Goal: Task Accomplishment & Management: Manage account settings

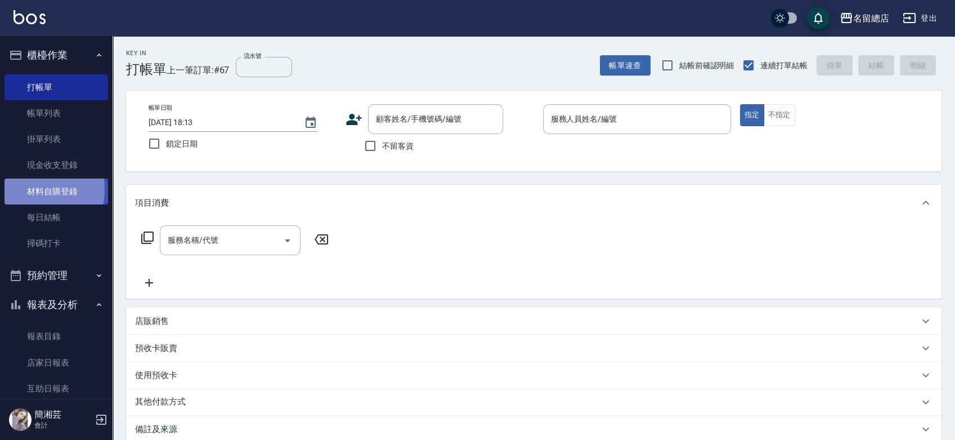
click at [14, 188] on link "材料自購登錄" at bounding box center [57, 191] width 104 height 26
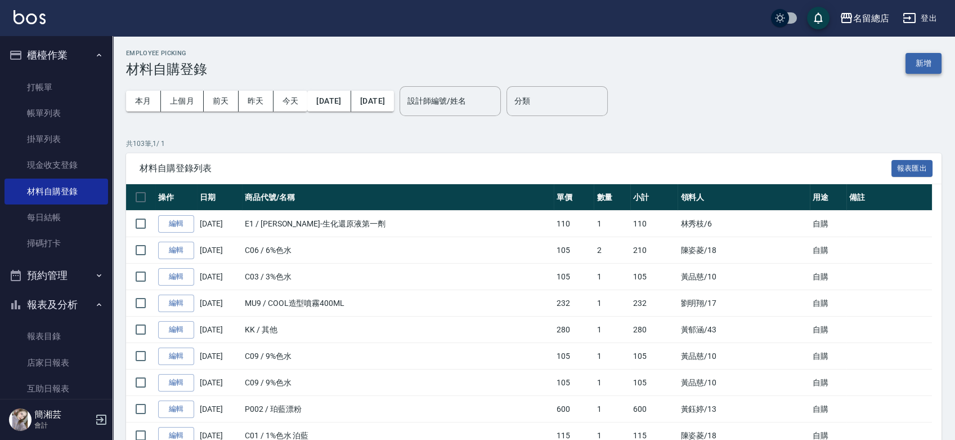
click at [922, 65] on button "新增" at bounding box center [924, 63] width 36 height 21
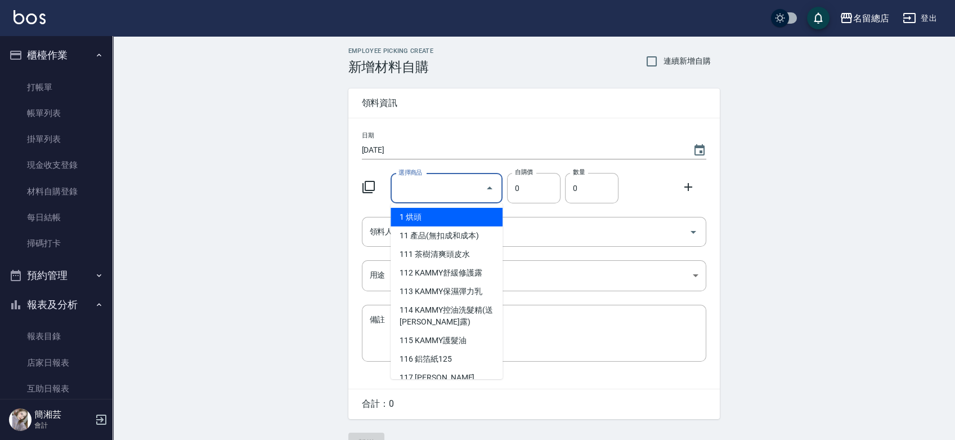
click at [439, 189] on input "選擇商品" at bounding box center [438, 188] width 85 height 20
type input "6%色水"
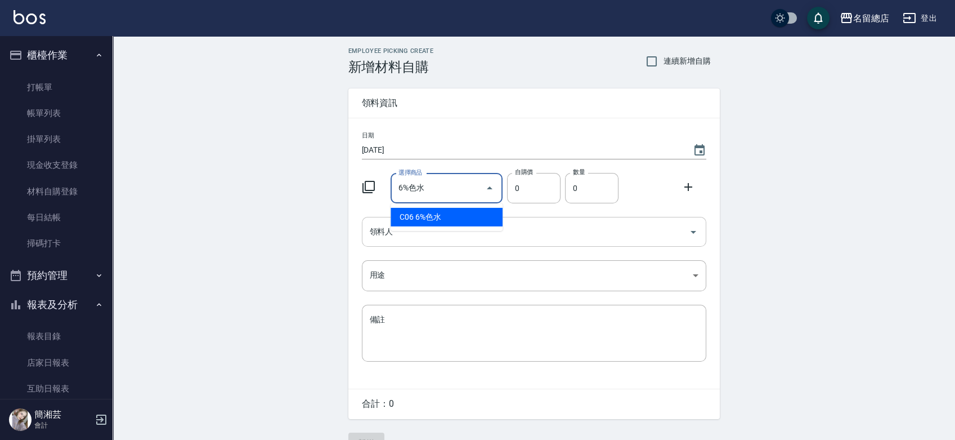
click at [423, 217] on li "C06 6%色水" at bounding box center [447, 217] width 112 height 19
type input "105"
type input "1"
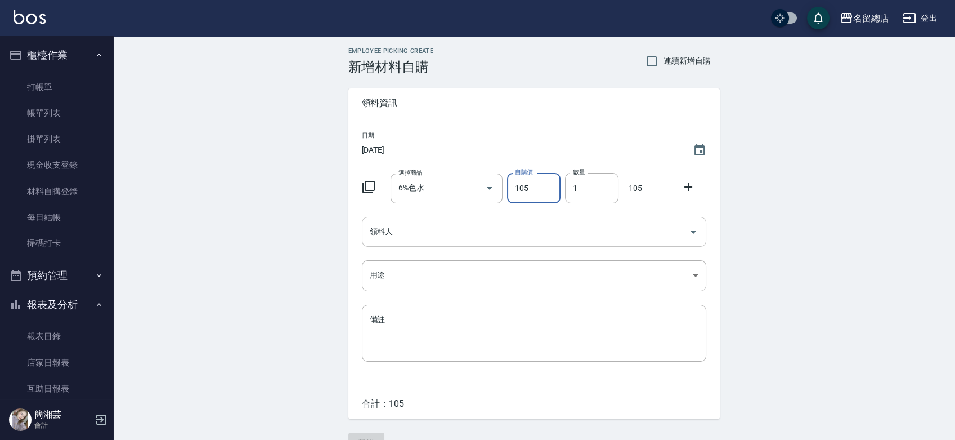
click at [468, 232] on input "領料人" at bounding box center [525, 232] width 317 height 20
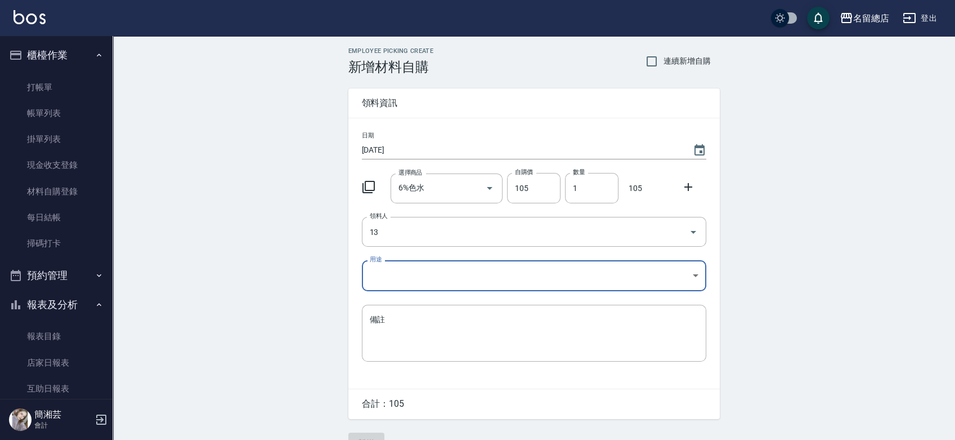
type input "13 [PERSON_NAME]"
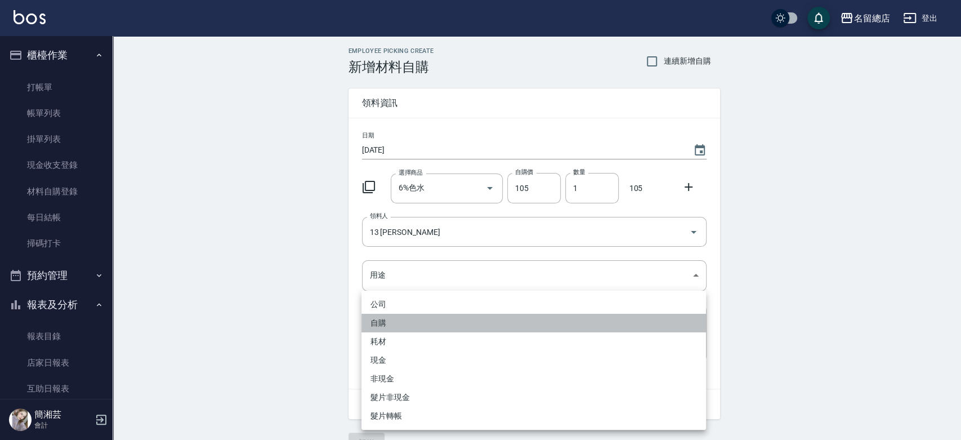
click at [400, 326] on li "自購" at bounding box center [533, 323] width 345 height 19
type input "自購"
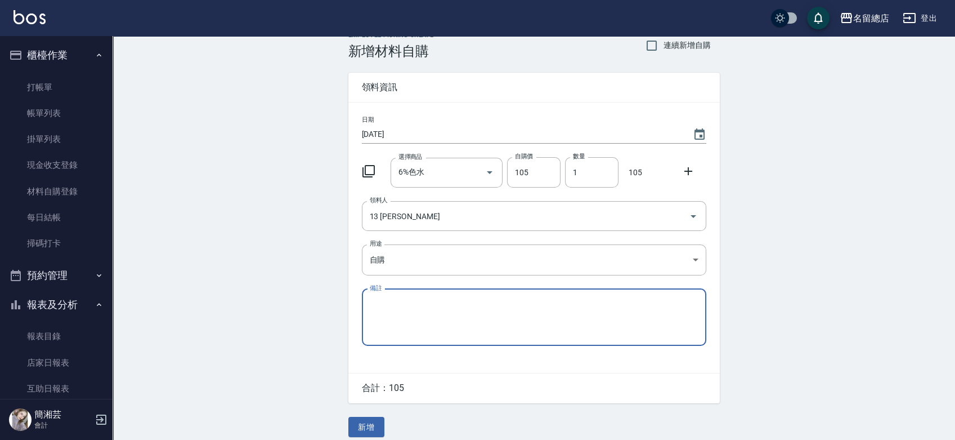
scroll to position [25, 0]
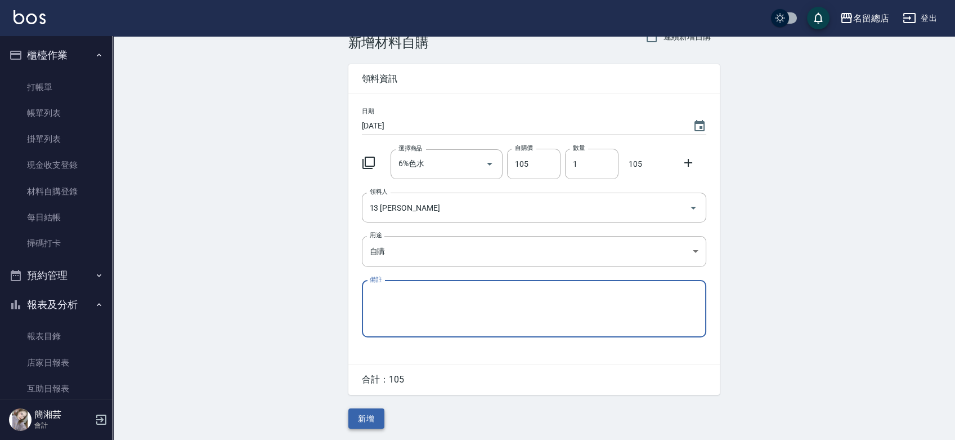
click at [360, 427] on button "新增" at bounding box center [366, 418] width 36 height 21
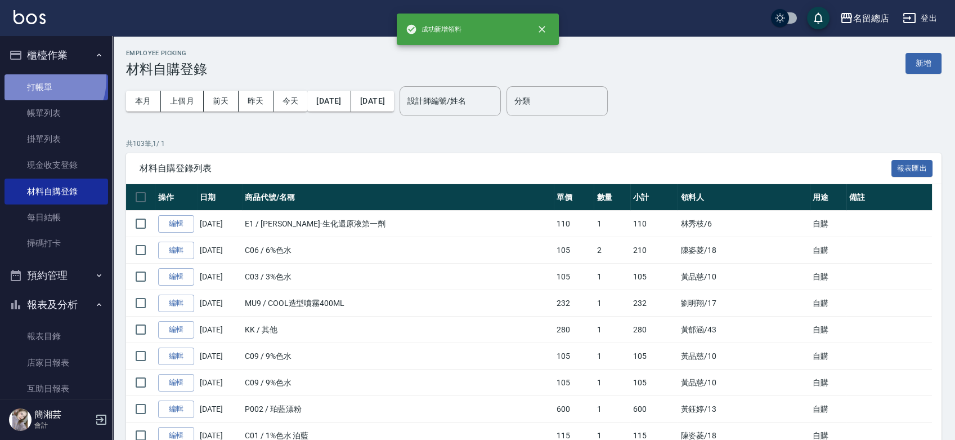
click at [42, 80] on link "打帳單" at bounding box center [57, 87] width 104 height 26
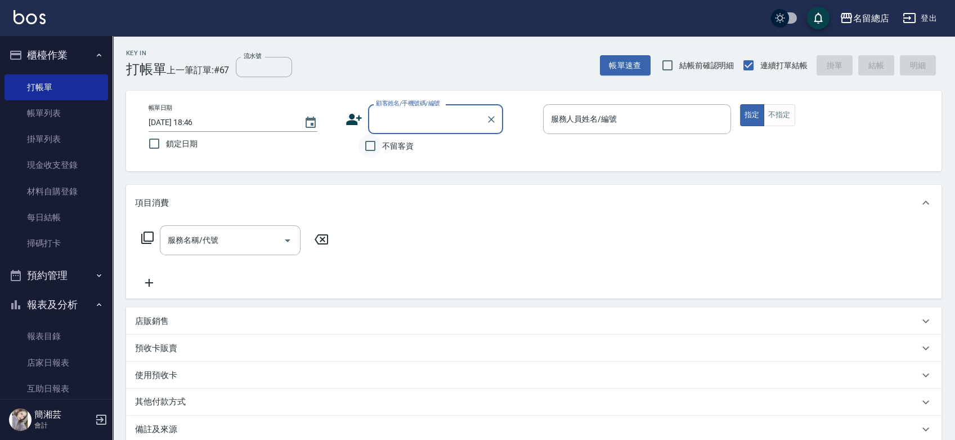
click at [375, 144] on input "不留客資" at bounding box center [371, 146] width 24 height 24
checkbox input "true"
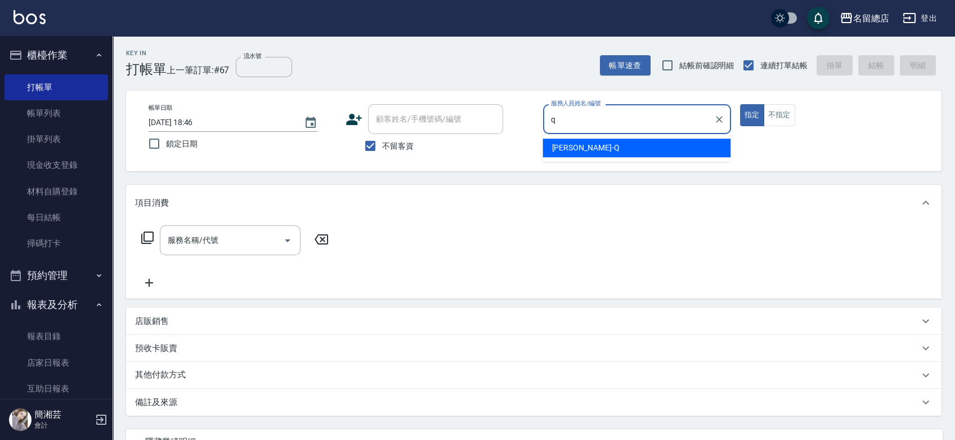
type input "[PERSON_NAME]"
type button "true"
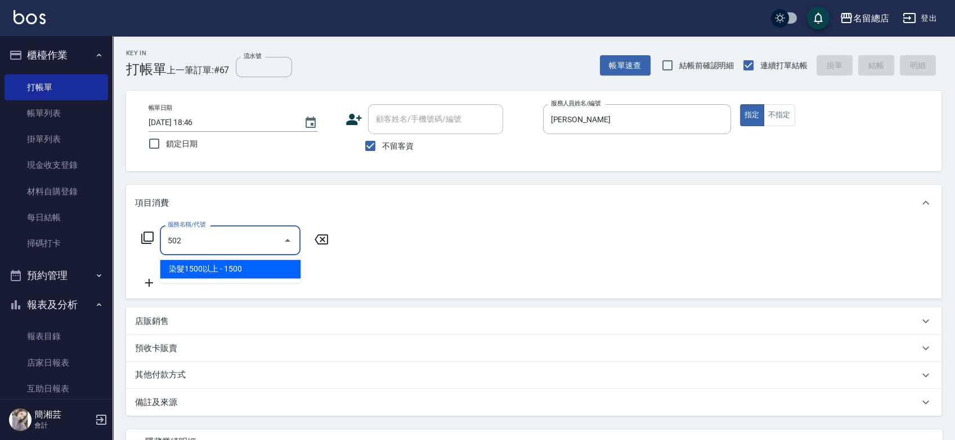
type input "染髮1500以上(502)"
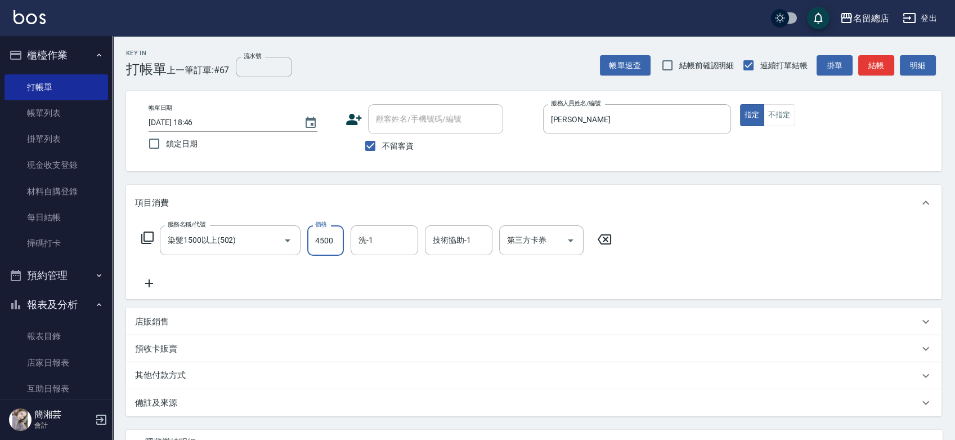
type input "4500"
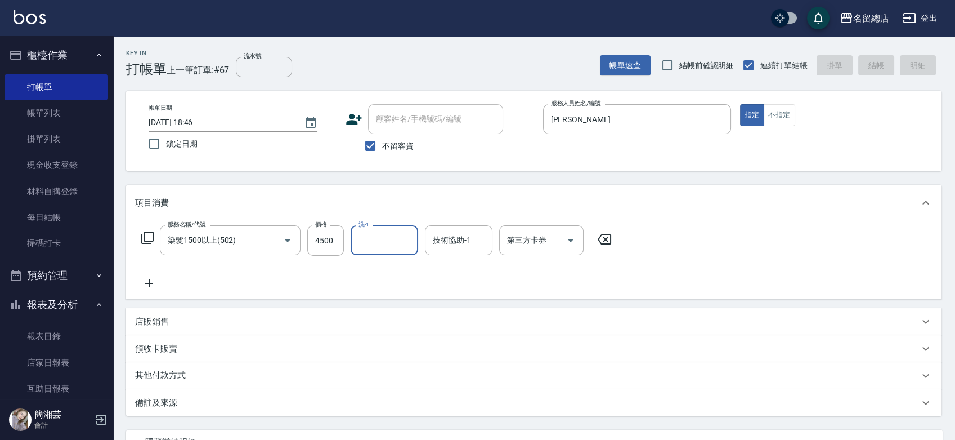
type input "[DATE] 18:55"
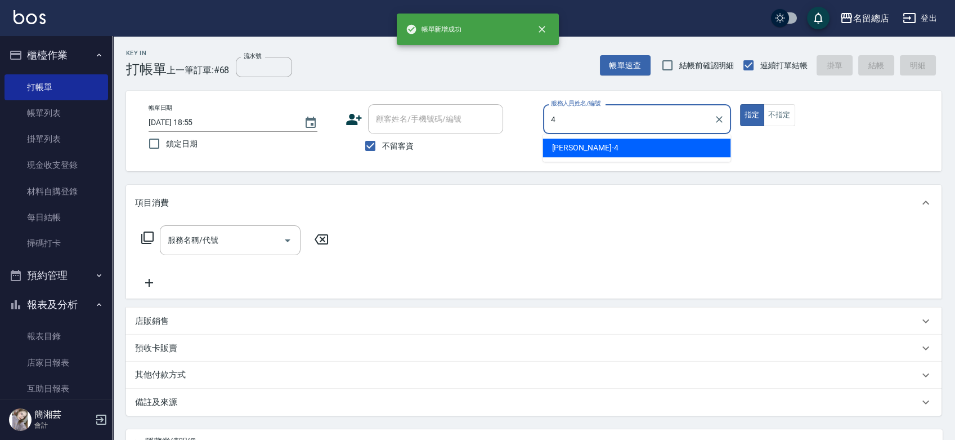
type input "[PERSON_NAME]-4"
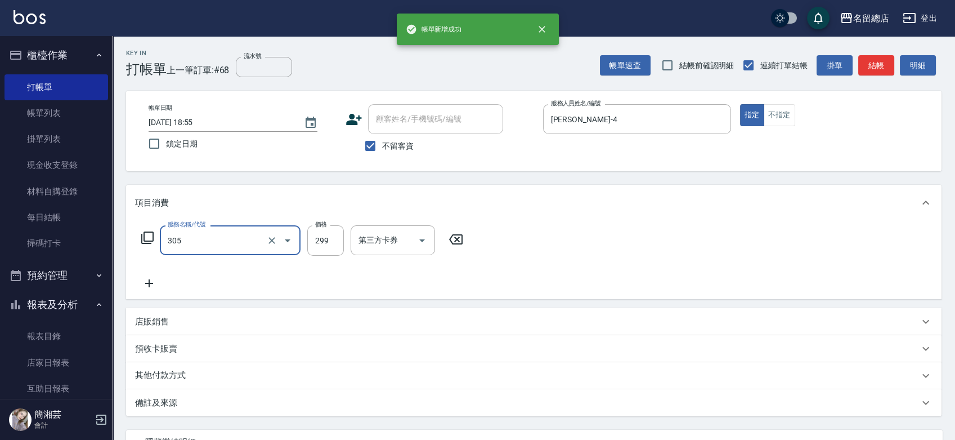
type input "剪髮(305)"
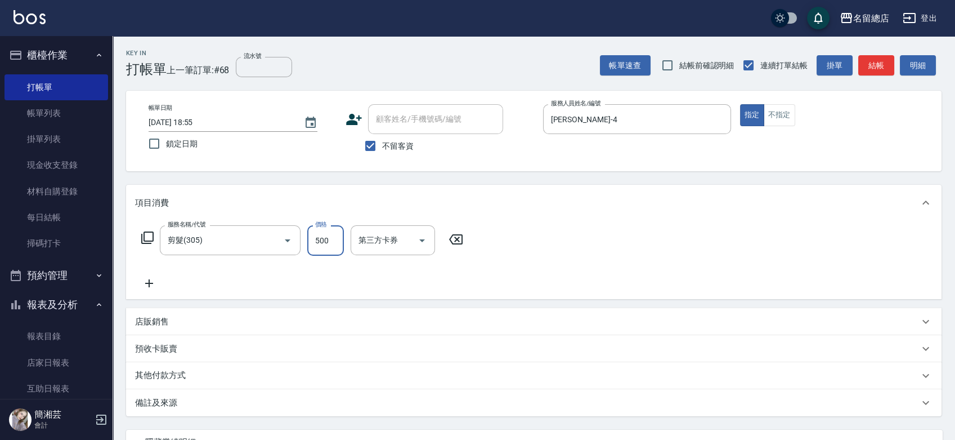
type input "500"
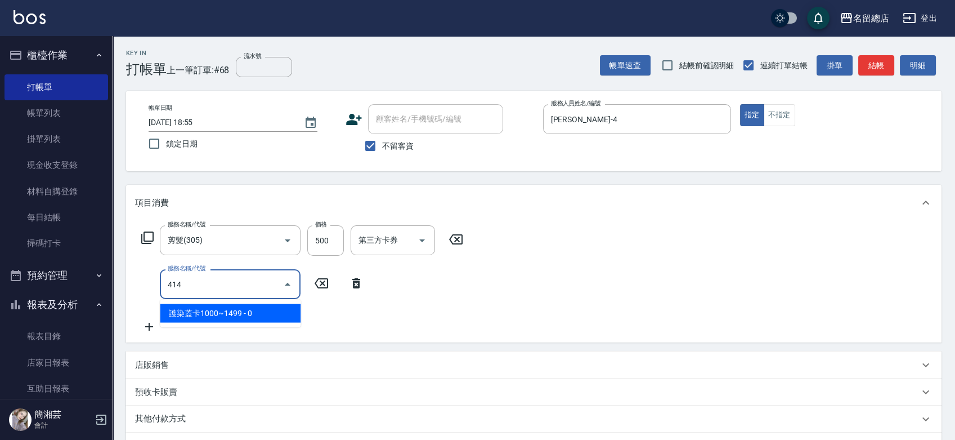
type input "護染蓋卡1000~1499(414)"
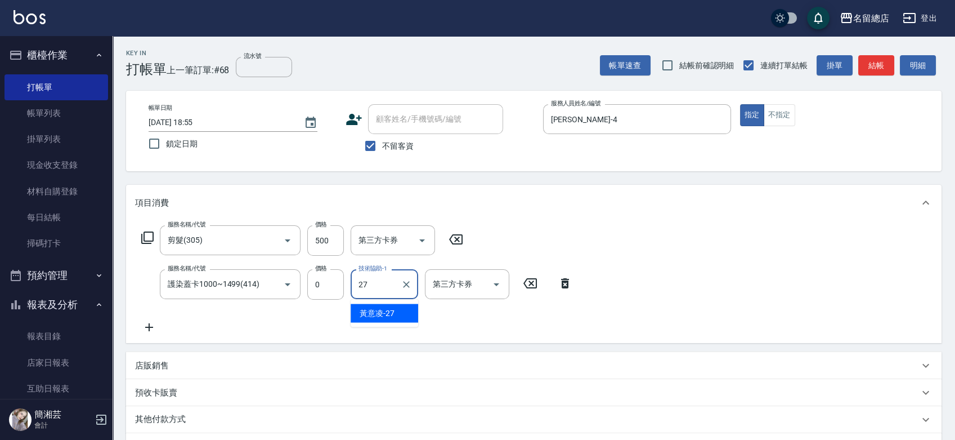
type input "[PERSON_NAME]-27"
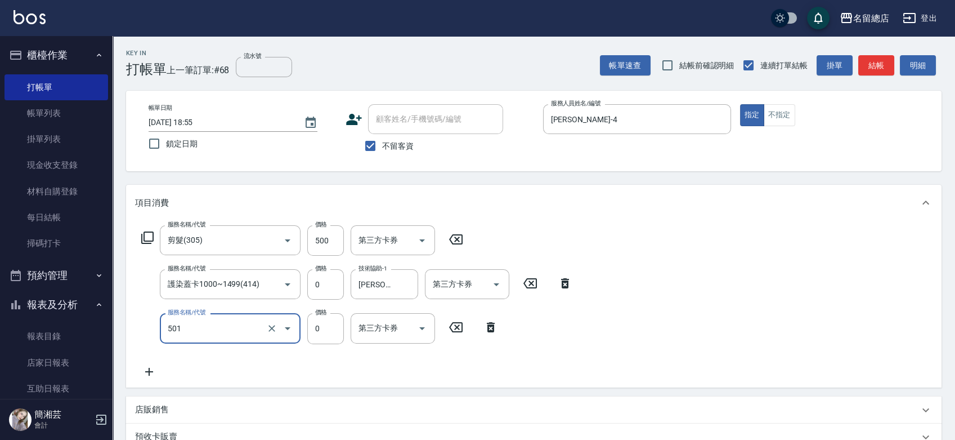
type input "2段蓋卡1300以上(501)"
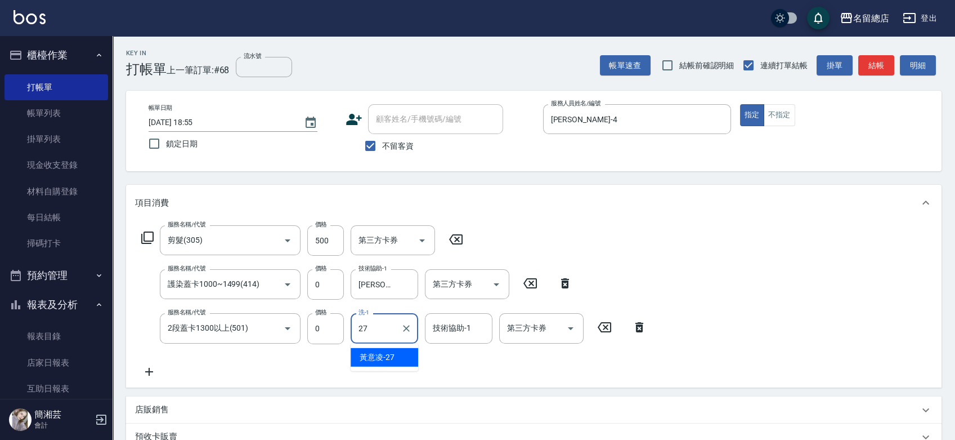
type input "[PERSON_NAME]-27"
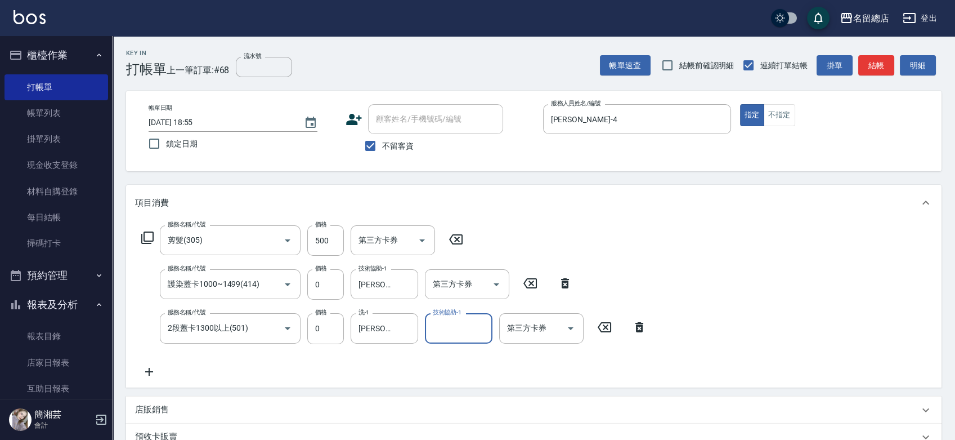
type input "3"
type input "[PERSON_NAME]-27"
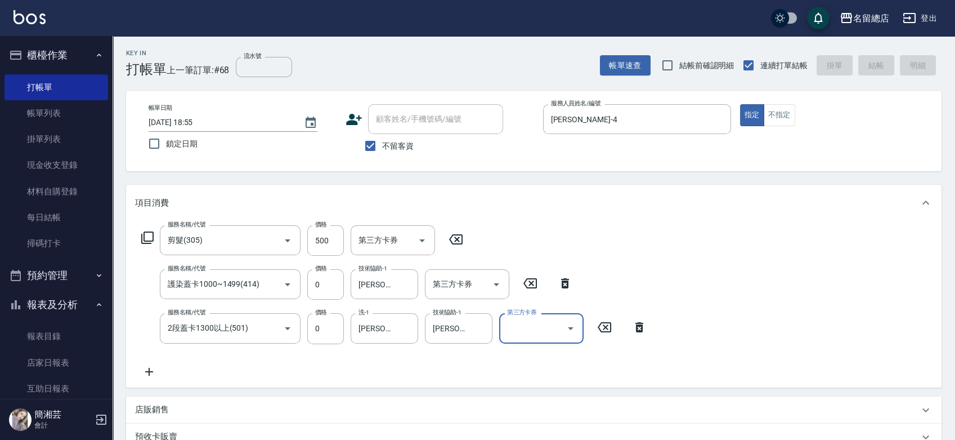
type input "[DATE] 18:56"
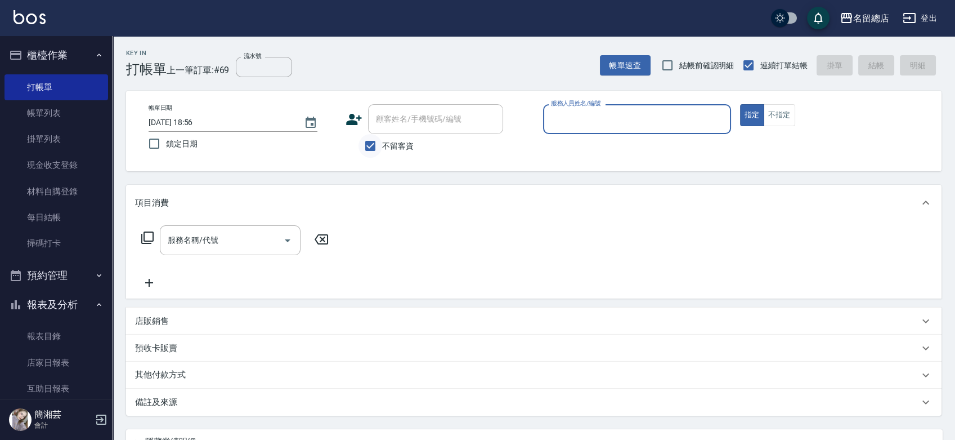
click at [375, 138] on input "不留客資" at bounding box center [371, 146] width 24 height 24
checkbox input "false"
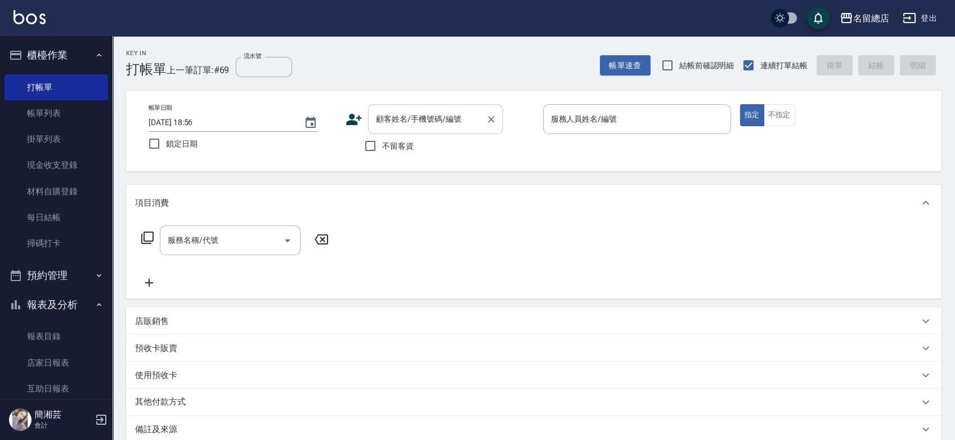
click at [393, 105] on div "顧客姓名/手機號碼/編號" at bounding box center [435, 119] width 135 height 30
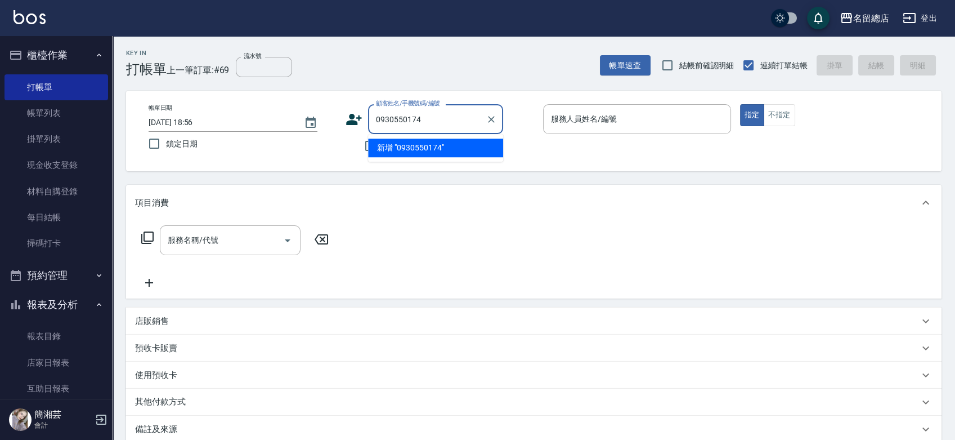
click at [416, 142] on li "新增 "0930550174"" at bounding box center [435, 147] width 135 height 19
type input "0930550174"
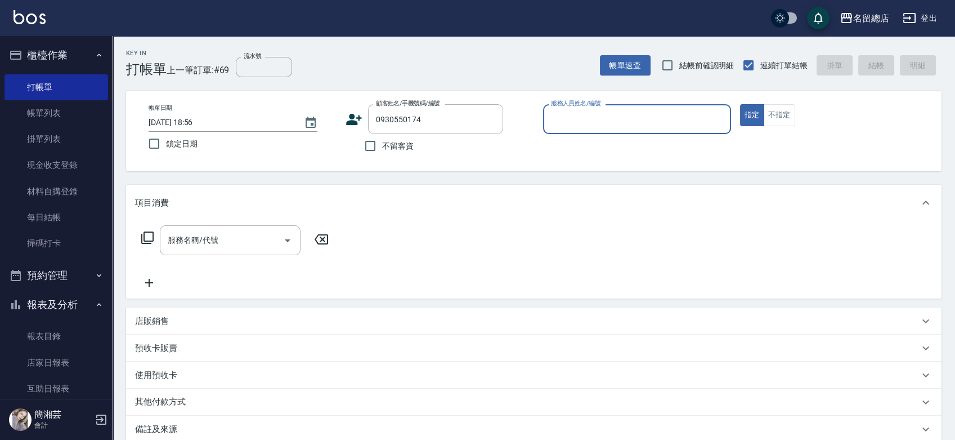
click at [352, 114] on icon at bounding box center [355, 119] width 16 height 11
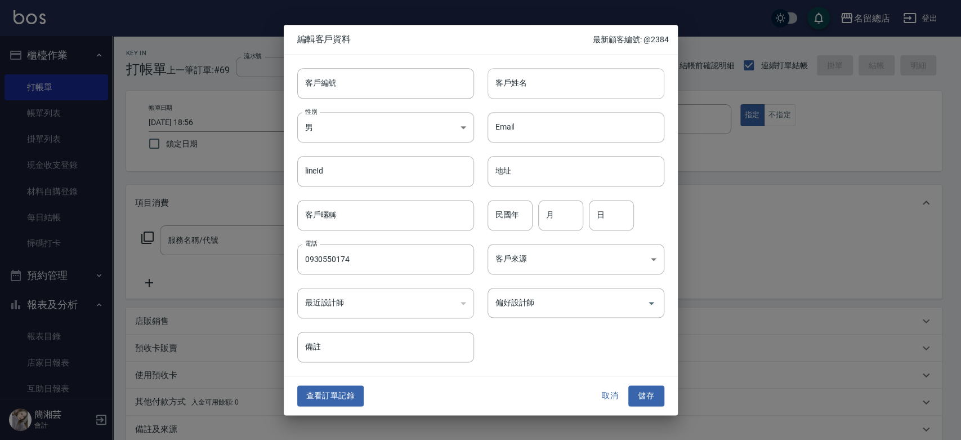
click at [530, 89] on input "客戶姓名" at bounding box center [575, 83] width 177 height 30
type input "[PERSON_NAME]"
click at [641, 388] on button "儲存" at bounding box center [646, 396] width 36 height 21
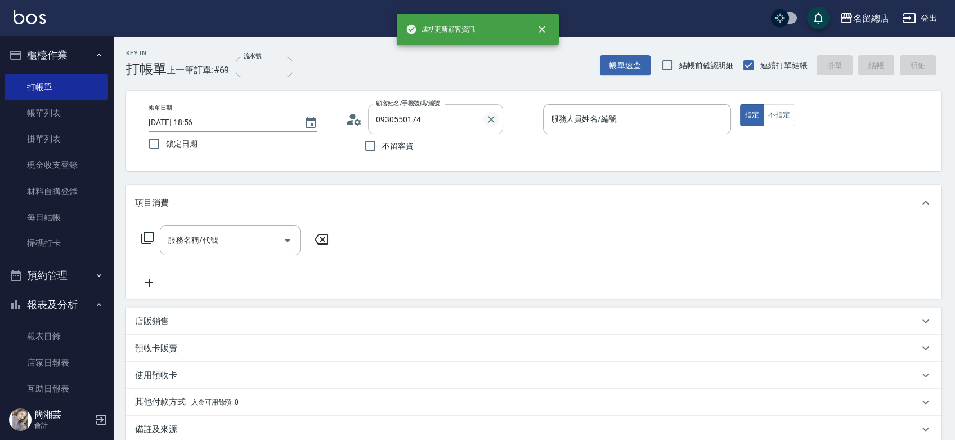
click at [488, 120] on icon "Clear" at bounding box center [491, 119] width 11 height 11
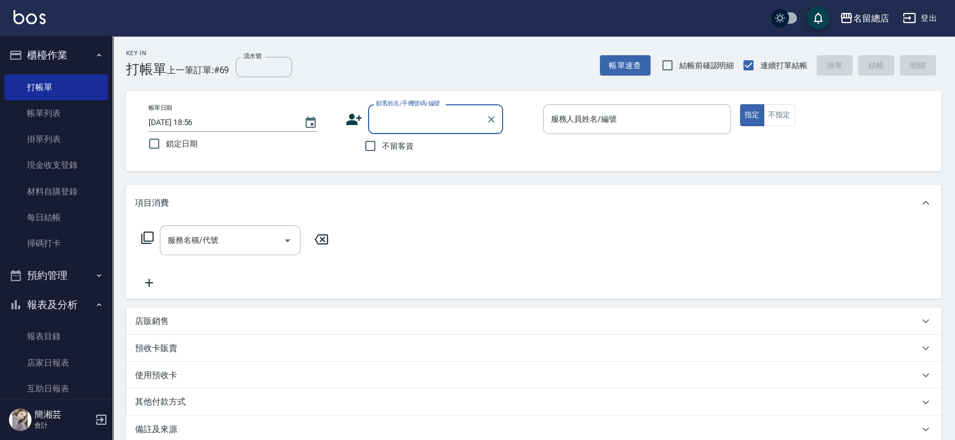
click at [434, 120] on input "顧客姓名/手機號碼/編號" at bounding box center [427, 119] width 108 height 20
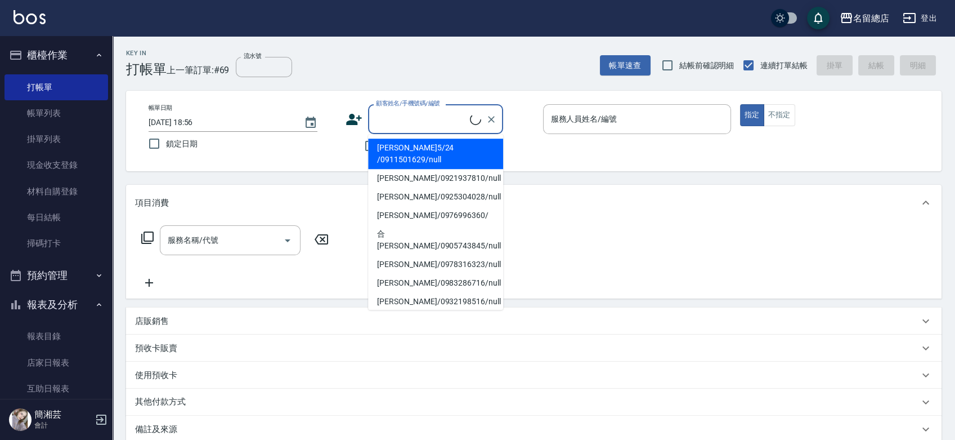
click at [427, 143] on ul "[PERSON_NAME]5/24 /0911501629/null [PERSON_NAME]/0921937810/null [PERSON_NAME]/…" at bounding box center [435, 222] width 135 height 176
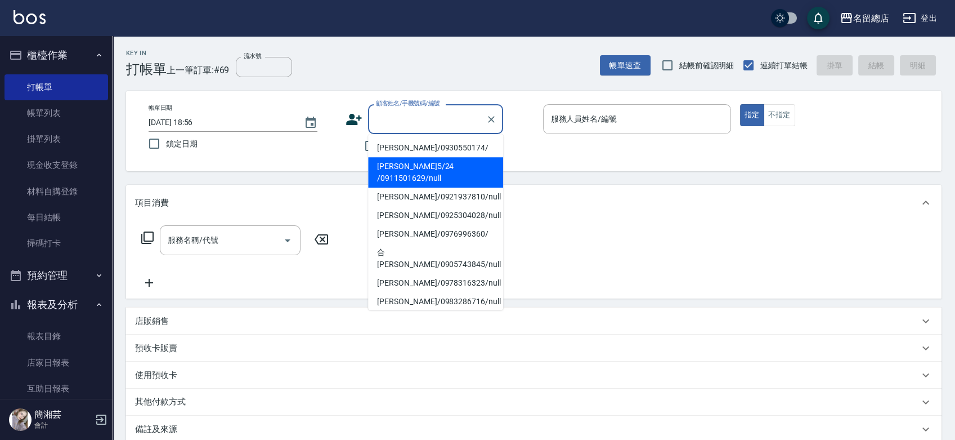
click at [427, 143] on li "[PERSON_NAME]/0930550174/" at bounding box center [435, 147] width 135 height 19
type input "[PERSON_NAME]/0930550174/"
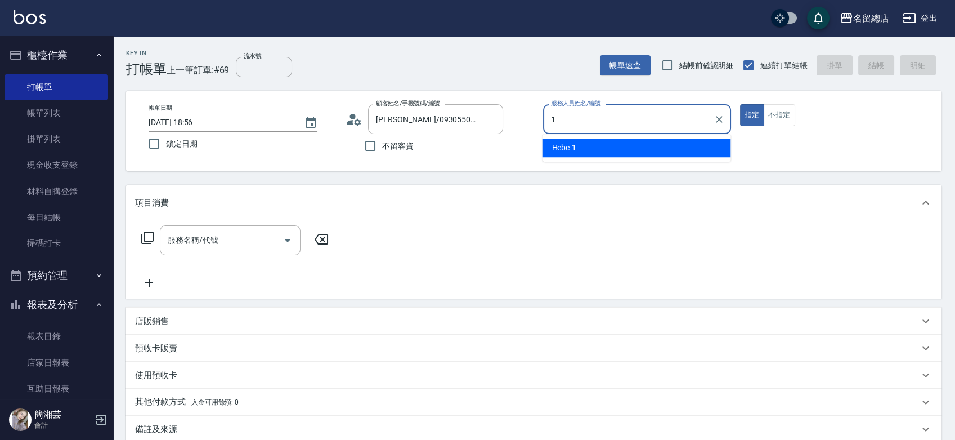
type input "Hebe-1"
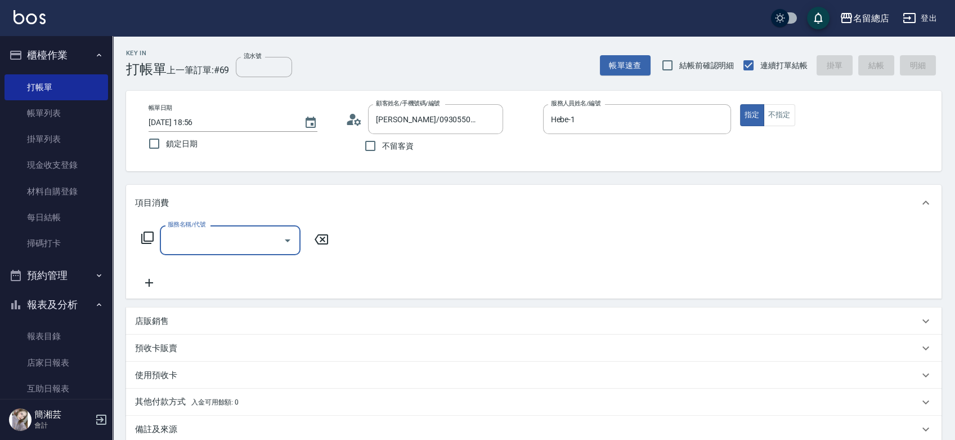
click at [181, 337] on div "預收卡販賣" at bounding box center [534, 347] width 816 height 27
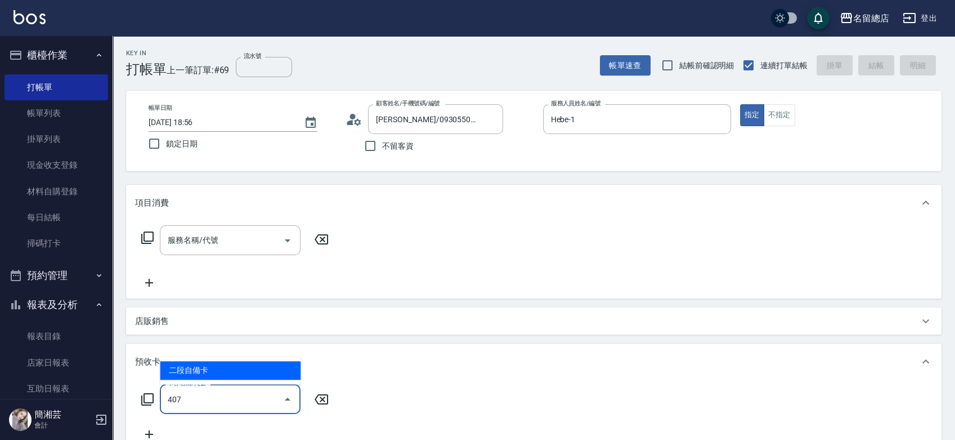
type input "二段自備卡(407)"
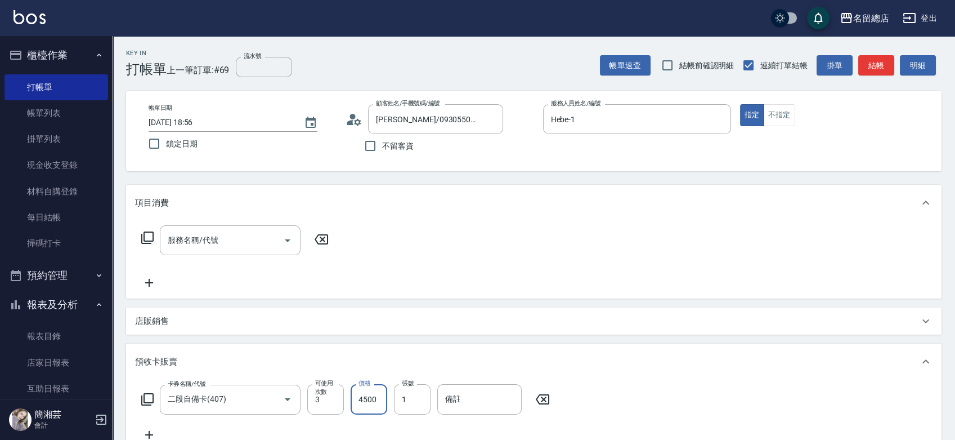
type input "4500"
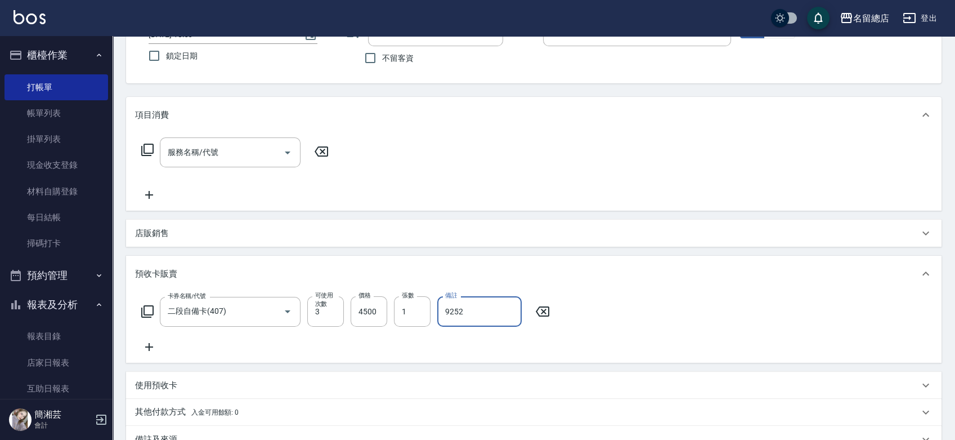
scroll to position [187, 0]
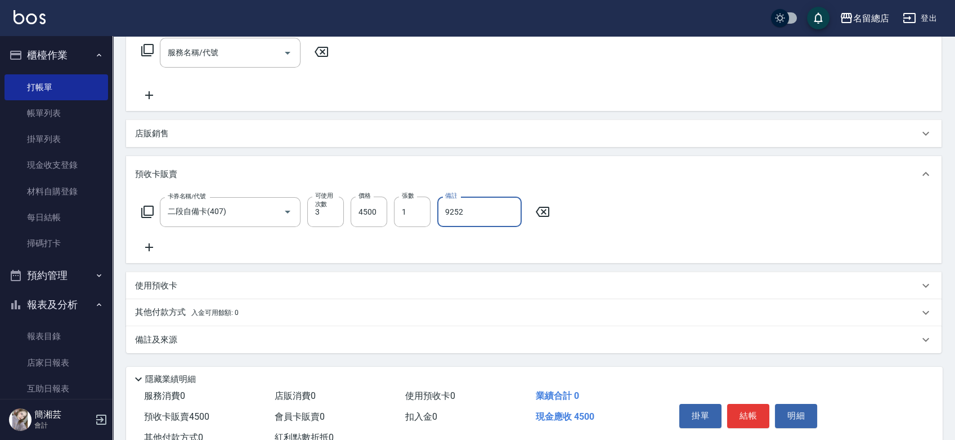
type input "9252"
click at [226, 310] on span "入金可用餘額: 0" at bounding box center [215, 312] width 48 height 8
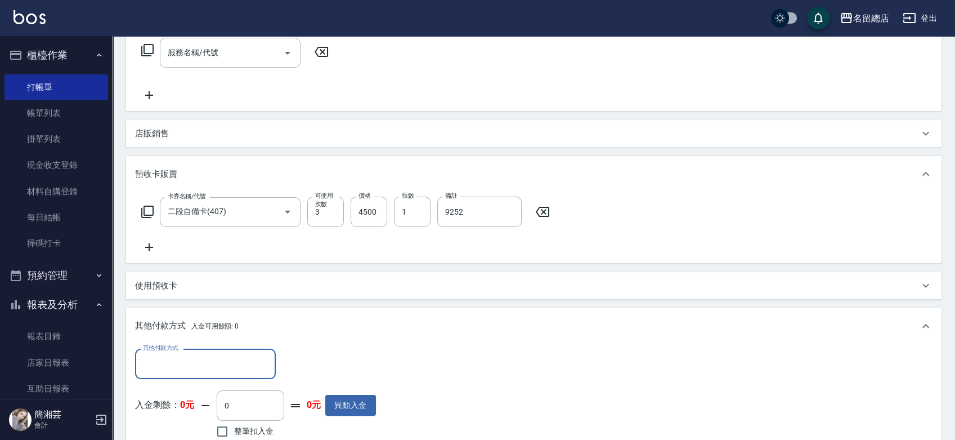
scroll to position [0, 0]
click at [203, 356] on input "其他付款方式" at bounding box center [205, 364] width 131 height 20
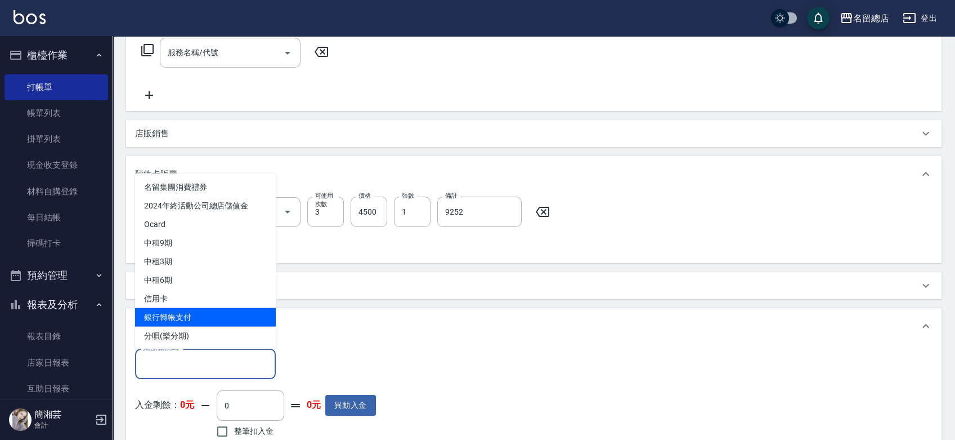
click at [176, 318] on span "銀行轉帳支付" at bounding box center [205, 316] width 141 height 19
type input "銀行轉帳支付"
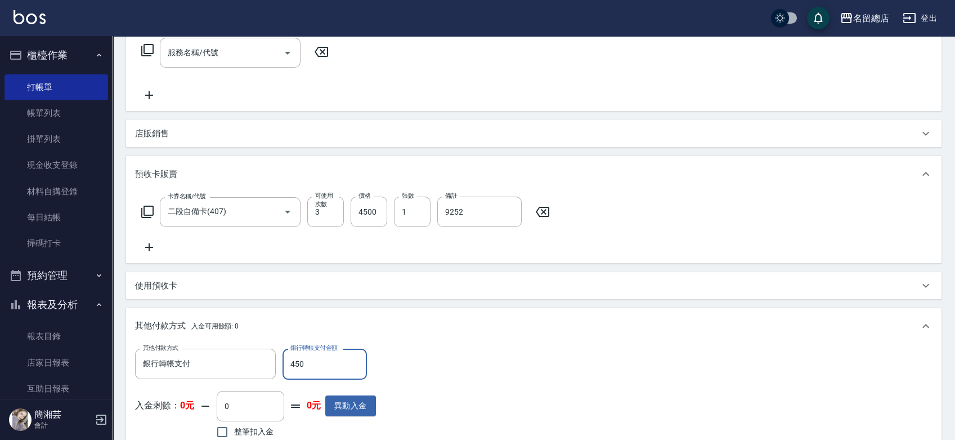
type input "4500"
type input "[DATE] 18:58"
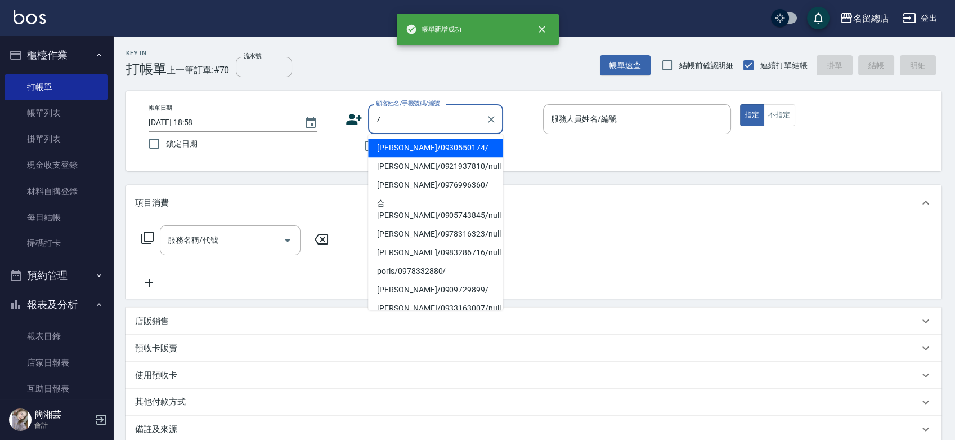
type input "[PERSON_NAME]/0930550174/"
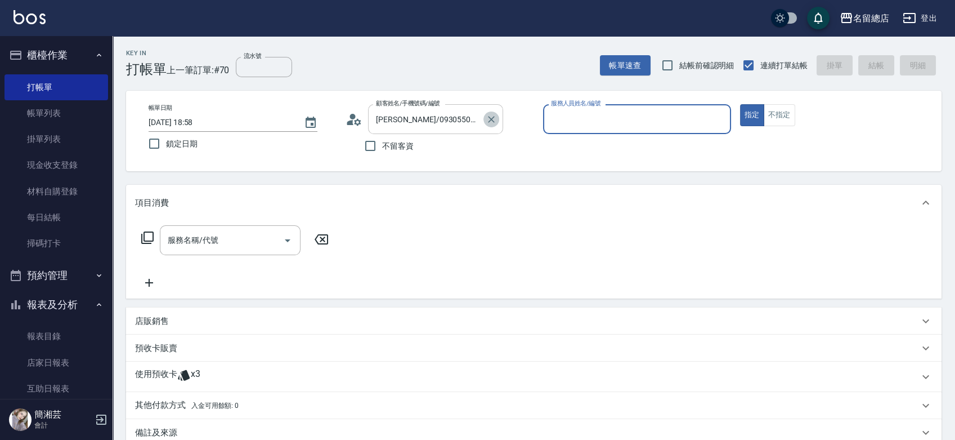
click at [491, 116] on icon "Clear" at bounding box center [491, 119] width 11 height 11
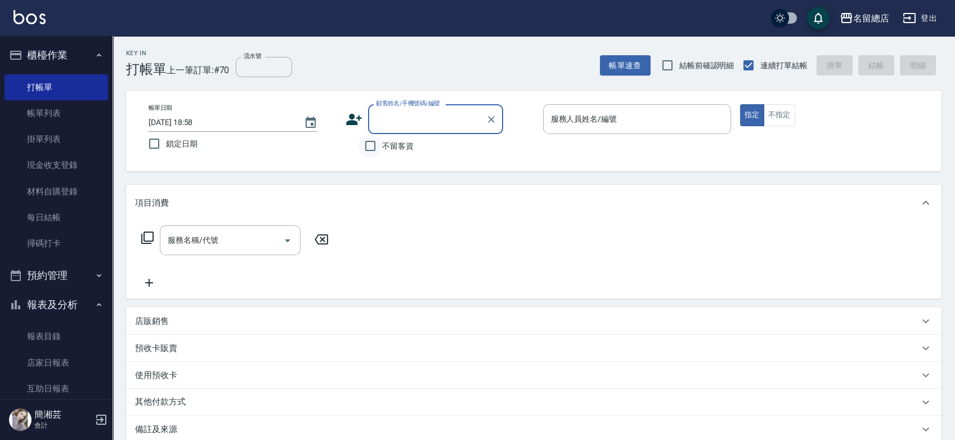
click at [382, 149] on input "不留客資" at bounding box center [371, 146] width 24 height 24
checkbox input "true"
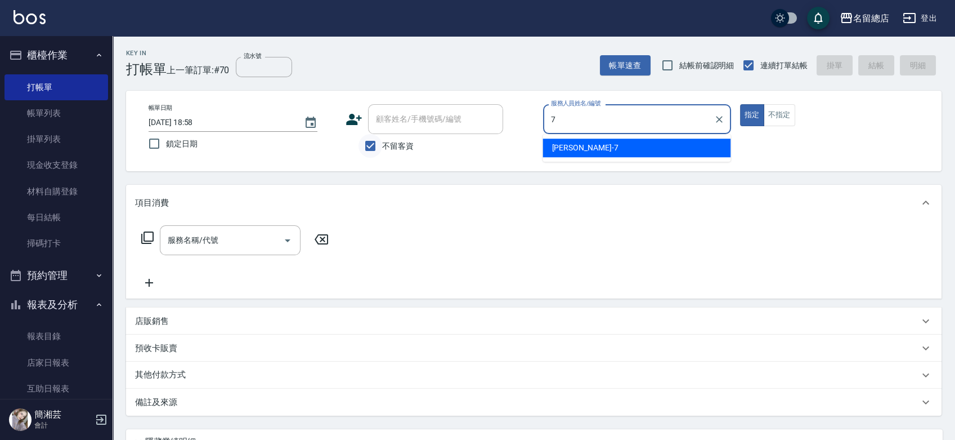
type input "Mick-7"
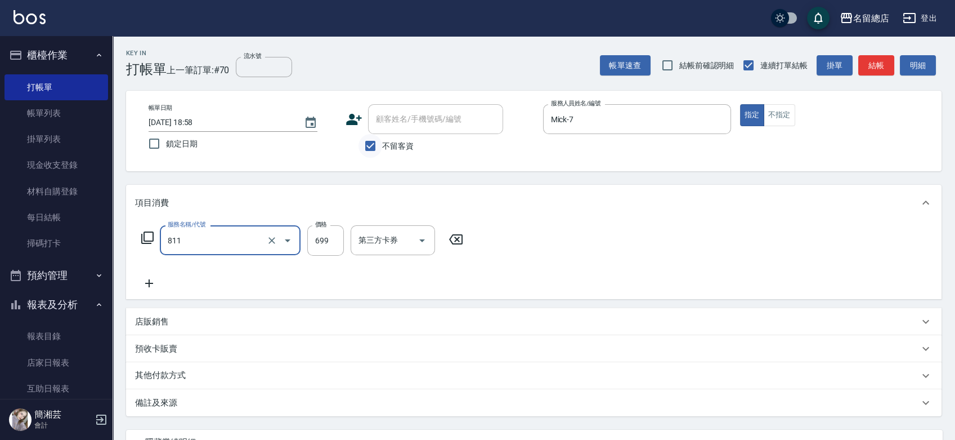
type input "洗+剪(811)"
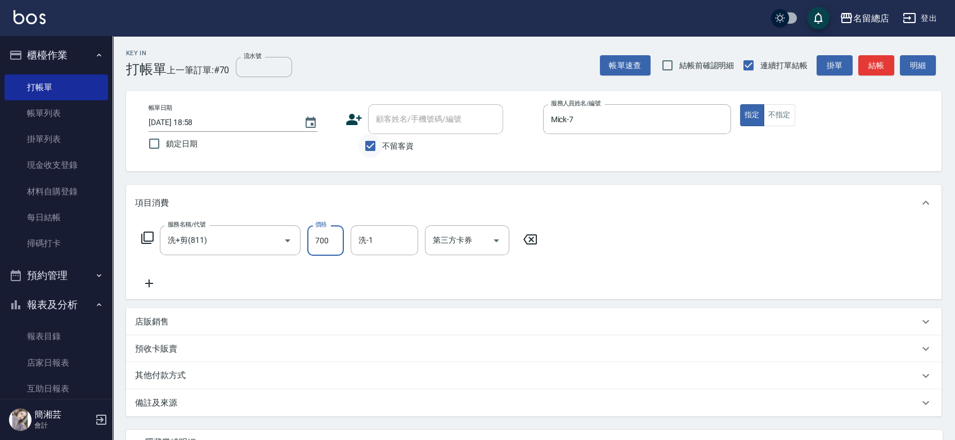
type input "700"
type input "[PERSON_NAME]-34"
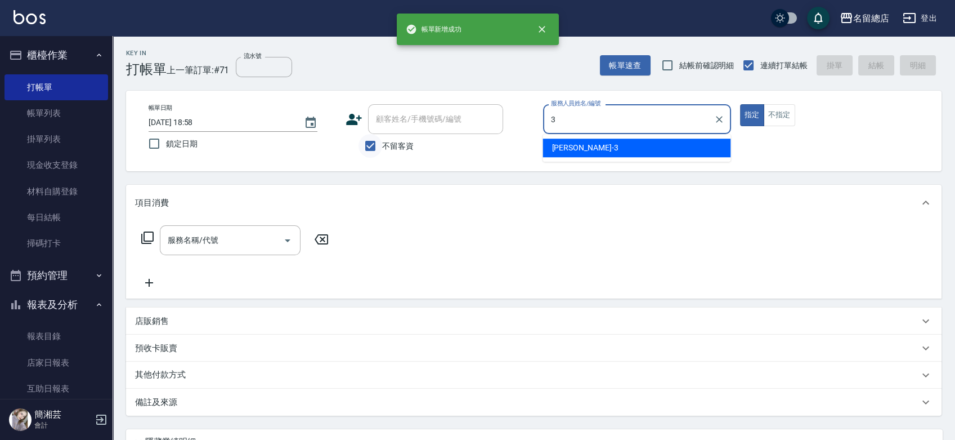
type input "芷涵-3"
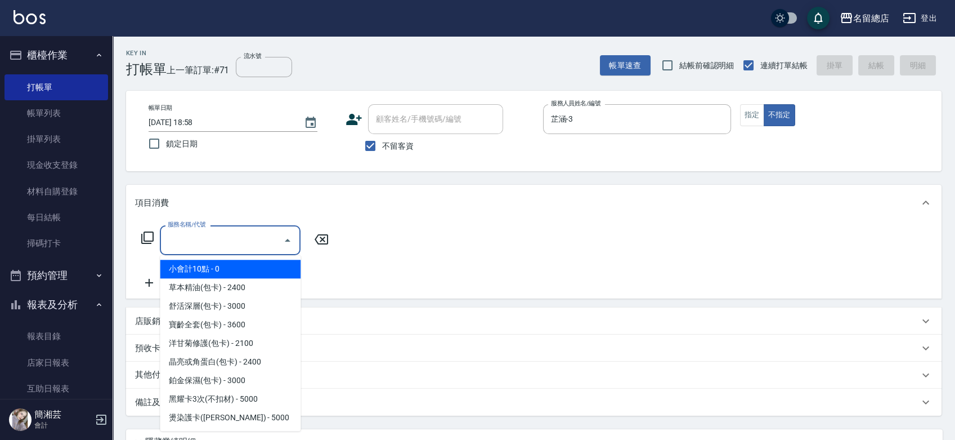
click at [269, 240] on input "服務名稱/代號" at bounding box center [222, 240] width 114 height 20
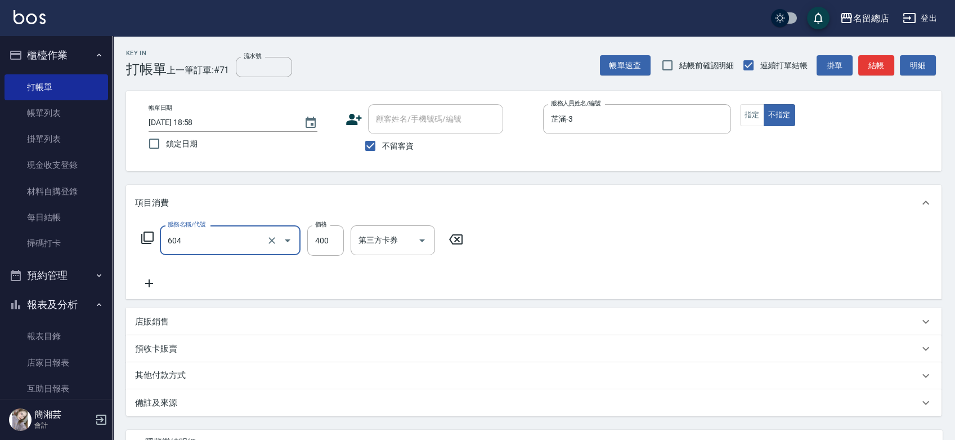
type input "健康洗髮(604)"
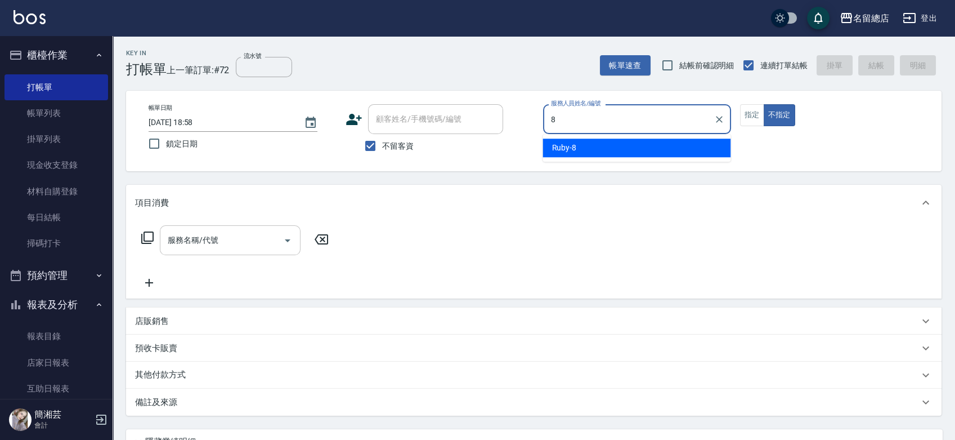
type input "Ruby-8"
type button "false"
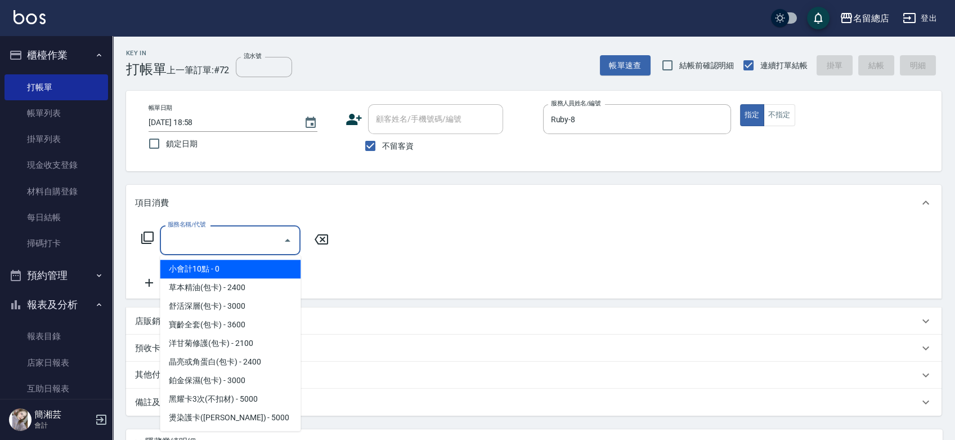
click at [235, 231] on input "服務名稱/代號" at bounding box center [222, 240] width 114 height 20
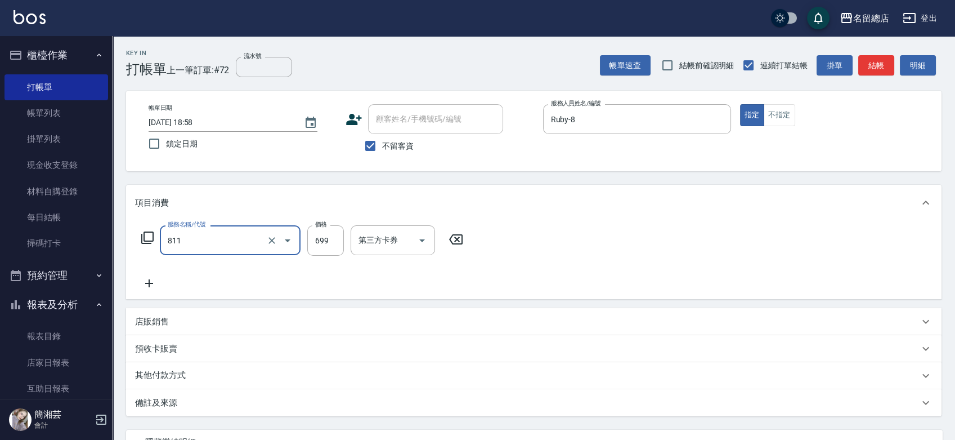
type input "洗+剪(811)"
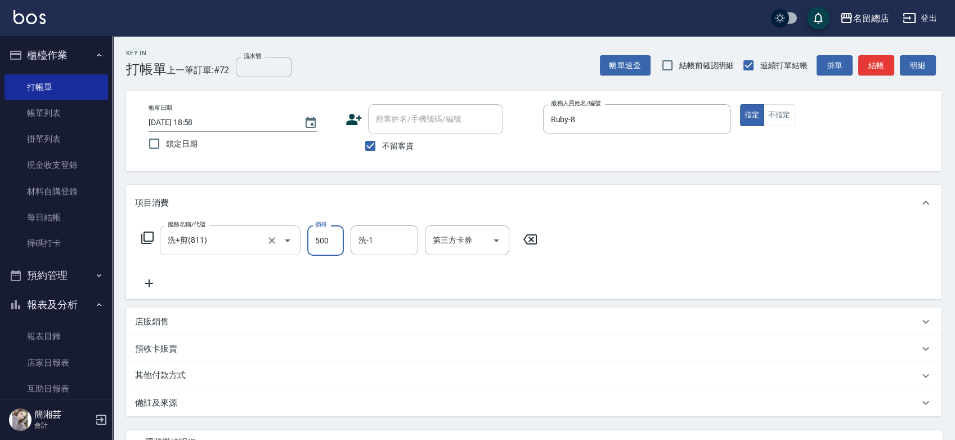
type input "500"
type input "[PERSON_NAME]-32"
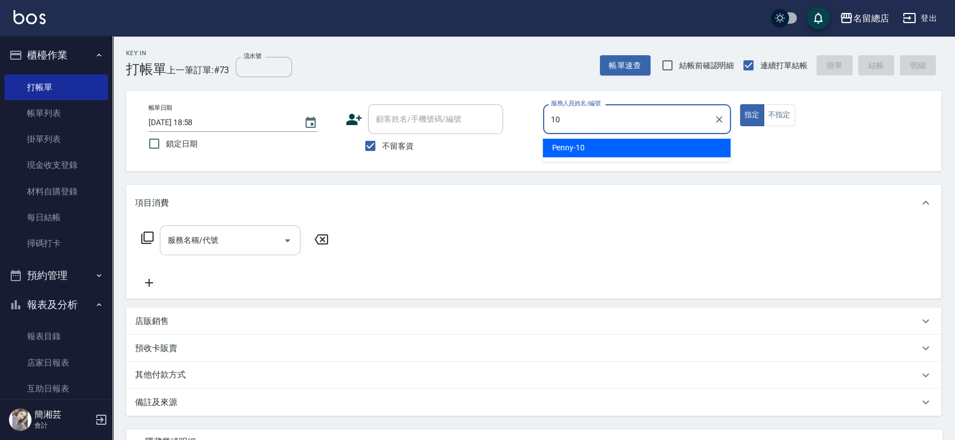
type input "Penny-10"
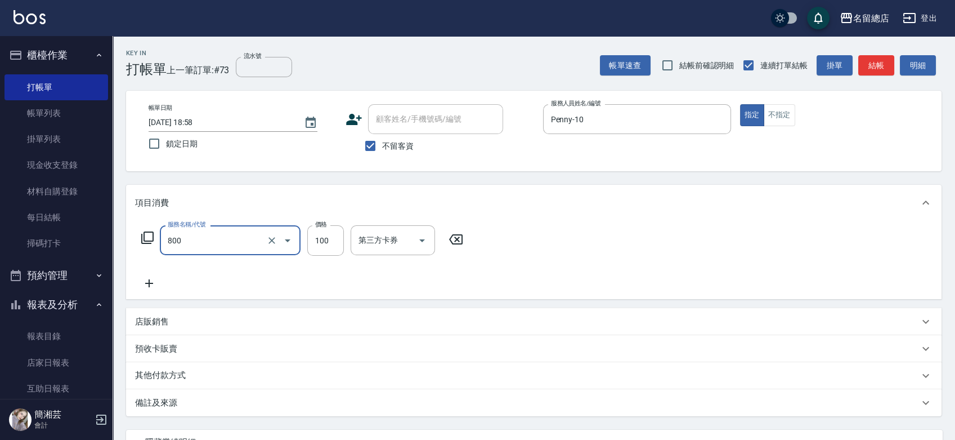
type input "梳髮(800)"
type input "600"
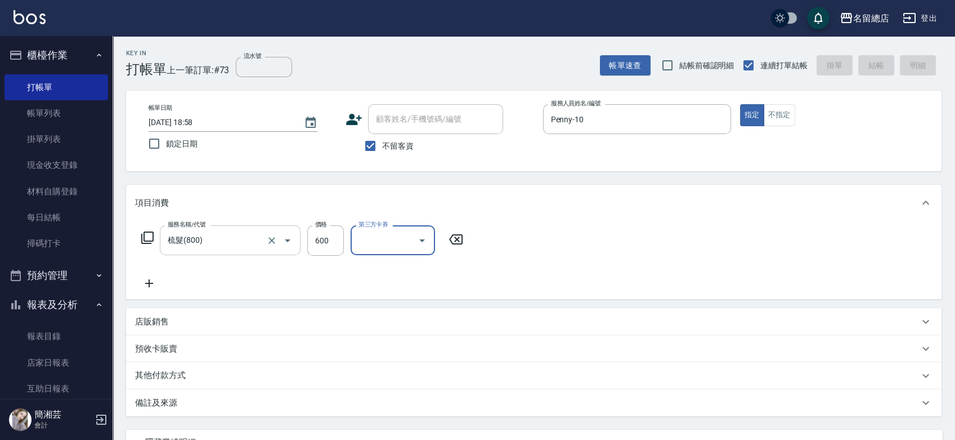
type input "[DATE] 18:59"
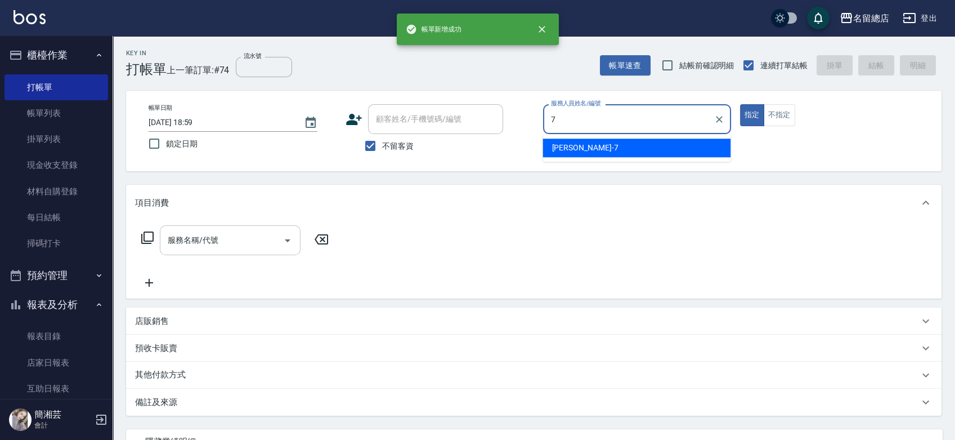
type input "Mick-7"
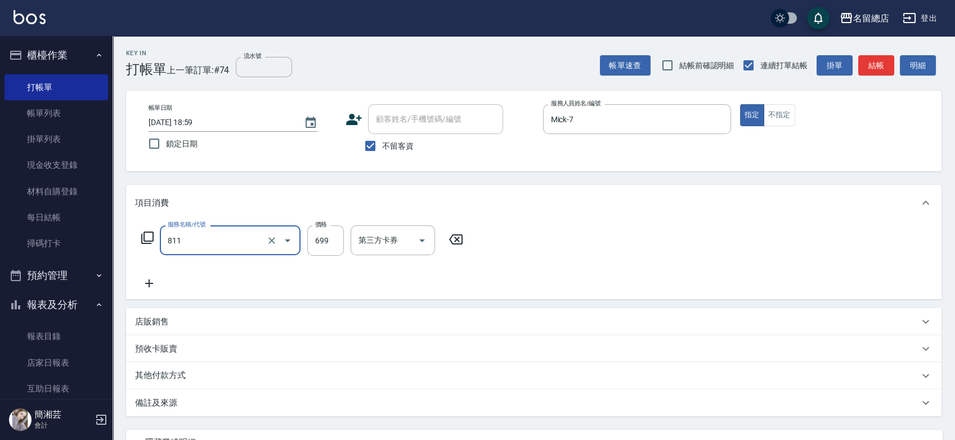
type input "洗+剪(811)"
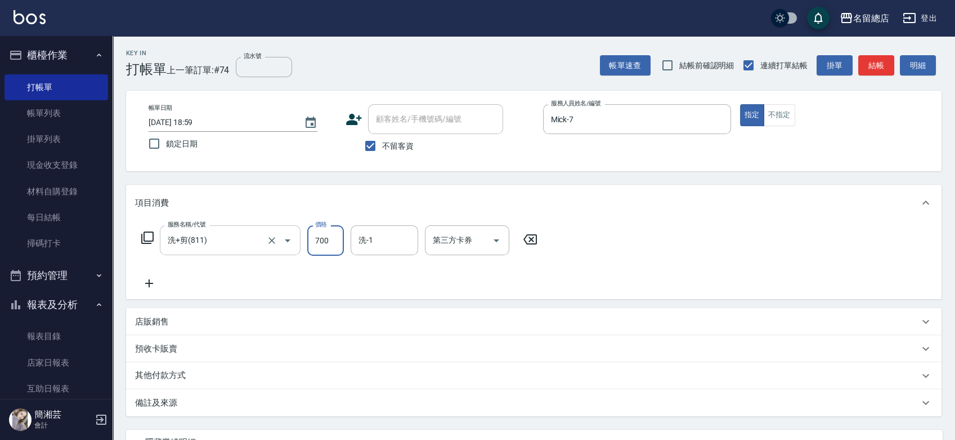
type input "700"
type input "[PERSON_NAME]-34"
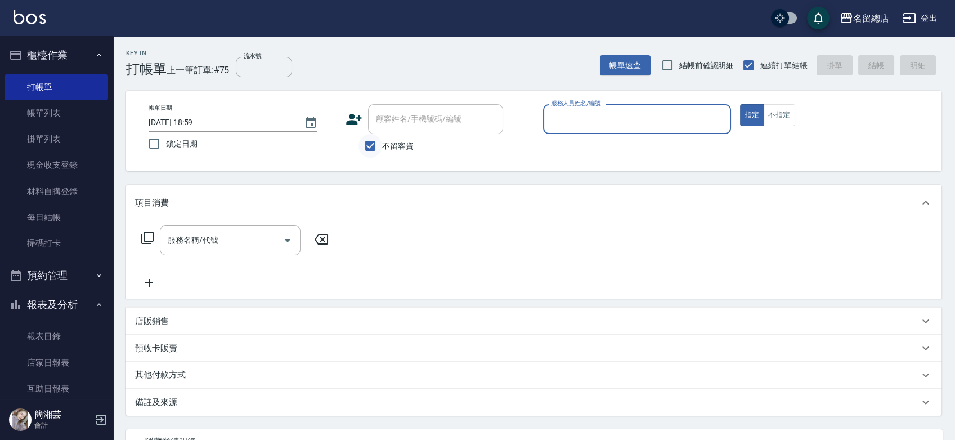
click at [377, 141] on input "不留客資" at bounding box center [371, 146] width 24 height 24
checkbox input "false"
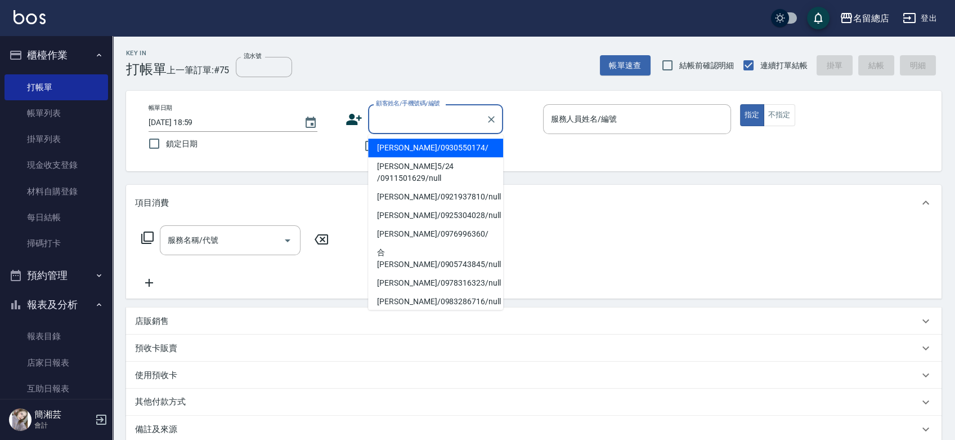
click at [386, 120] on input "顧客姓名/手機號碼/編號" at bounding box center [427, 119] width 108 height 20
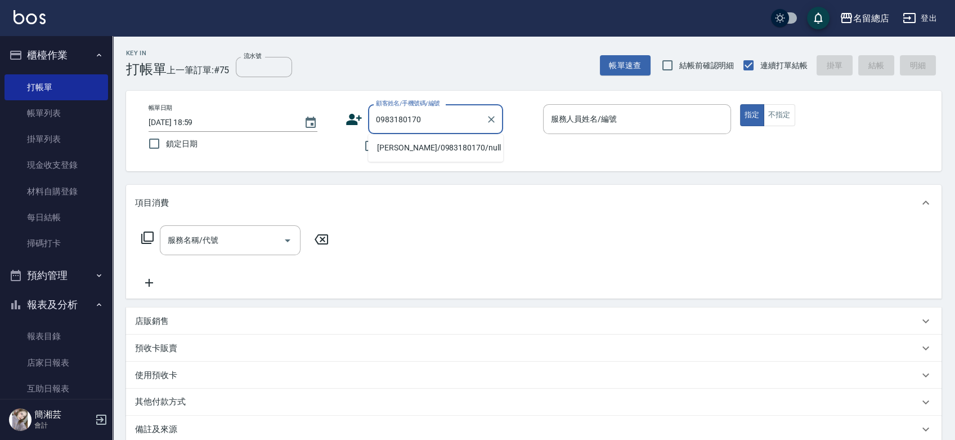
click at [405, 153] on li "[PERSON_NAME]/0983180170/null" at bounding box center [435, 147] width 135 height 19
type input "[PERSON_NAME]/0983180170/null"
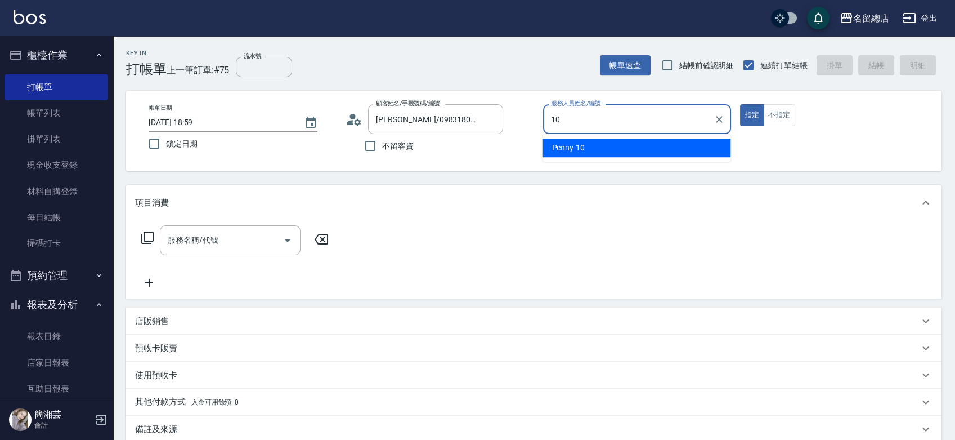
type input "Penny-10"
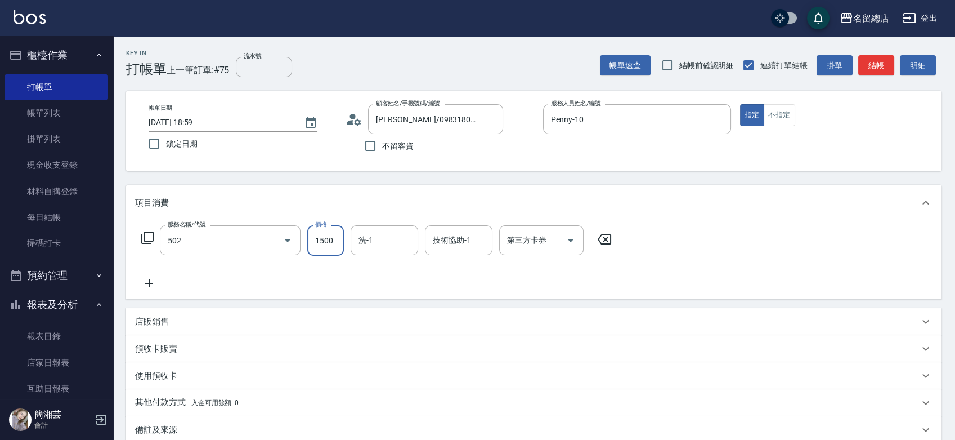
type input "染髮1500以上(502)"
type input "3500"
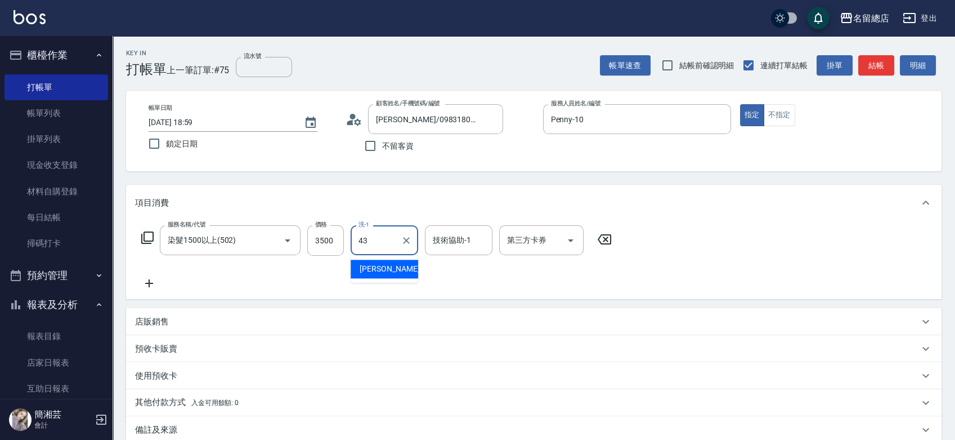
type input "[PERSON_NAME]-43"
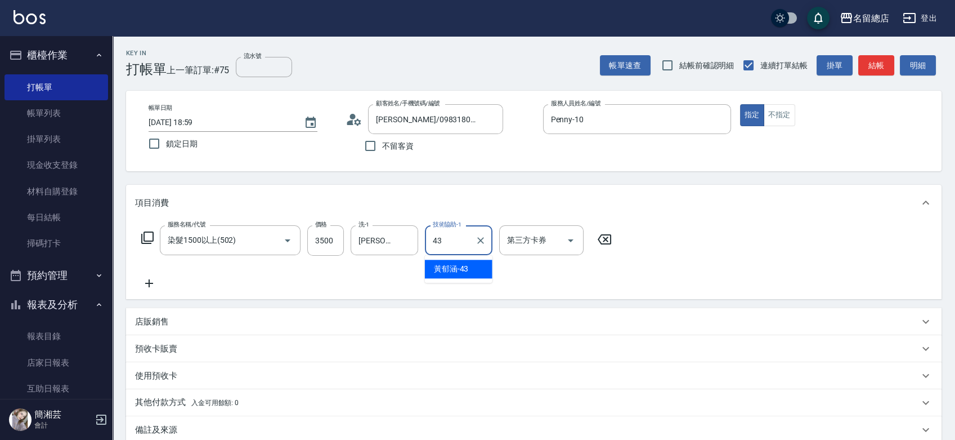
type input "[PERSON_NAME]-43"
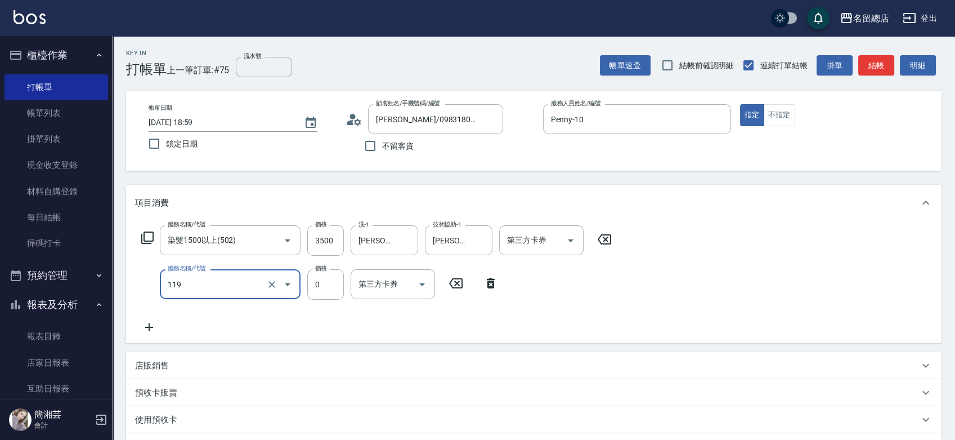
type input "頭皮蓋卡5點(119)"
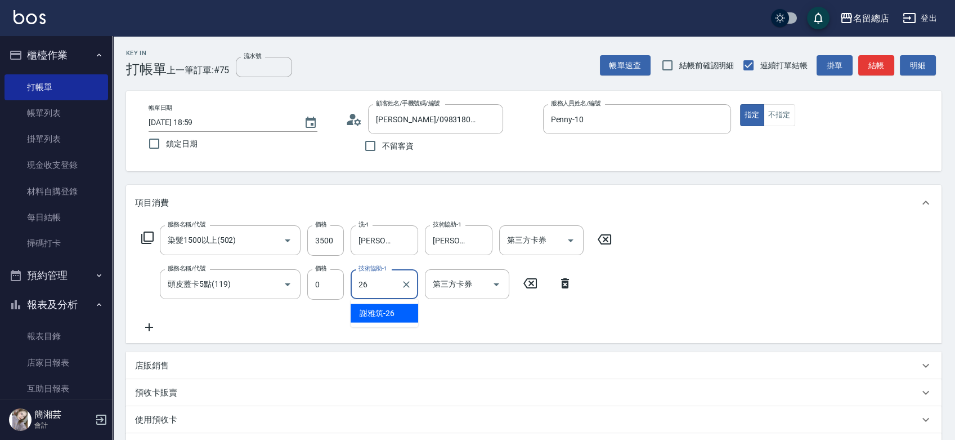
type input "[PERSON_NAME]-26"
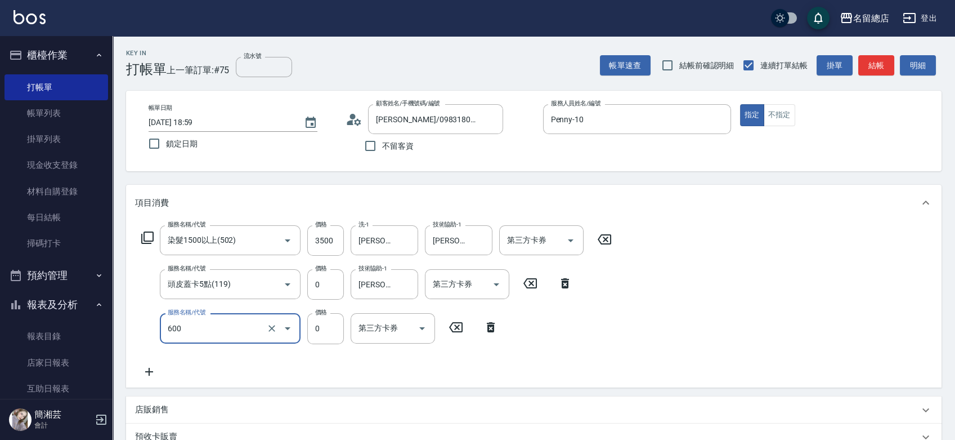
type input "洗髮(免費)(600)"
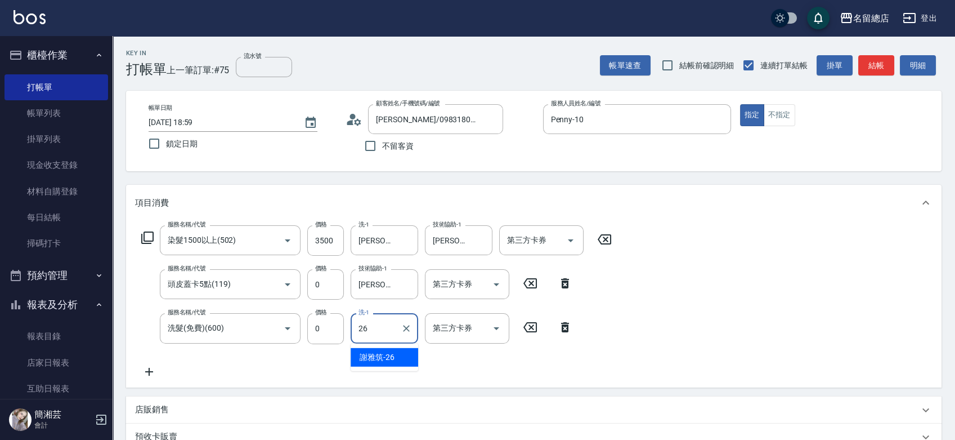
type input "[PERSON_NAME]-26"
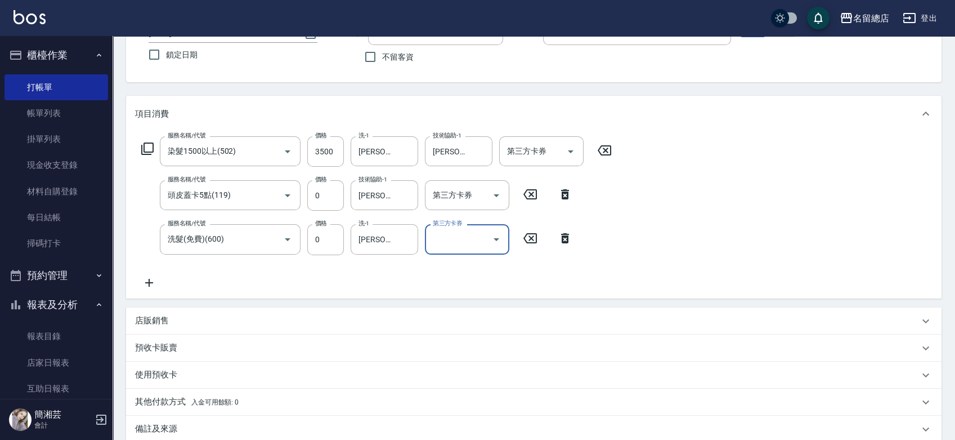
scroll to position [217, 0]
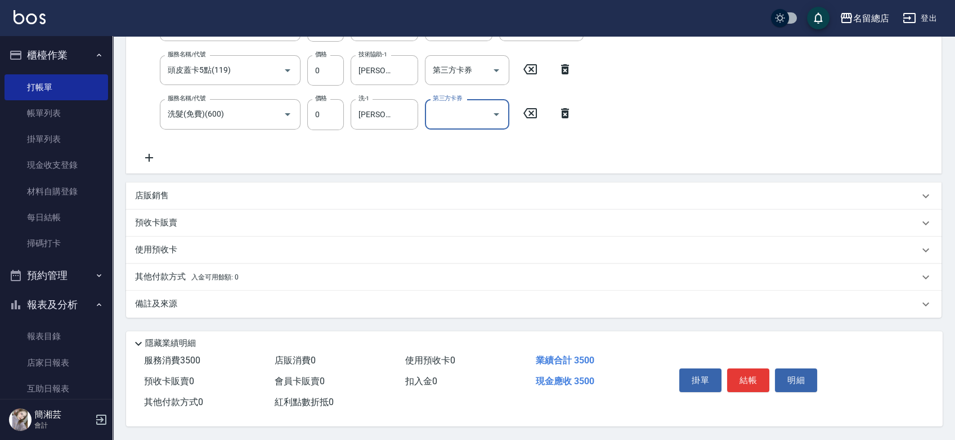
click at [266, 273] on div "其他付款方式 入金可用餘額: 0" at bounding box center [527, 277] width 784 height 12
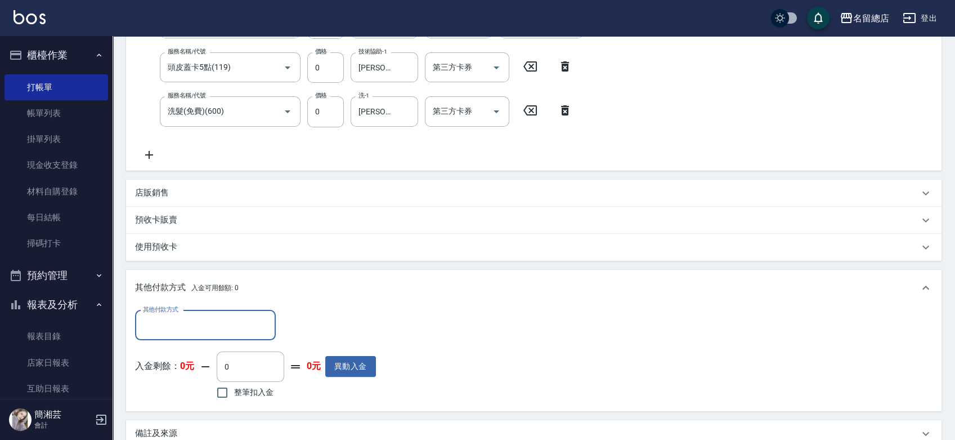
scroll to position [0, 0]
click at [212, 321] on input "其他付款方式" at bounding box center [205, 325] width 131 height 20
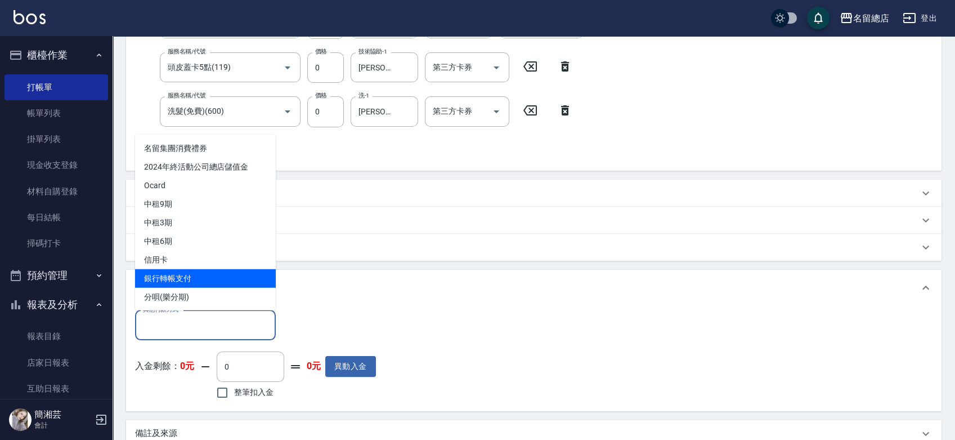
click at [211, 276] on span "銀行轉帳支付" at bounding box center [205, 278] width 141 height 19
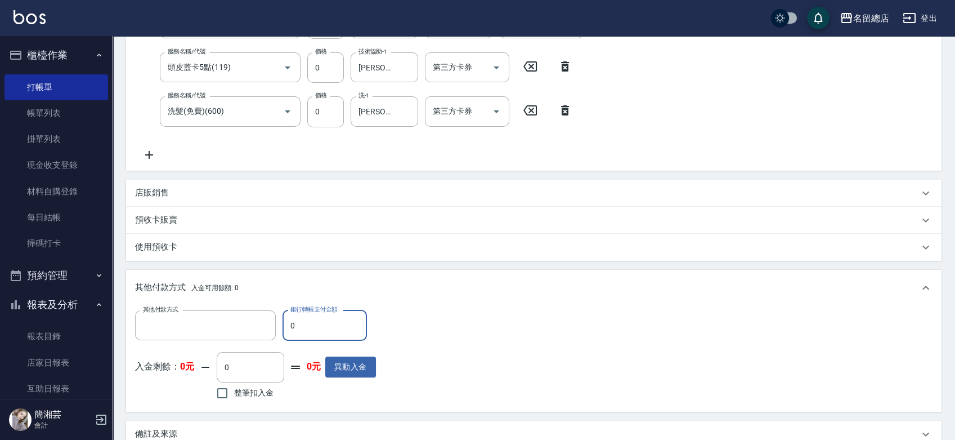
type input "銀行轉帳支付"
type input "3500"
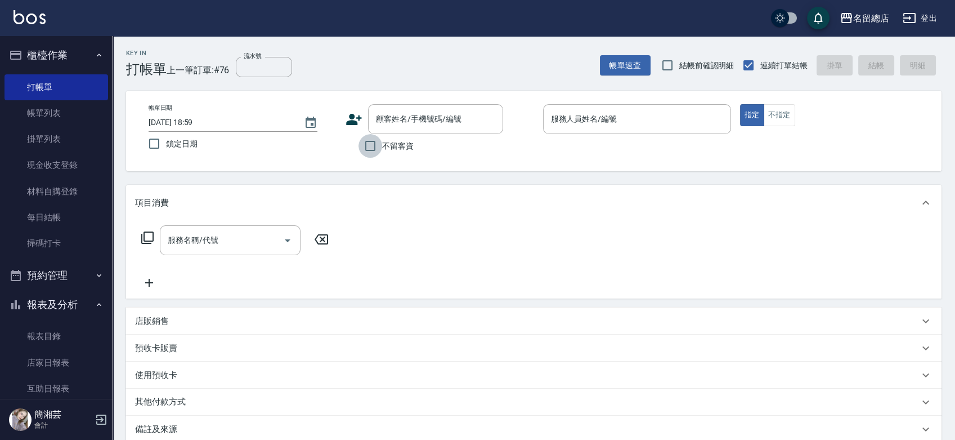
click at [374, 146] on input "不留客資" at bounding box center [371, 146] width 24 height 24
checkbox input "true"
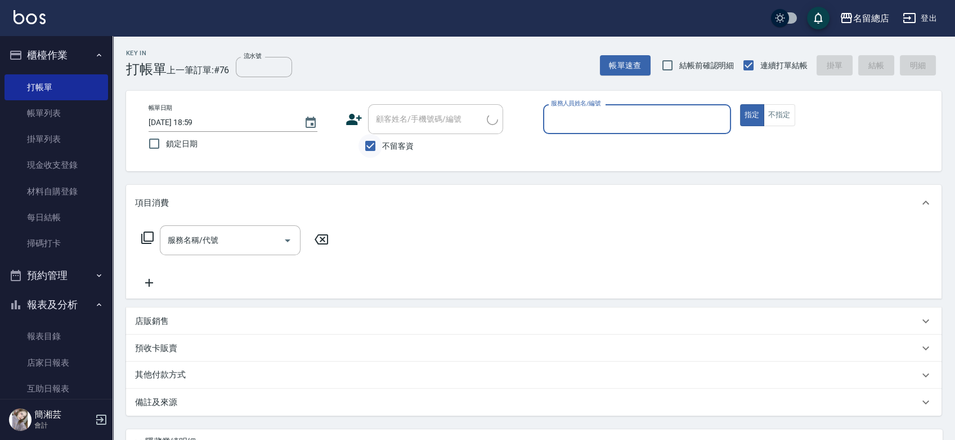
type input "ㄆ"
type input "[PERSON_NAME]"
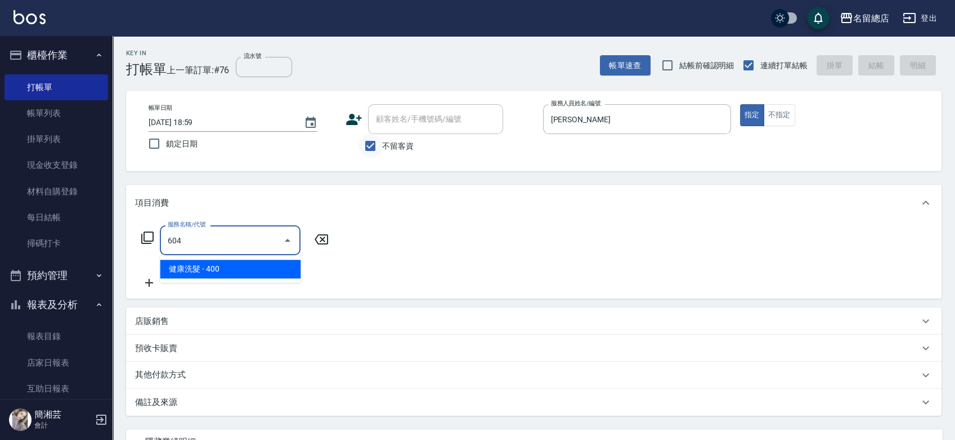
type input "健康洗髮(604)"
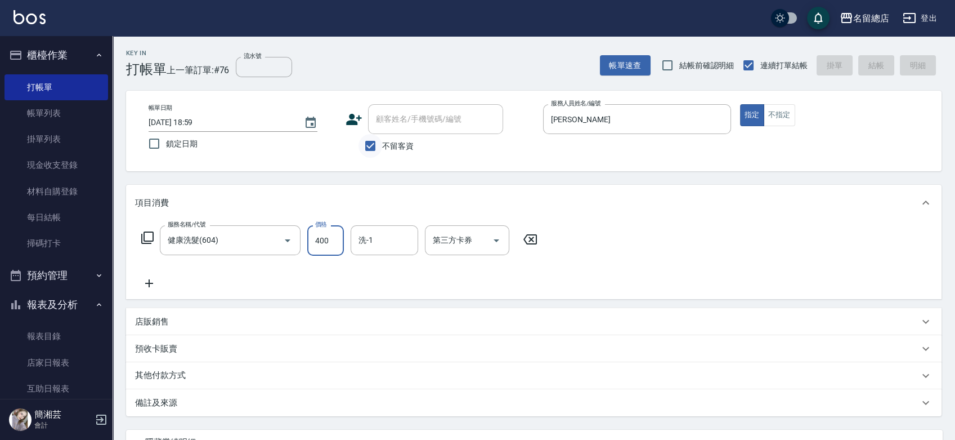
type input "[DATE] 19:01"
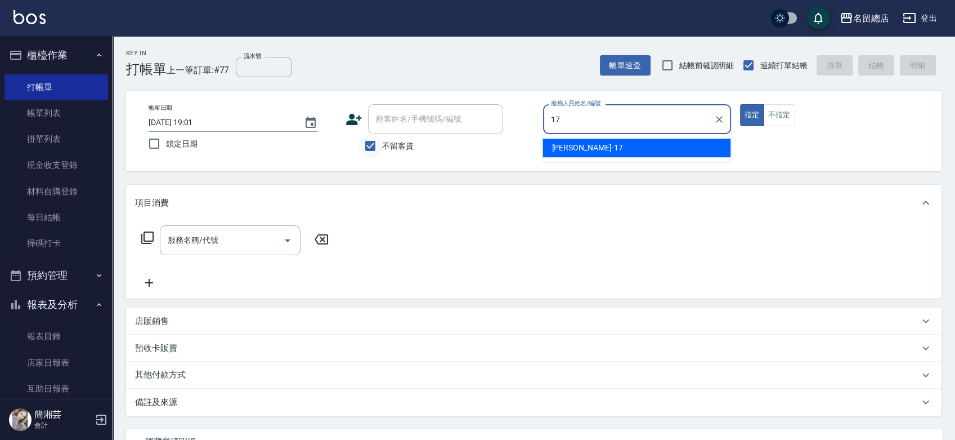
type input "[PERSON_NAME]-17"
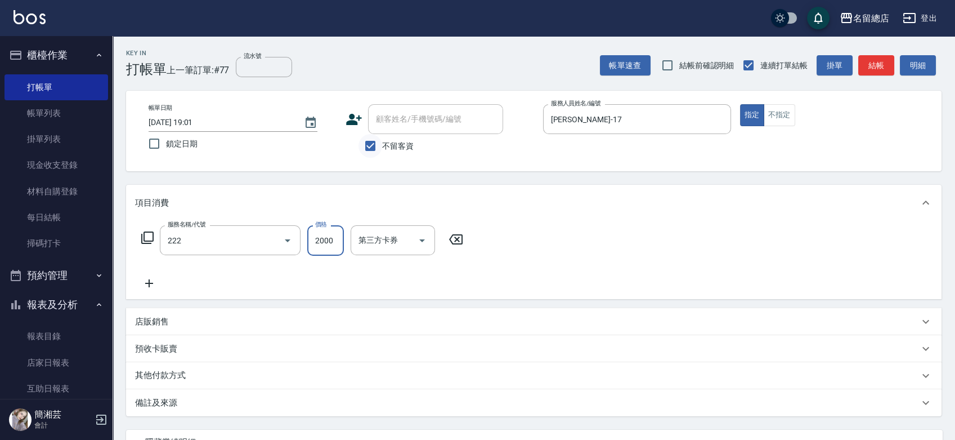
type input "燙髮2000以上(222)"
type input "1500"
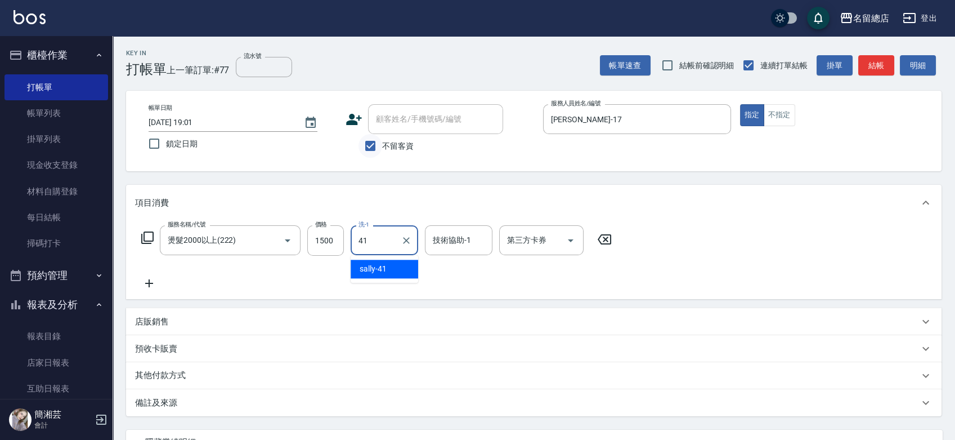
type input "sally-41"
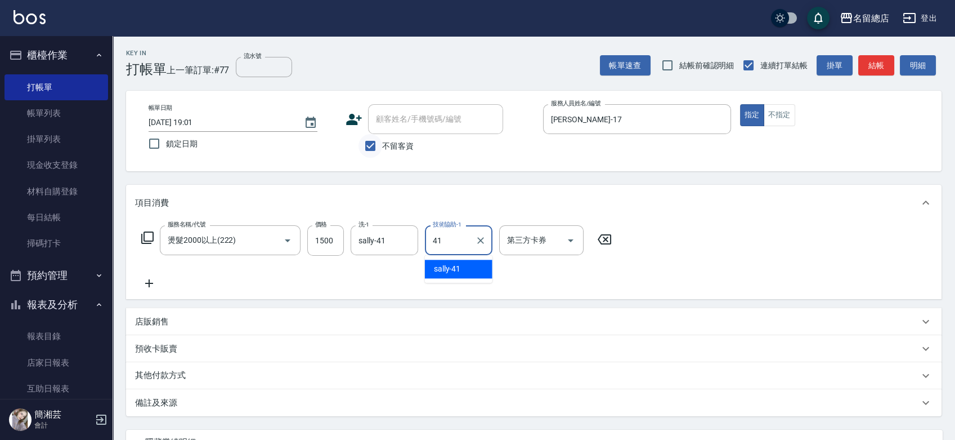
type input "sally-41"
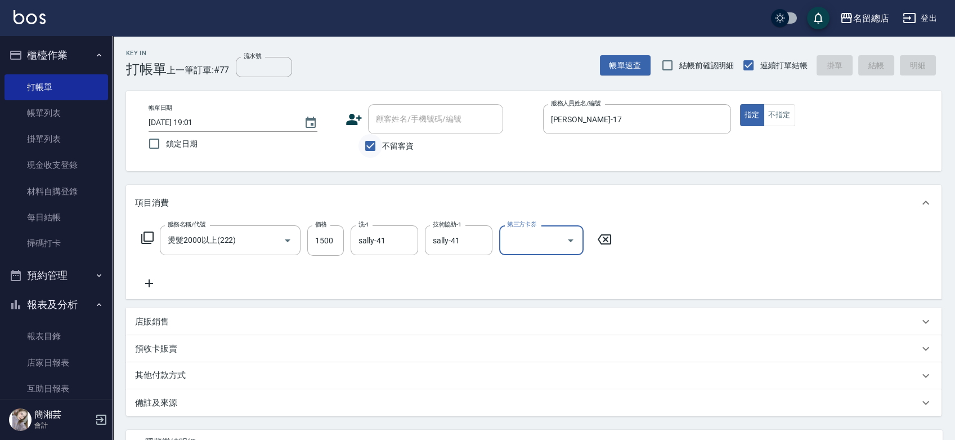
type input "[DATE] 19:16"
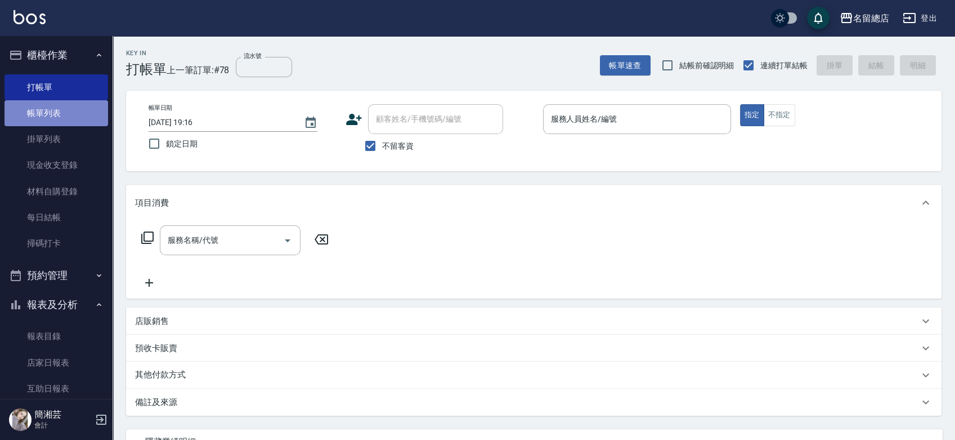
click at [94, 108] on link "帳單列表" at bounding box center [57, 113] width 104 height 26
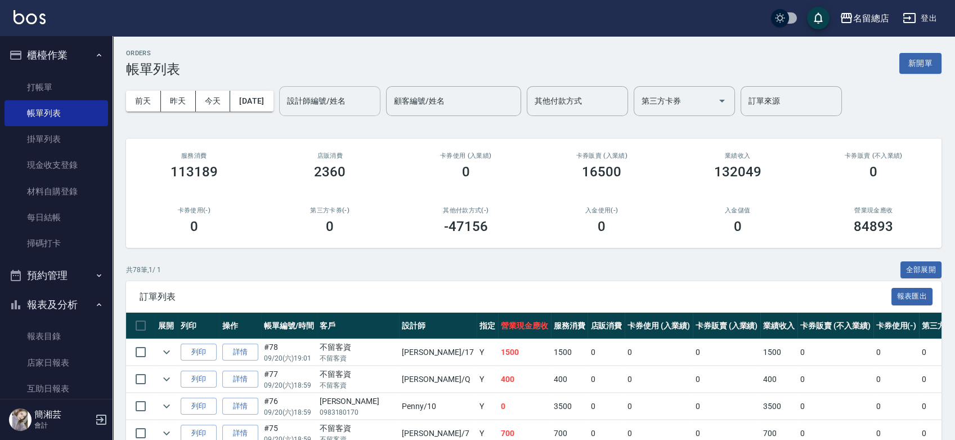
click at [335, 103] on input "設計師編號/姓名" at bounding box center [329, 101] width 91 height 20
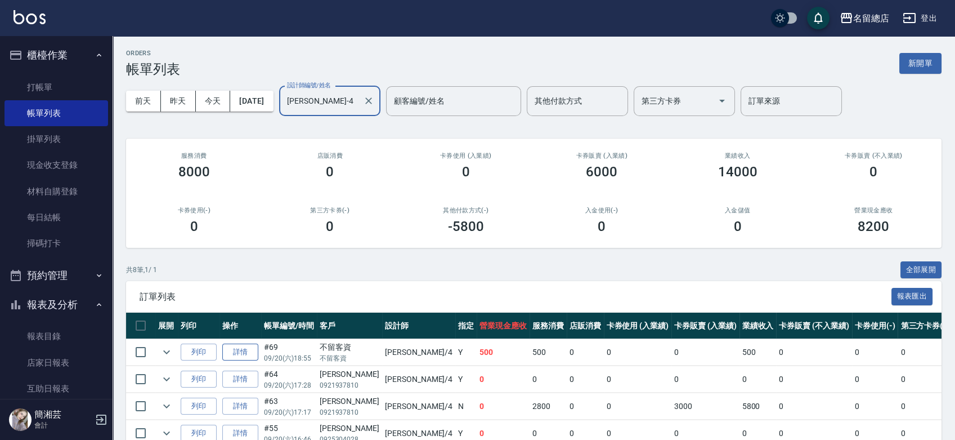
type input "[PERSON_NAME]-4"
click at [248, 352] on link "詳情" at bounding box center [240, 351] width 36 height 17
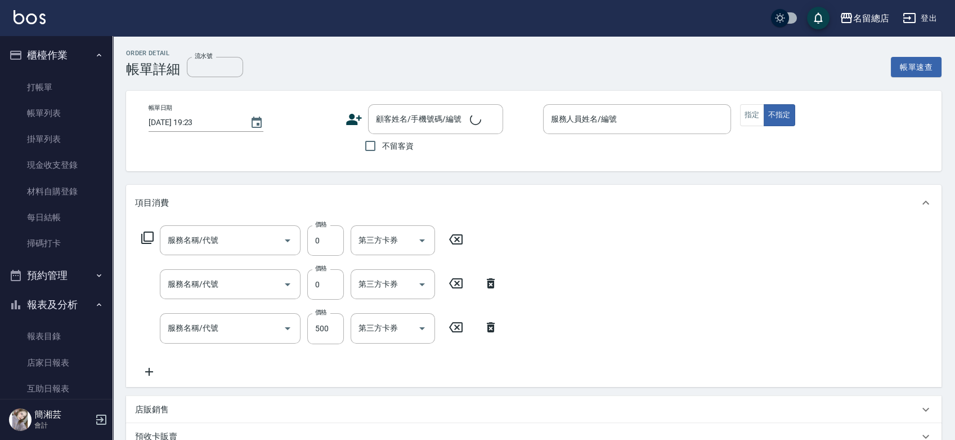
type input "[DATE] 18:55"
checkbox input "true"
type input "[PERSON_NAME]-4"
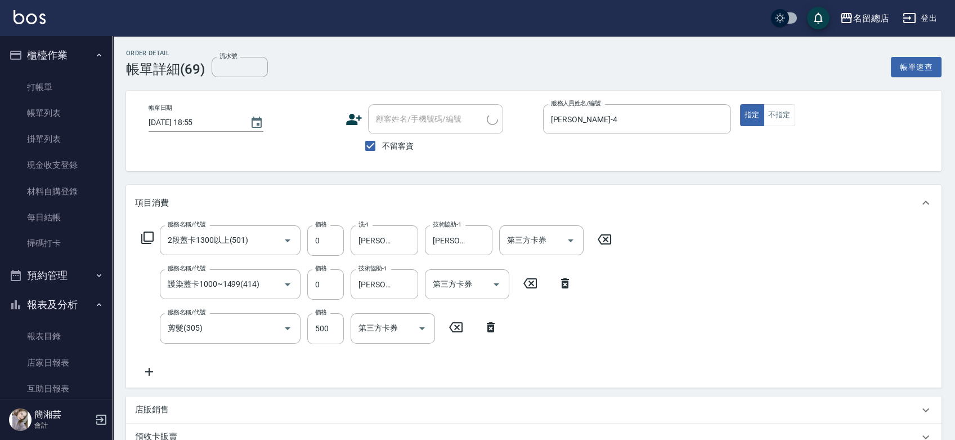
type input "2段蓋卡1300以上(501)"
type input "護染蓋卡1000~1499(414)"
type input "剪髮(305)"
click at [155, 368] on icon at bounding box center [149, 372] width 28 height 14
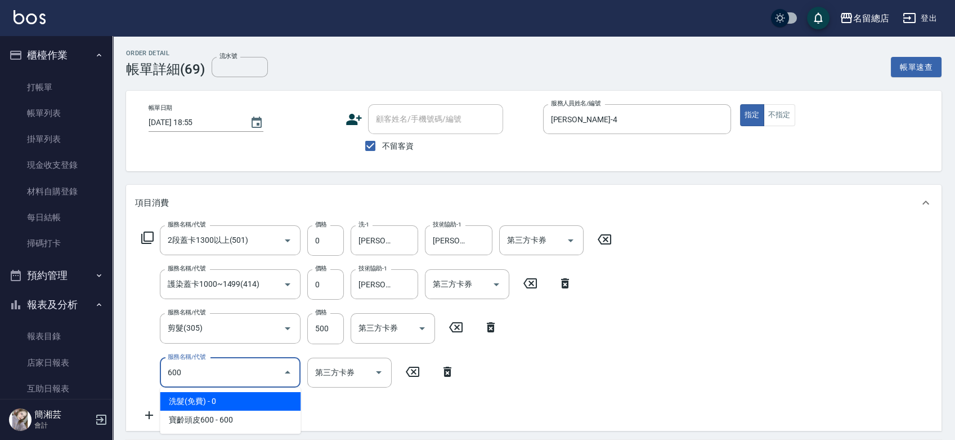
type input "洗髮(免費)(600)"
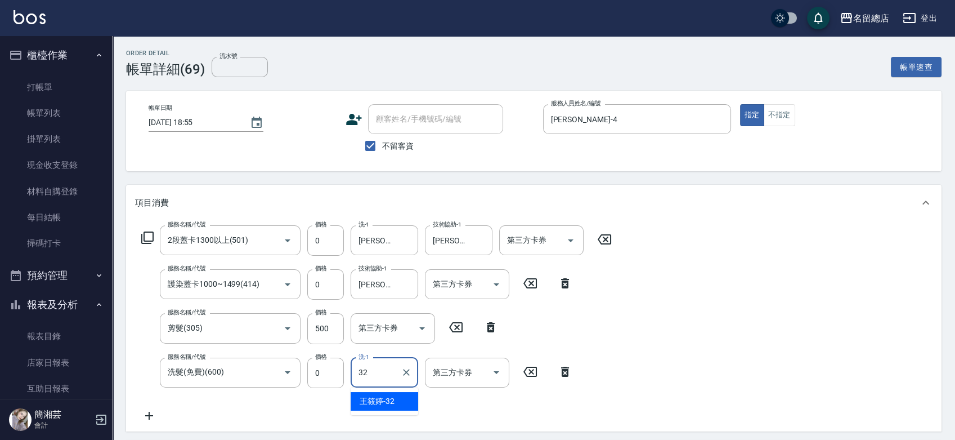
type input "[PERSON_NAME]-32"
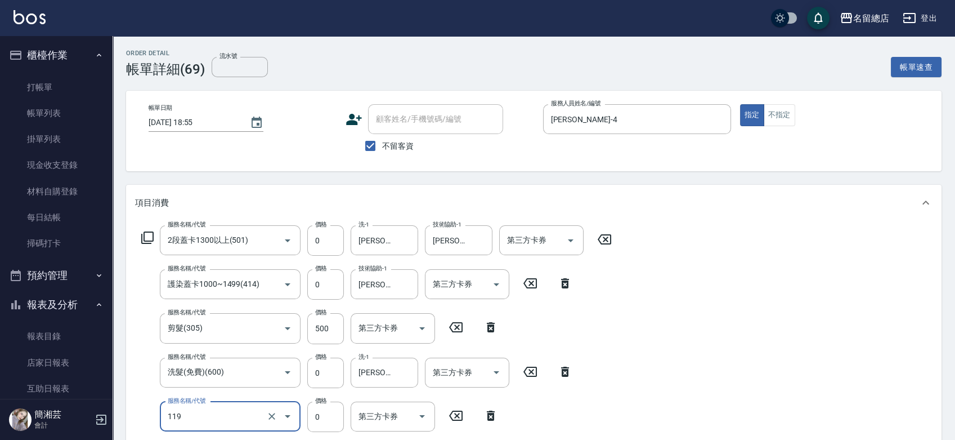
type input "頭皮蓋卡5點(119)"
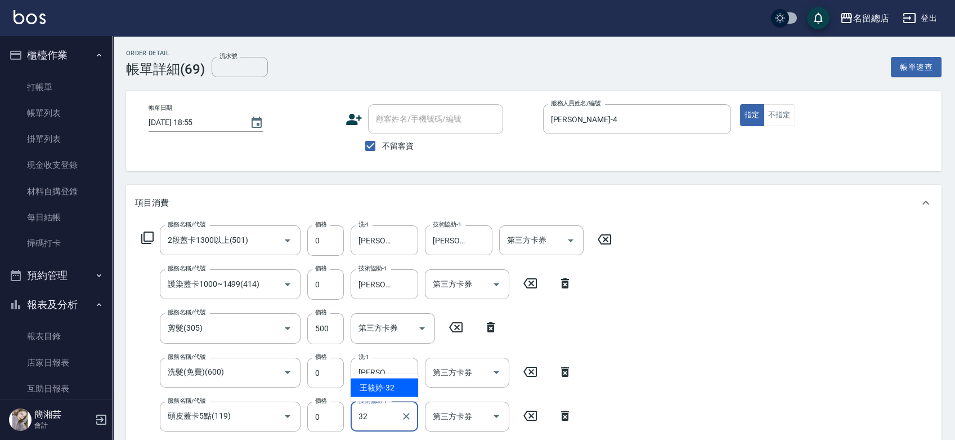
type input "[PERSON_NAME]-32"
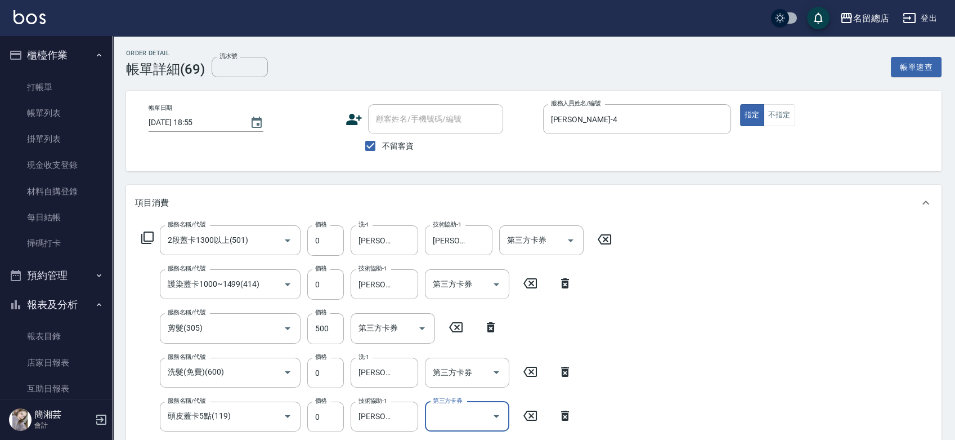
scroll to position [240, 0]
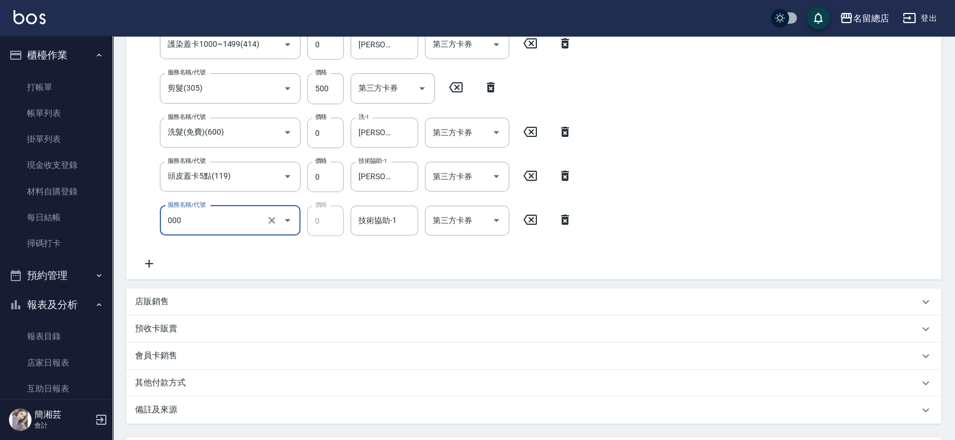
type input "小會計10點(000)"
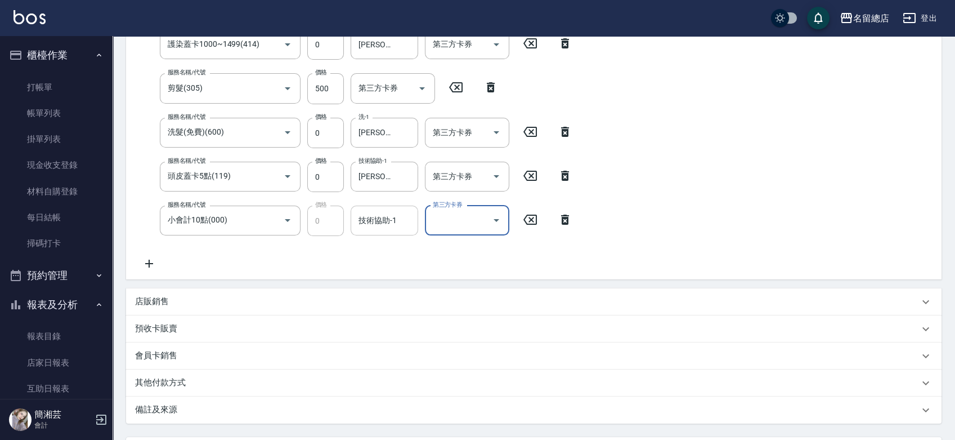
click at [377, 215] on input "技術協助-1" at bounding box center [384, 221] width 57 height 20
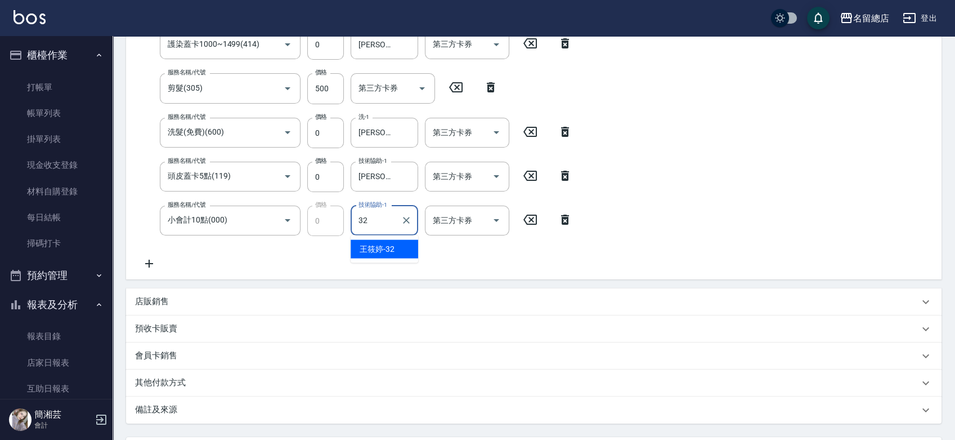
type input "[PERSON_NAME]-32"
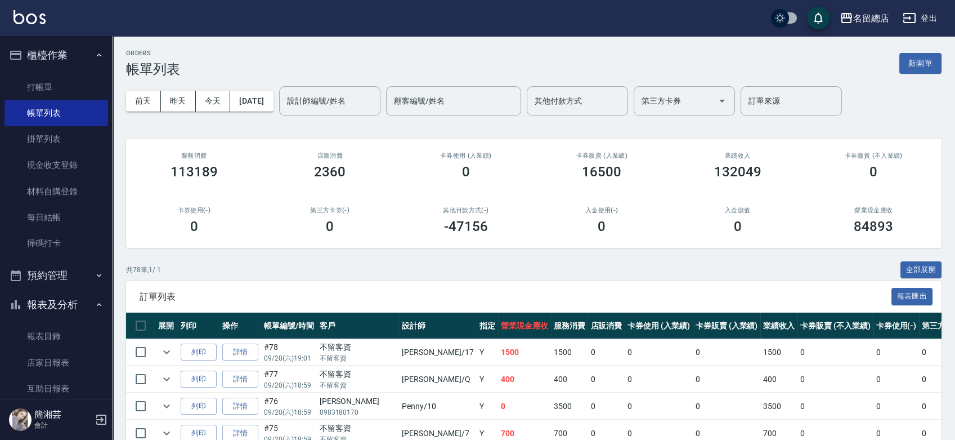
scroll to position [125, 0]
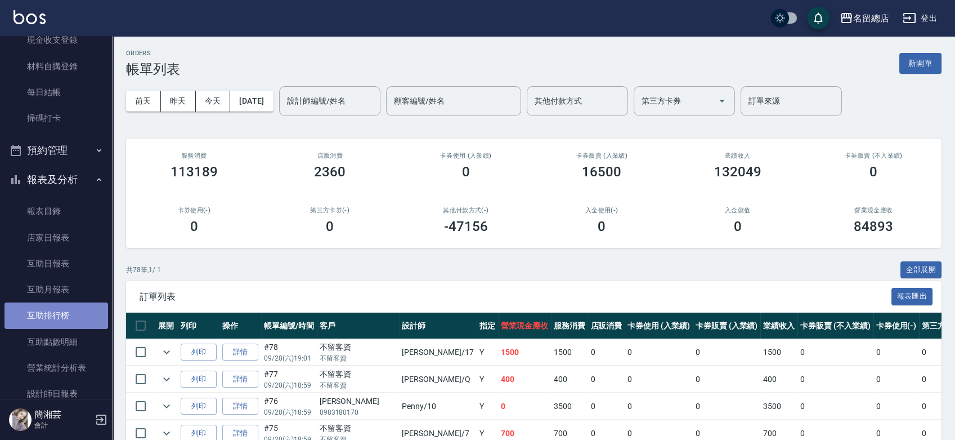
click at [71, 317] on link "互助排行榜" at bounding box center [57, 315] width 104 height 26
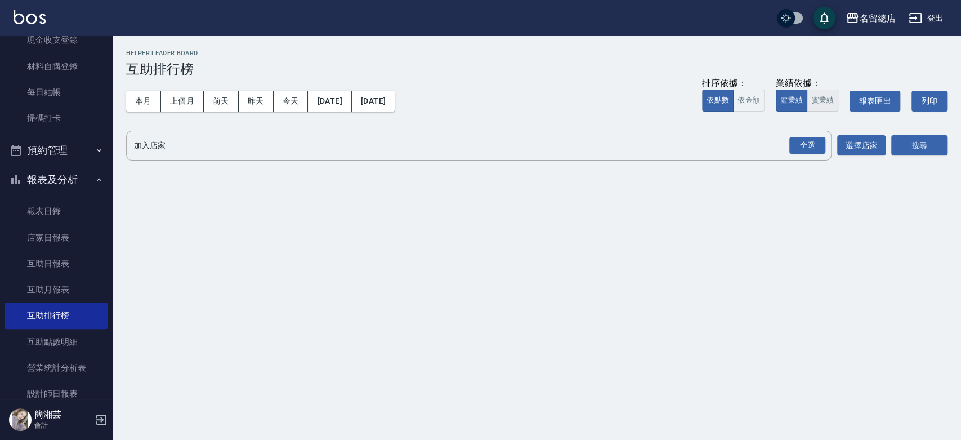
drag, startPoint x: 825, startPoint y: 98, endPoint x: 822, endPoint y: 104, distance: 6.3
click at [826, 99] on button "實業績" at bounding box center [823, 101] width 32 height 22
drag, startPoint x: 794, startPoint y: 148, endPoint x: 846, endPoint y: 143, distance: 52.6
click at [794, 149] on div "全選" at bounding box center [807, 145] width 36 height 17
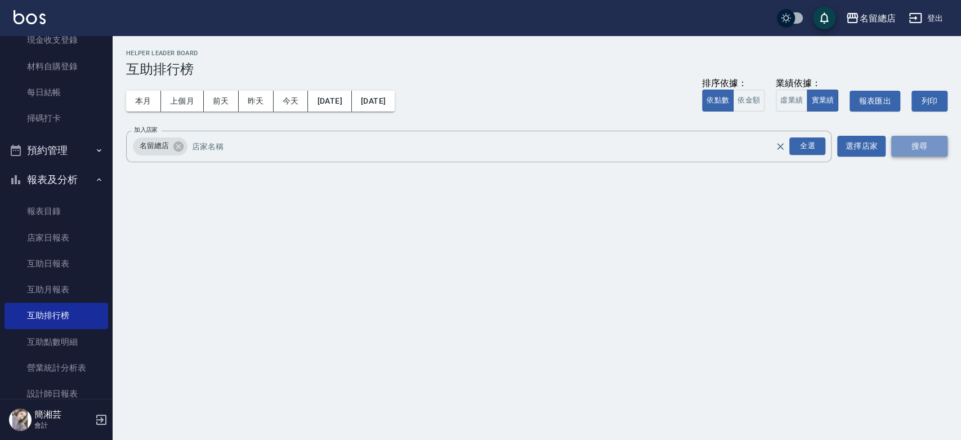
click at [929, 143] on button "搜尋" at bounding box center [919, 146] width 56 height 21
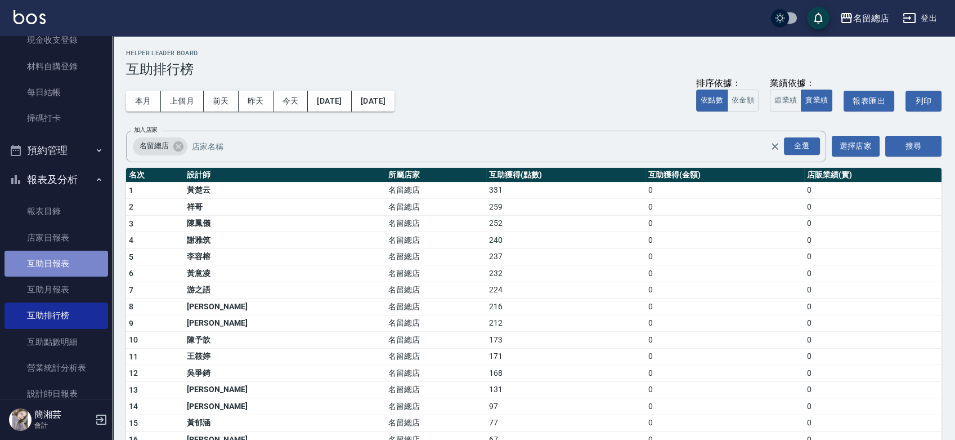
click at [61, 270] on link "互助日報表" at bounding box center [57, 264] width 104 height 26
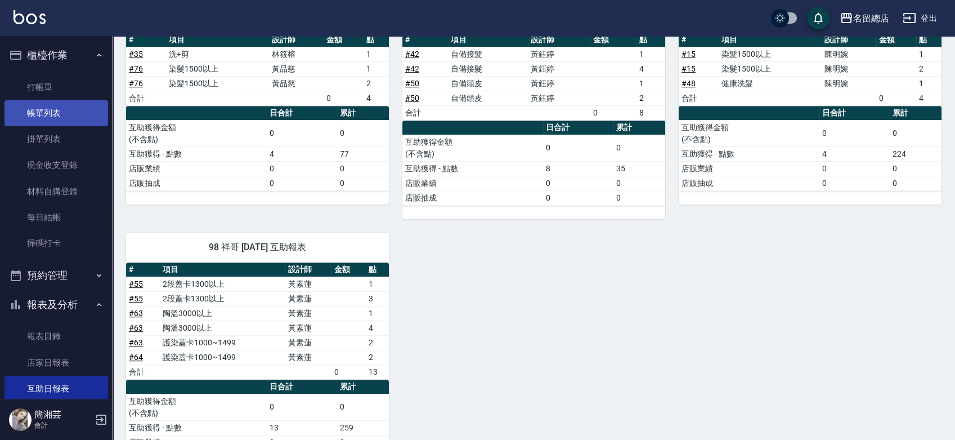
scroll to position [1353, 0]
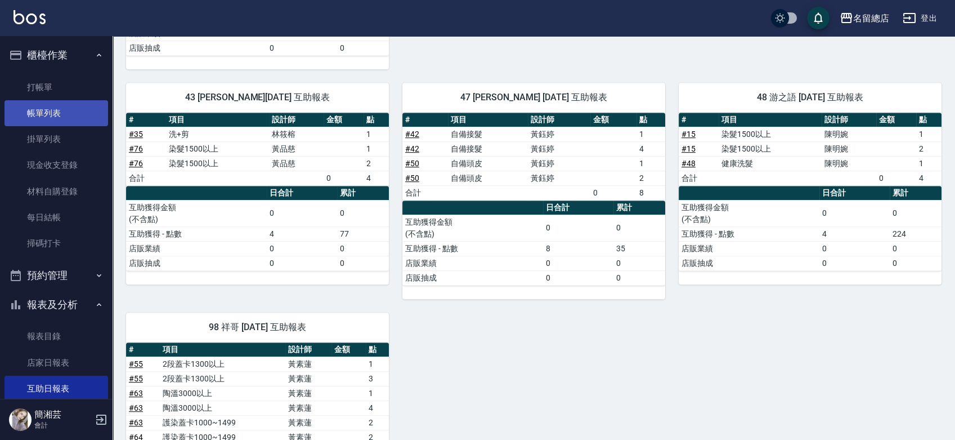
click at [49, 110] on link "帳單列表" at bounding box center [57, 113] width 104 height 26
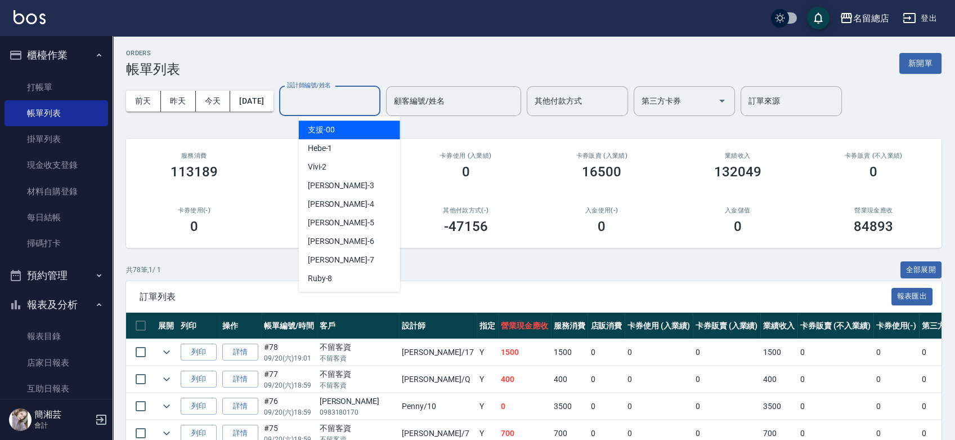
click at [356, 99] on input "設計師編號/姓名" at bounding box center [329, 101] width 91 height 20
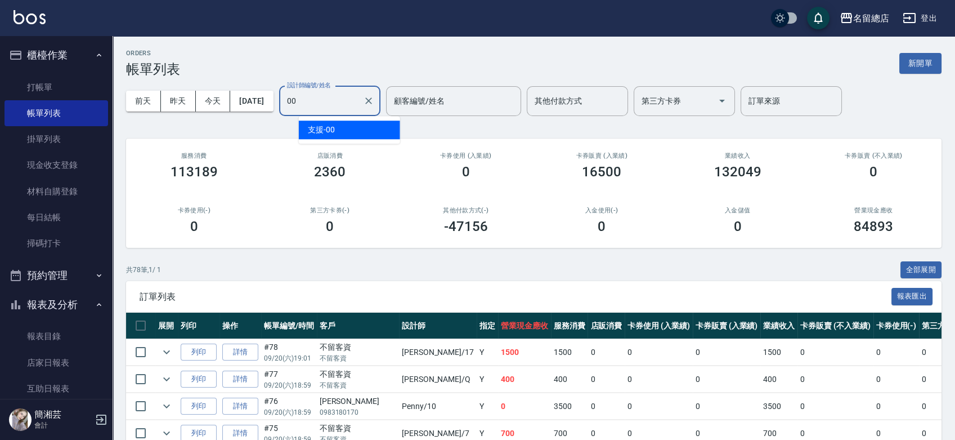
type input "0"
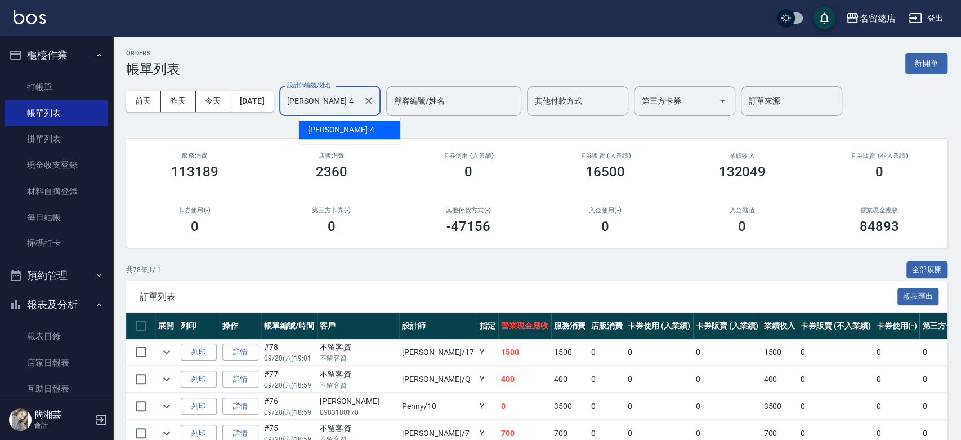
type input "[PERSON_NAME]-4"
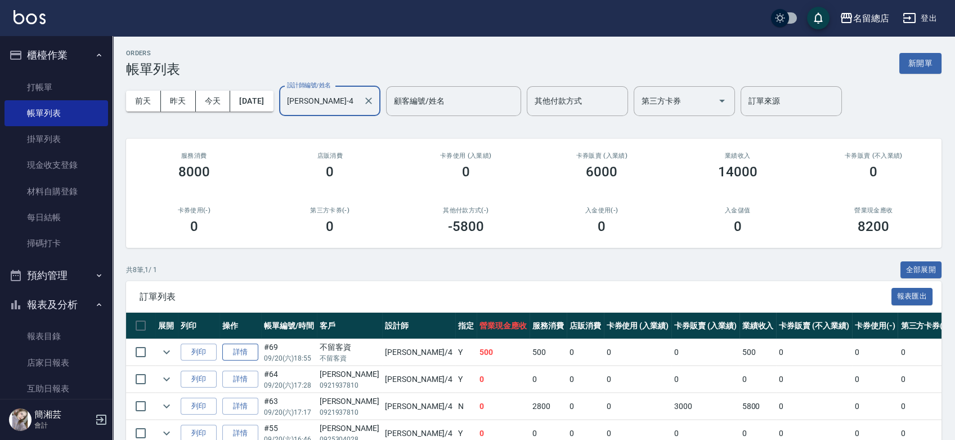
click at [234, 351] on link "詳情" at bounding box center [240, 351] width 36 height 17
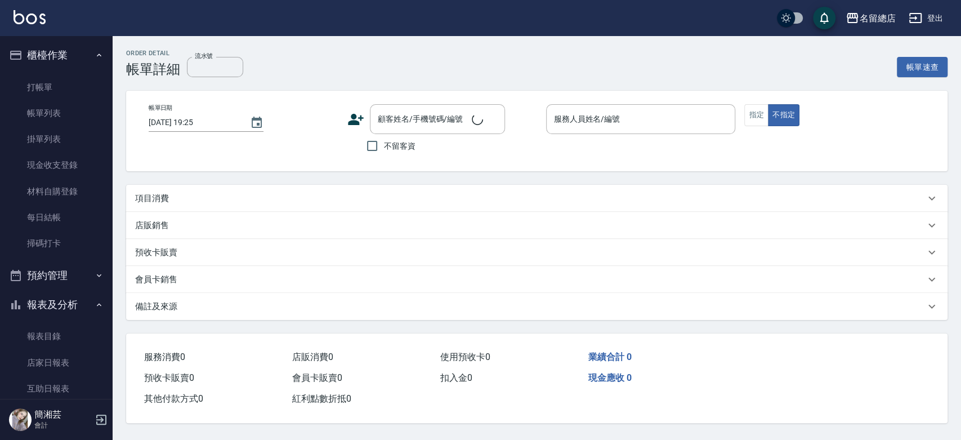
type input "[DATE] 18:55"
checkbox input "true"
type input "[PERSON_NAME]-4"
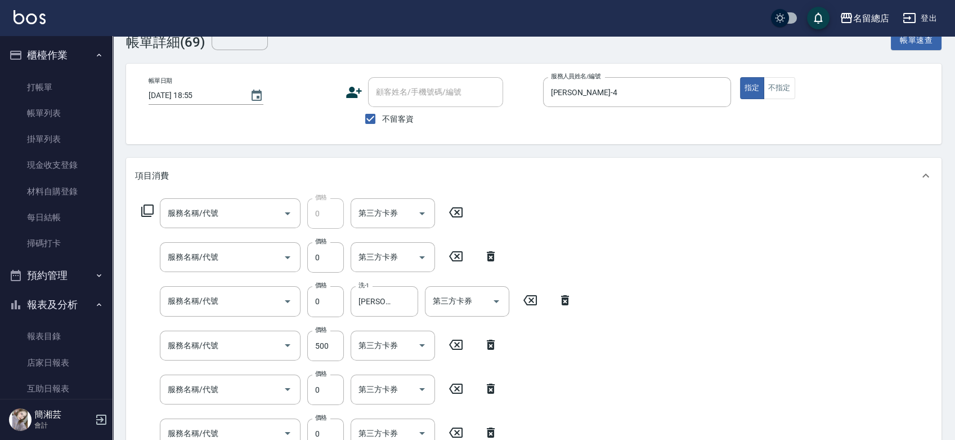
type input "小會計10點(000)"
type input "頭皮蓋卡5點(119)"
type input "洗髮(免費)(600)"
type input "剪髮(305)"
type input "護染蓋卡1000~1499(414)"
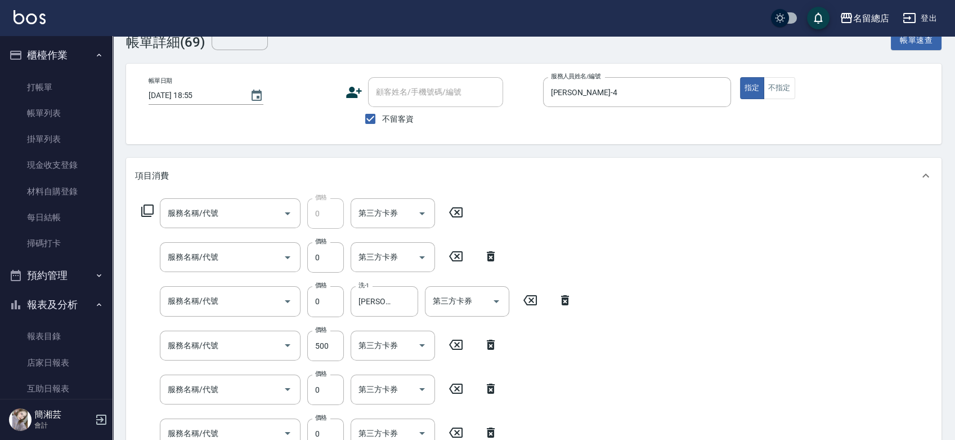
type input "2段蓋卡1300以上(501)"
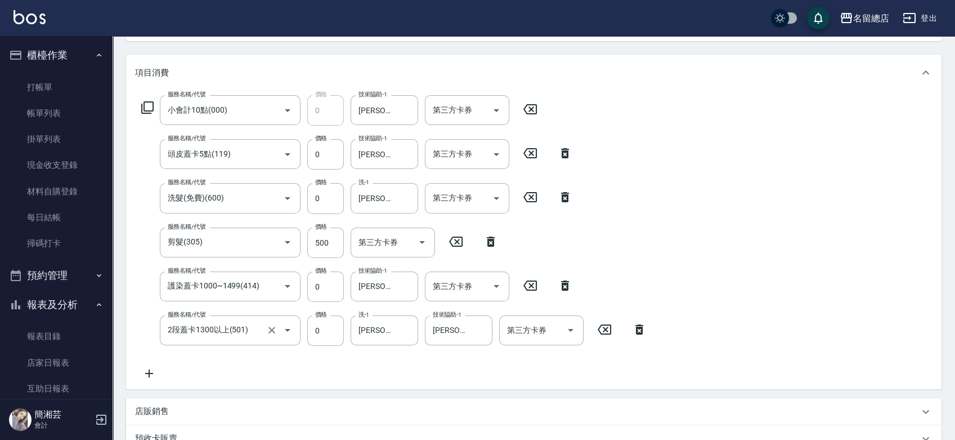
scroll to position [152, 0]
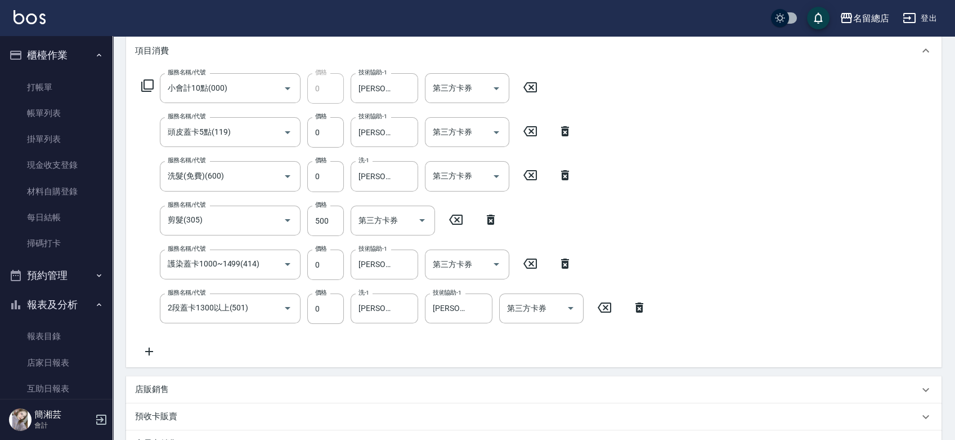
click at [147, 350] on icon at bounding box center [149, 352] width 28 height 14
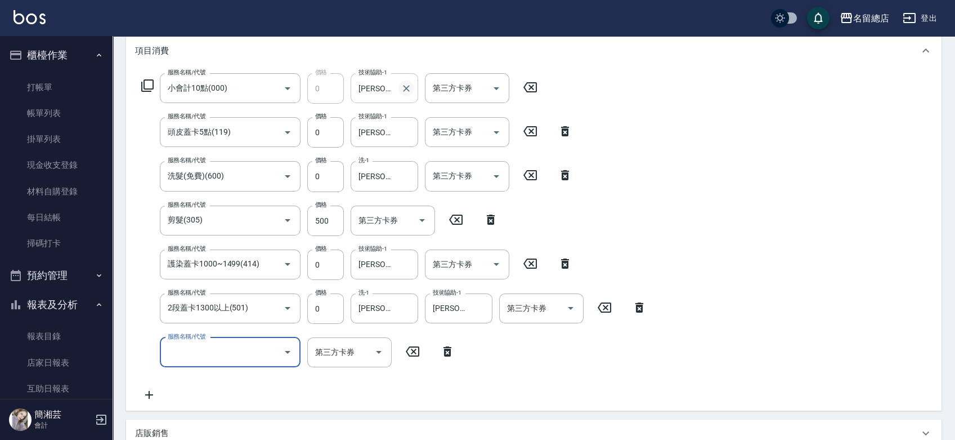
click at [407, 93] on icon "Clear" at bounding box center [406, 88] width 11 height 11
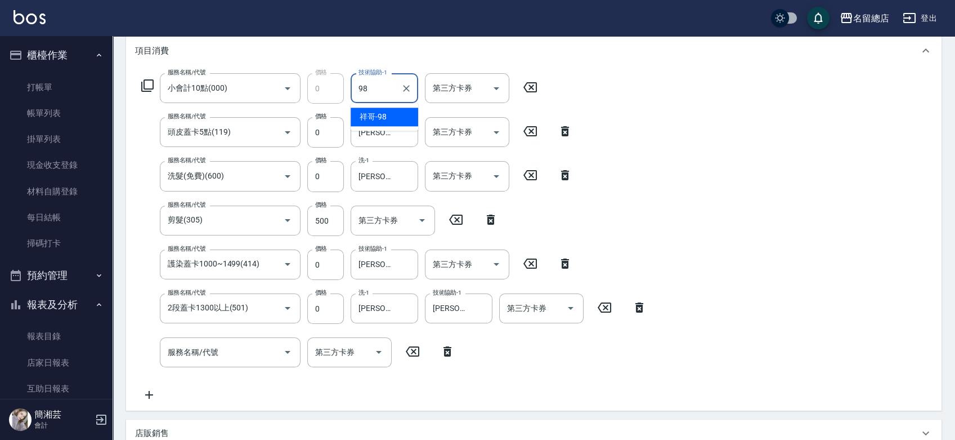
type input "祥哥-98"
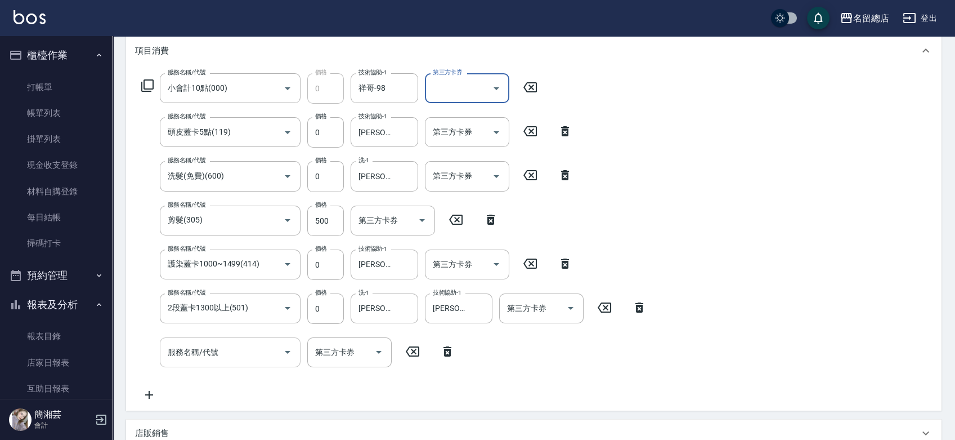
click at [225, 356] on input "服務名稱/代號" at bounding box center [222, 352] width 114 height 20
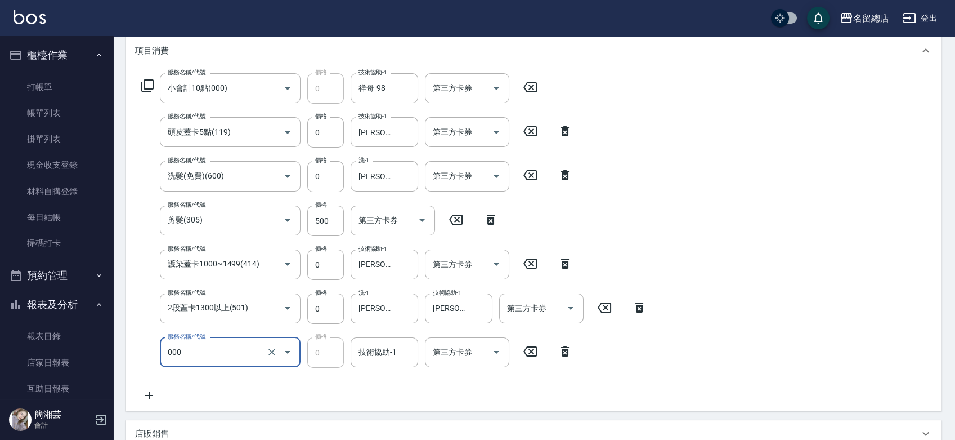
type input "小會計10點(000)"
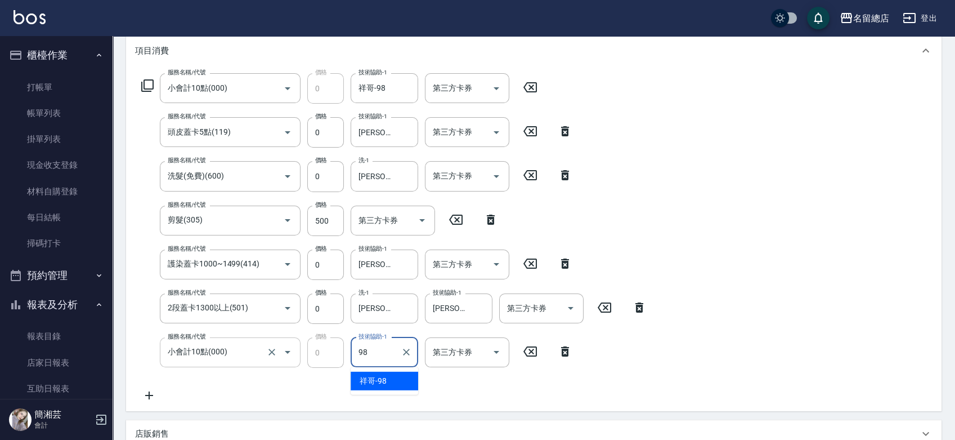
type input "祥哥-98"
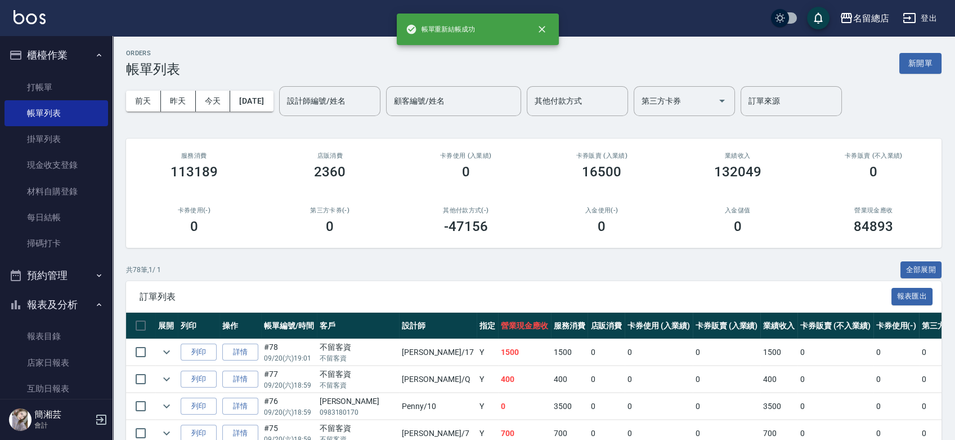
scroll to position [187, 0]
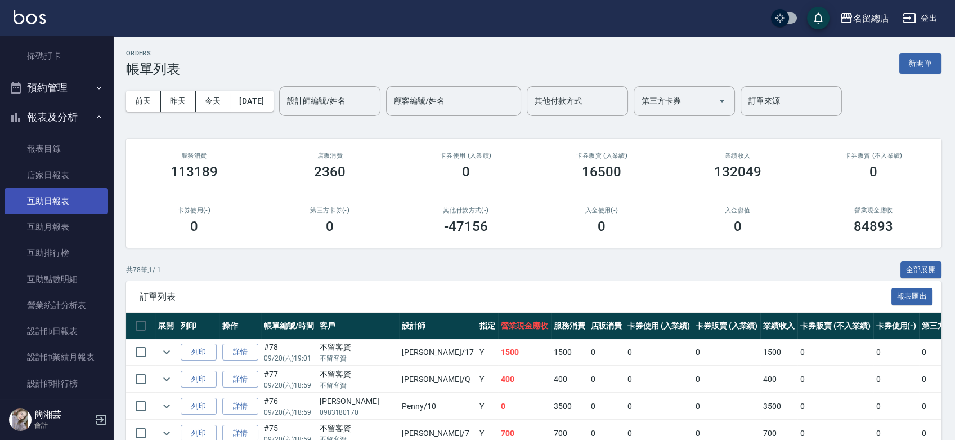
click at [66, 197] on link "互助日報表" at bounding box center [57, 201] width 104 height 26
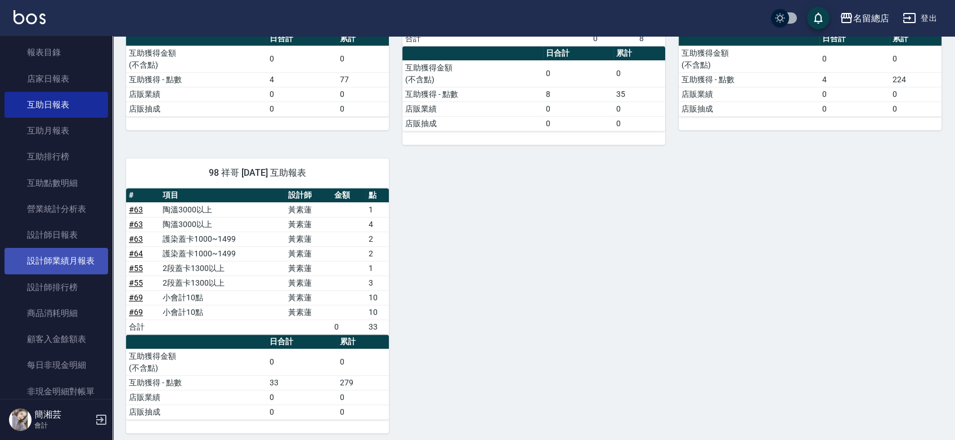
scroll to position [312, 0]
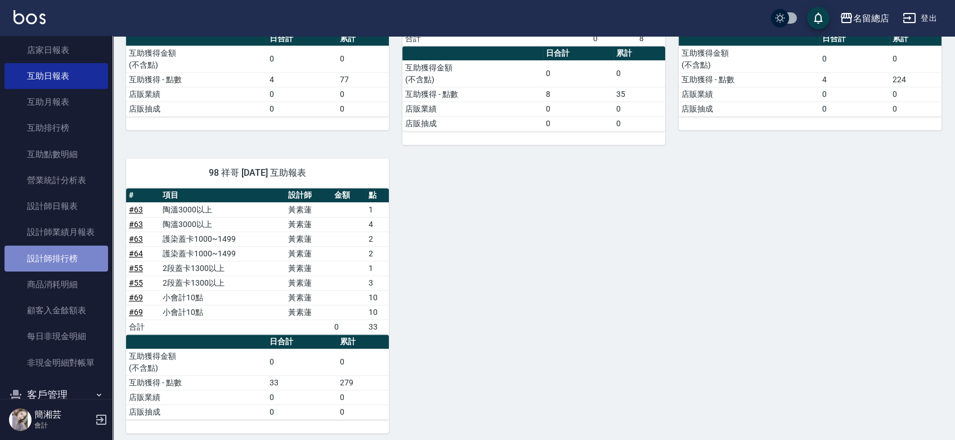
click at [73, 253] on link "設計師排行榜" at bounding box center [57, 258] width 104 height 26
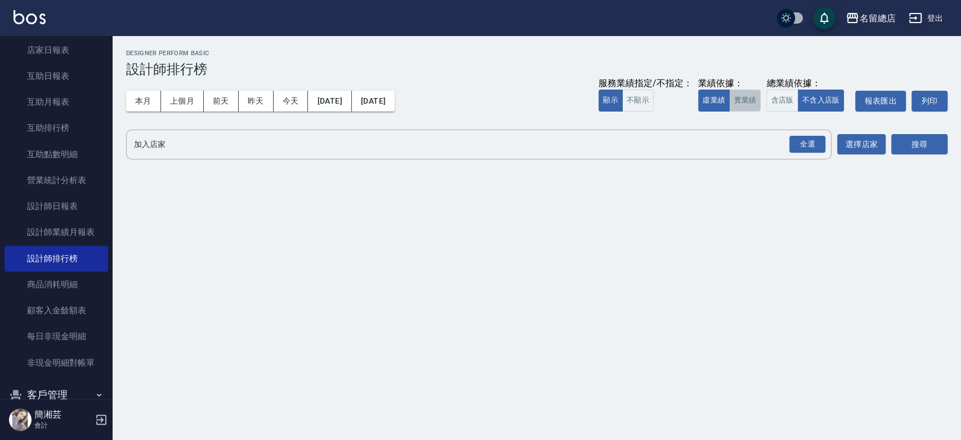
click at [752, 99] on button "實業績" at bounding box center [745, 101] width 32 height 22
click at [815, 149] on div "全選" at bounding box center [807, 144] width 36 height 17
click at [900, 143] on button "搜尋" at bounding box center [919, 145] width 56 height 21
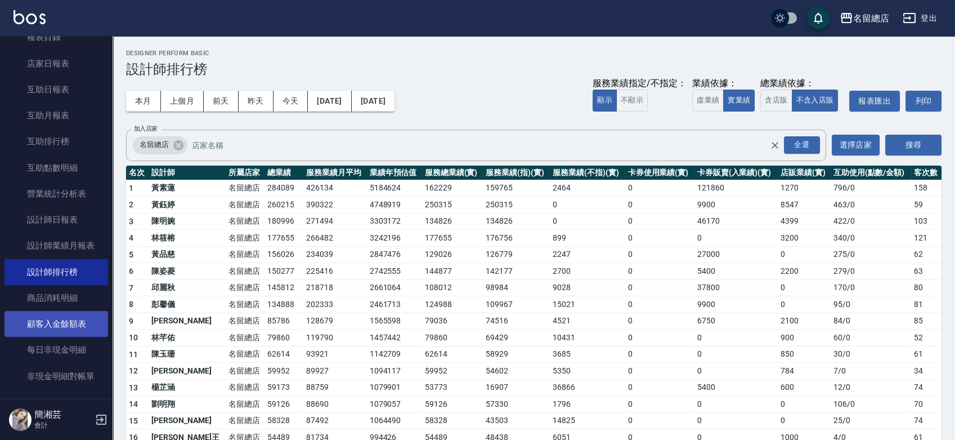
scroll to position [393, 0]
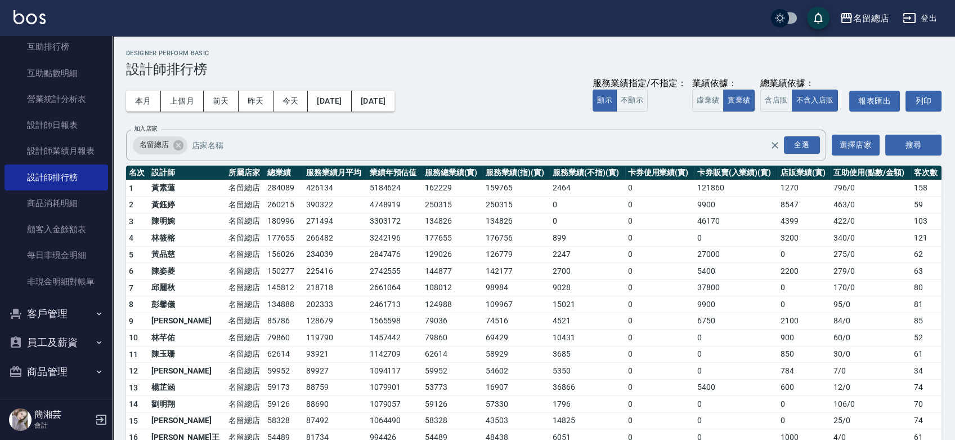
click at [51, 371] on button "商品管理" at bounding box center [57, 371] width 104 height 29
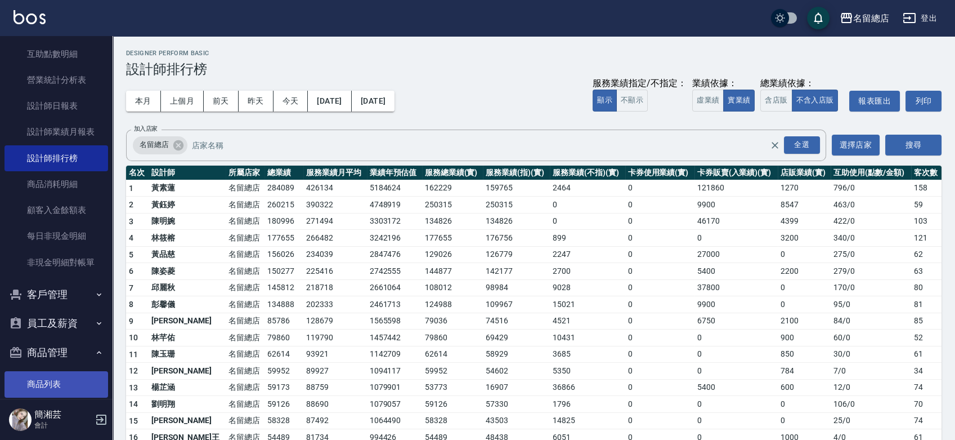
scroll to position [428, 0]
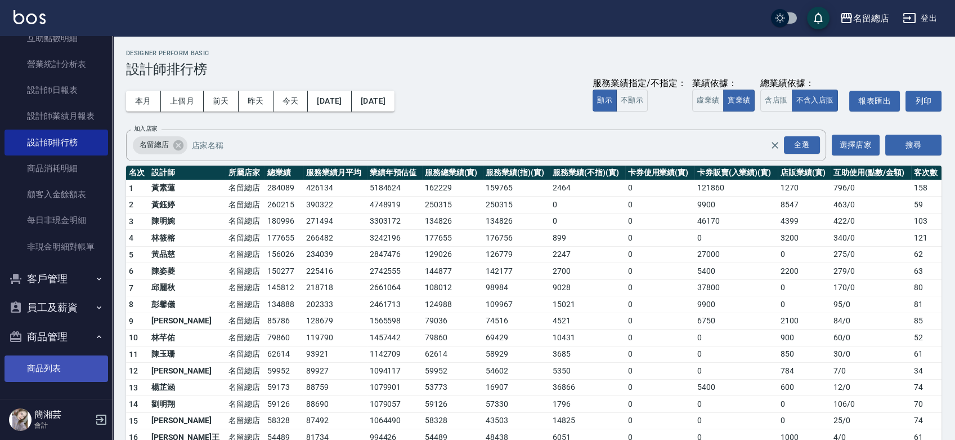
click at [66, 368] on link "商品列表" at bounding box center [57, 368] width 104 height 26
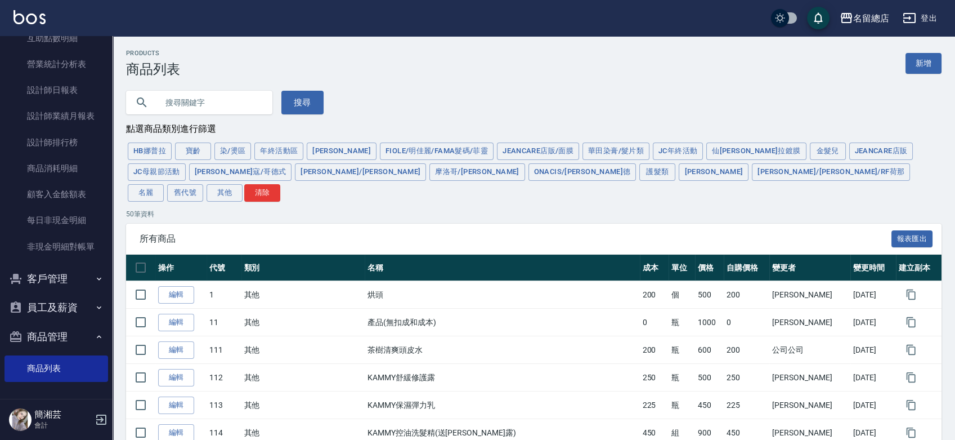
click at [752, 171] on button "[PERSON_NAME]/[PERSON_NAME]/RF荷那" at bounding box center [831, 171] width 158 height 17
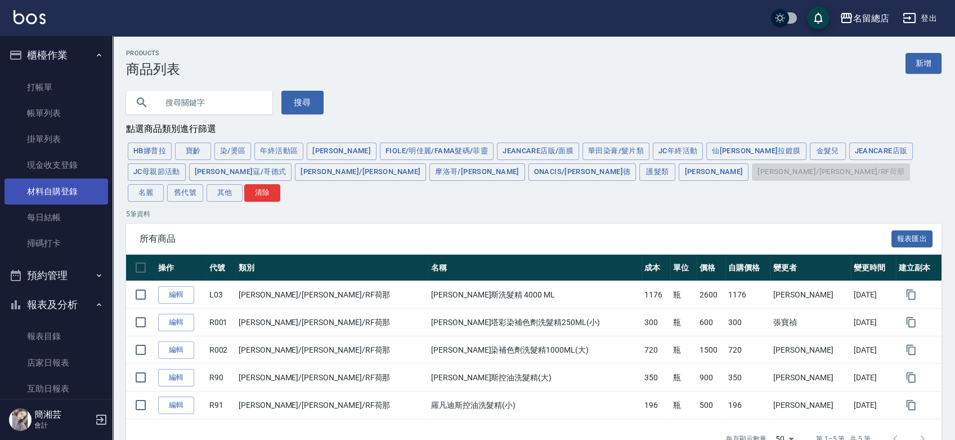
click at [68, 183] on link "材料自購登錄" at bounding box center [57, 191] width 104 height 26
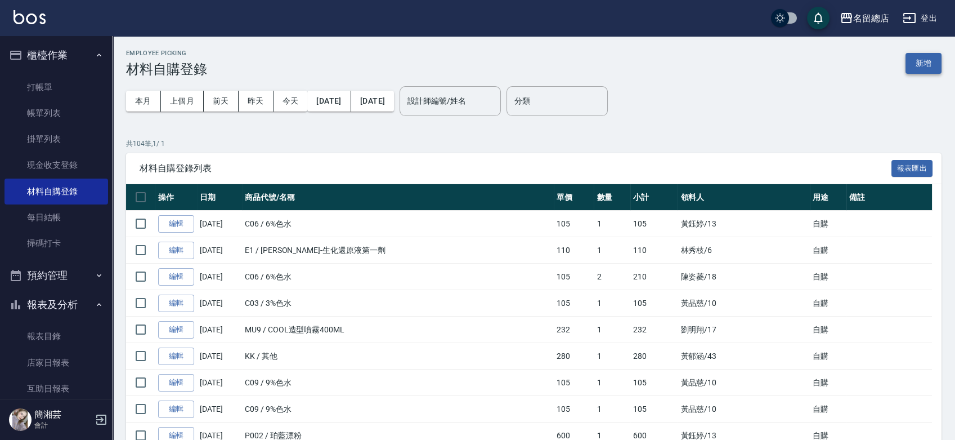
click at [919, 57] on button "新增" at bounding box center [924, 63] width 36 height 21
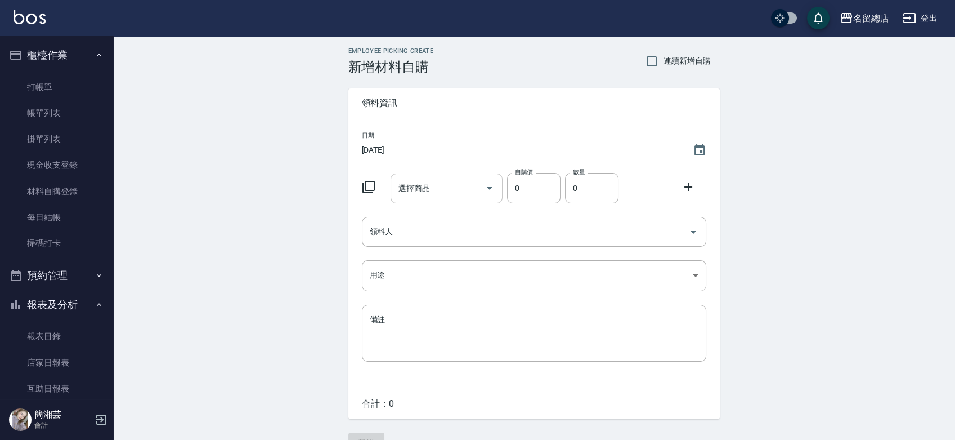
click at [437, 184] on input "選擇商品" at bounding box center [438, 188] width 85 height 20
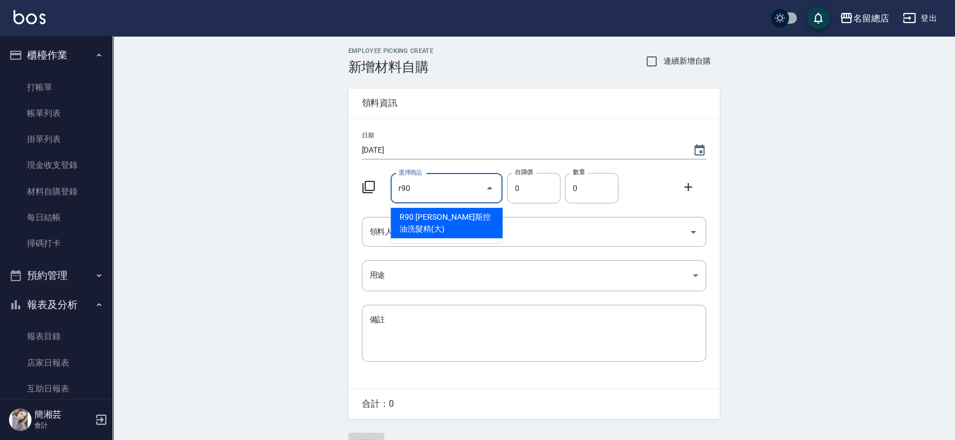
type input "[PERSON_NAME]斯控油洗髮精(大)"
type input "350"
type input "1"
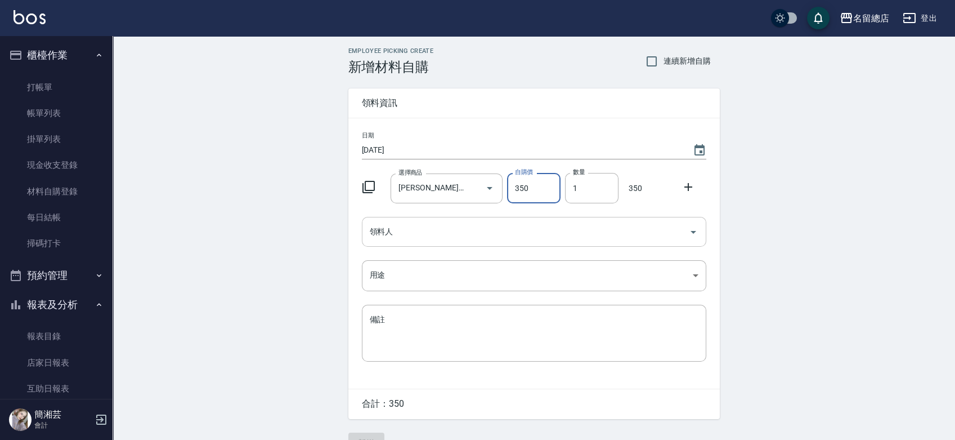
click at [419, 227] on input "領料人" at bounding box center [525, 232] width 317 height 20
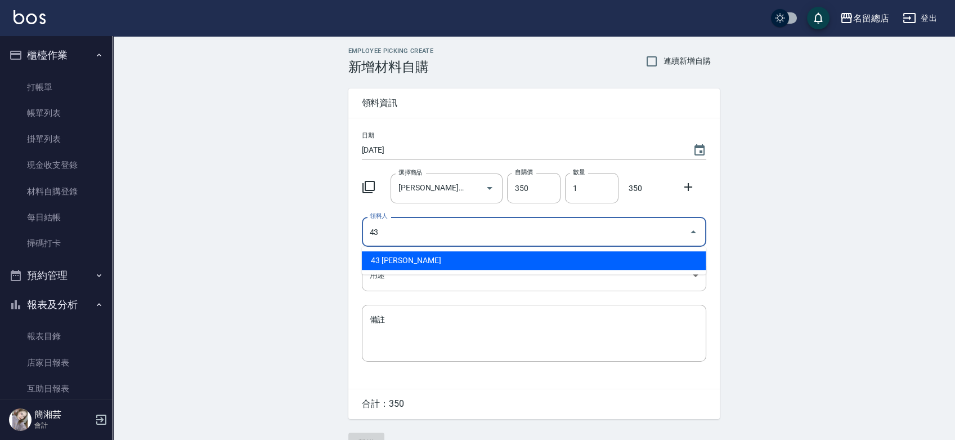
type input "43 [PERSON_NAME]"
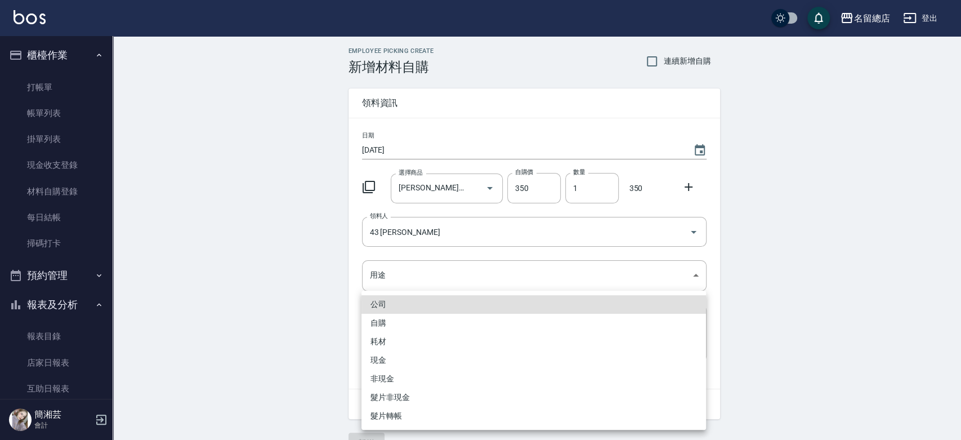
click at [367, 325] on li "自購" at bounding box center [533, 323] width 345 height 19
type input "自購"
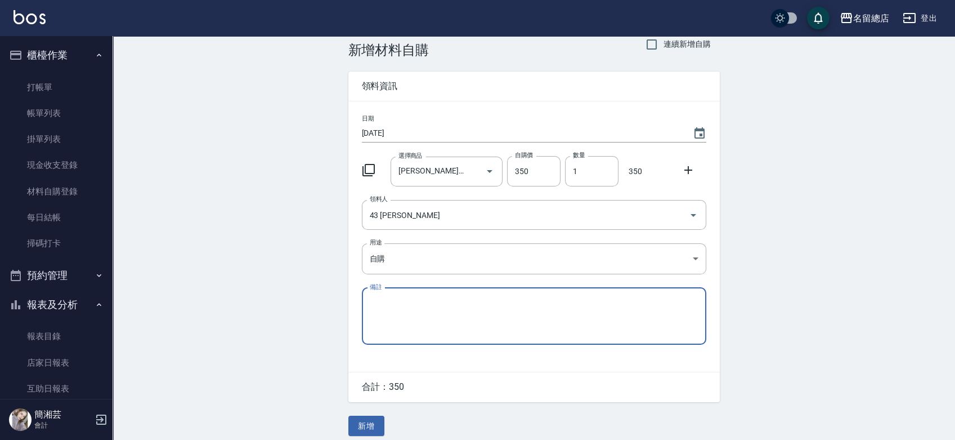
scroll to position [25, 0]
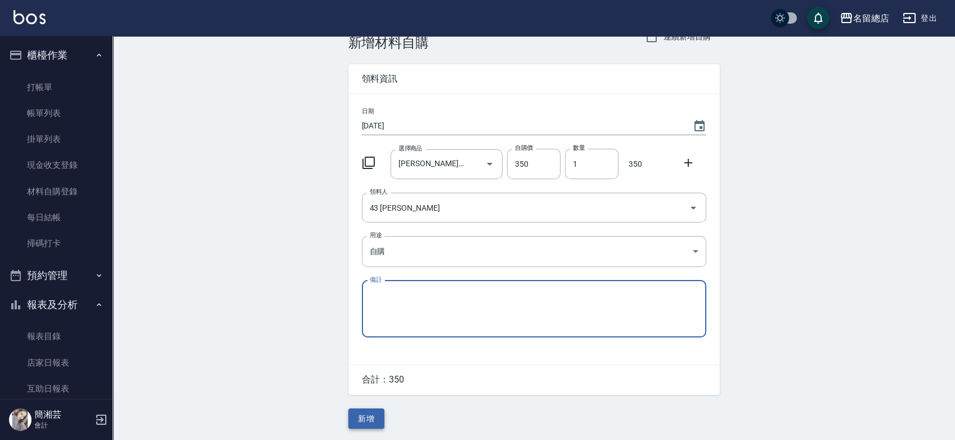
click at [373, 419] on button "新增" at bounding box center [366, 418] width 36 height 21
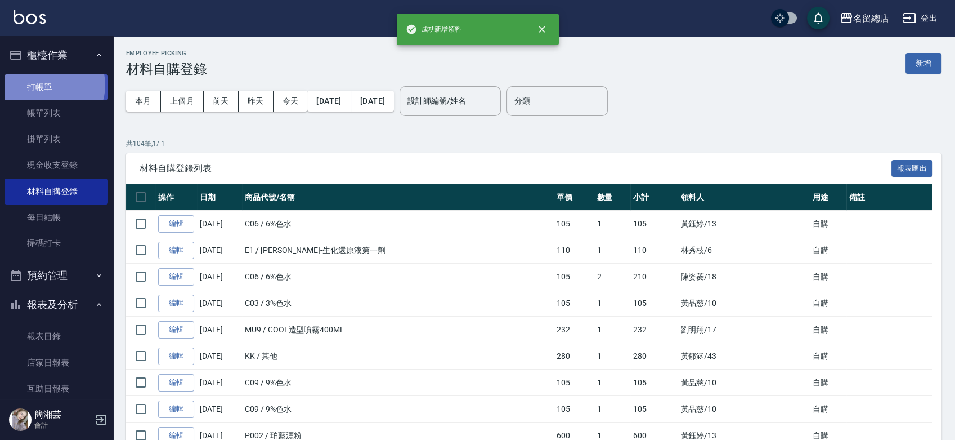
click at [49, 84] on link "打帳單" at bounding box center [57, 87] width 104 height 26
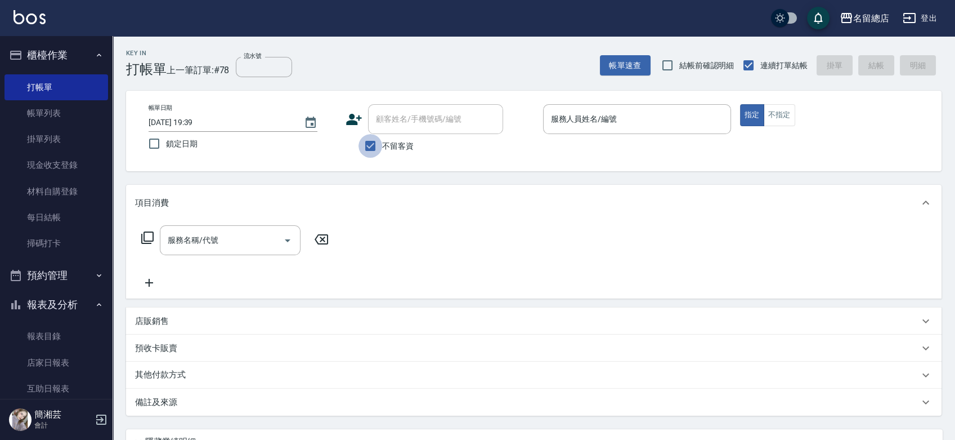
click at [371, 141] on input "不留客資" at bounding box center [371, 146] width 24 height 24
checkbox input "false"
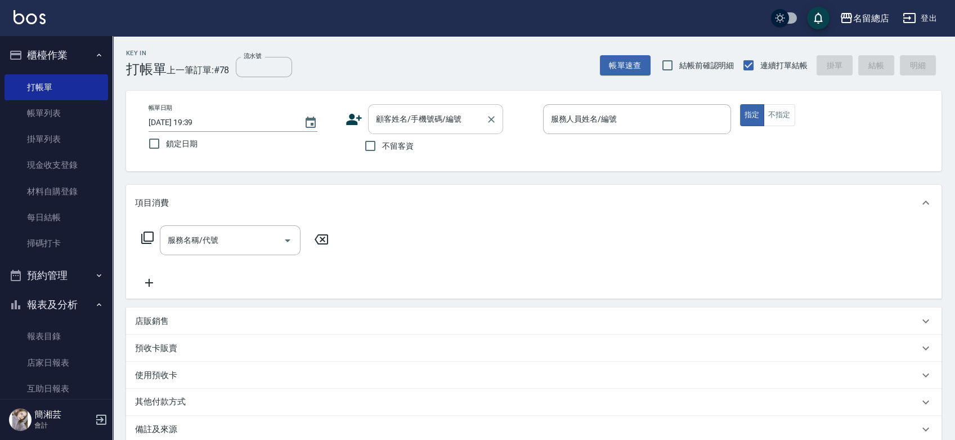
click at [394, 117] on input "顧客姓名/手機號碼/編號" at bounding box center [427, 119] width 108 height 20
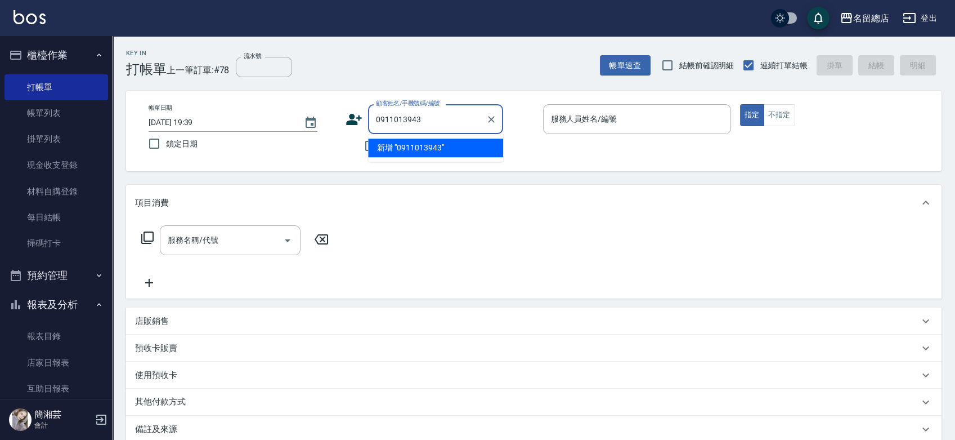
type input "0911013943"
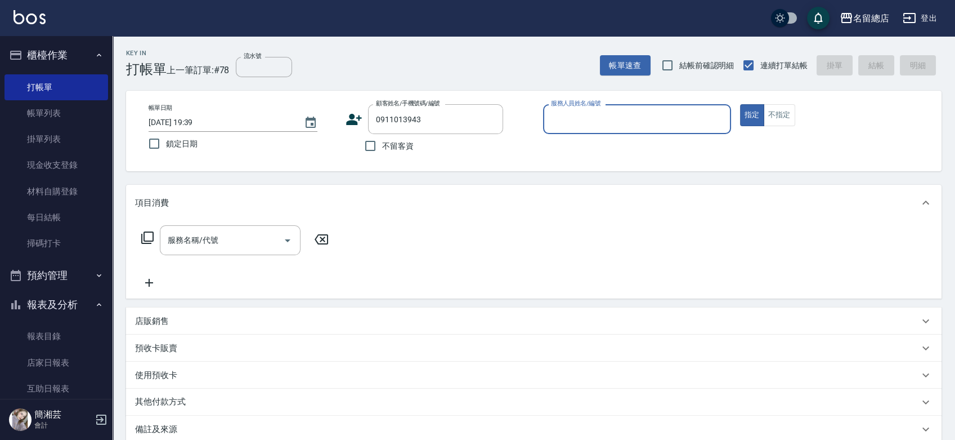
click at [356, 118] on icon at bounding box center [354, 119] width 17 height 17
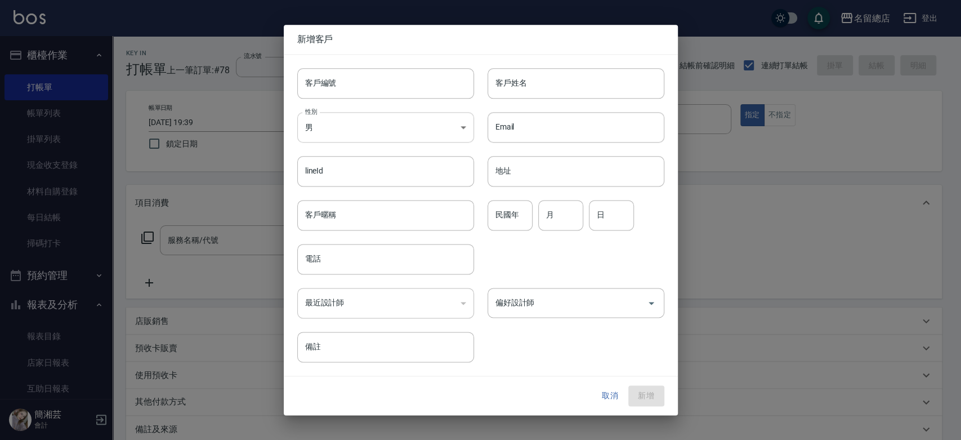
type input "0911013943"
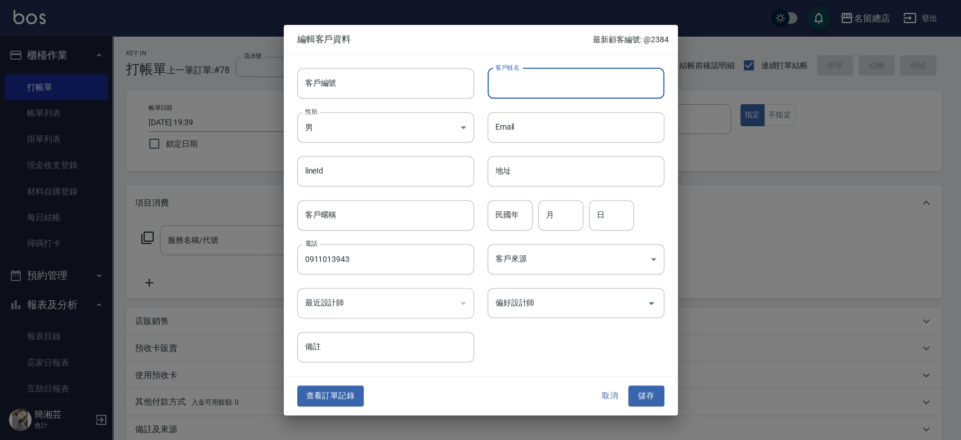
click at [572, 93] on input "客戶姓名" at bounding box center [575, 83] width 177 height 30
type input "珠珠"
click at [375, 134] on body "名留總店 登出 櫃檯作業 打帳單 帳單列表 掛單列表 現金收支登錄 材料自購登錄 每日結帳 掃碼打卡 預約管理 預約管理 單日預約紀錄 單週預約紀錄 報表及分…" at bounding box center [480, 282] width 961 height 565
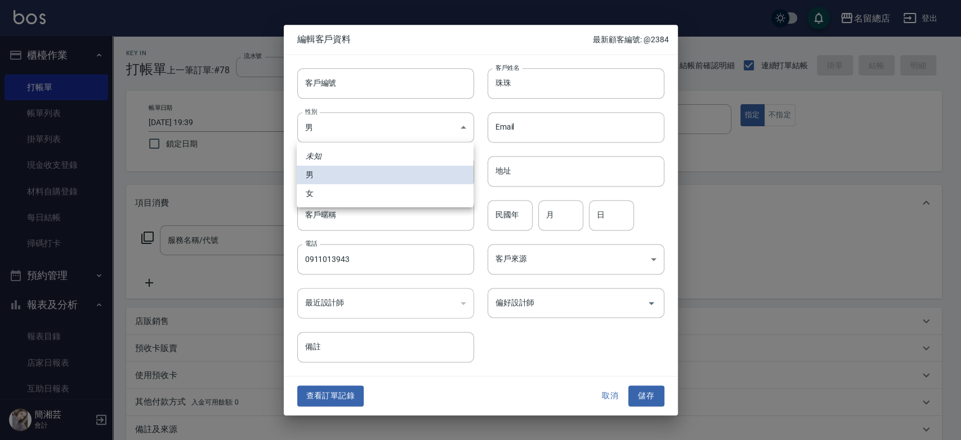
click at [388, 197] on li "女" at bounding box center [385, 193] width 177 height 19
type input "[DEMOGRAPHIC_DATA]"
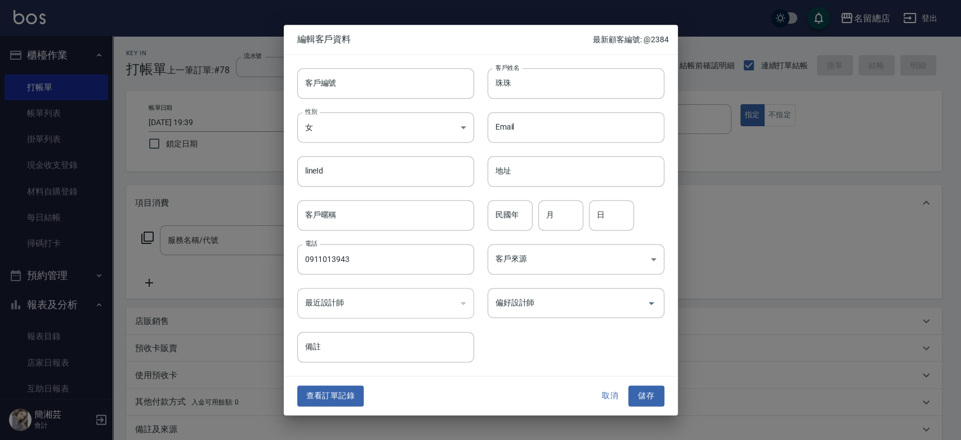
drag, startPoint x: 648, startPoint y: 393, endPoint x: 650, endPoint y: 372, distance: 20.9
click at [648, 394] on button "儲存" at bounding box center [646, 396] width 36 height 21
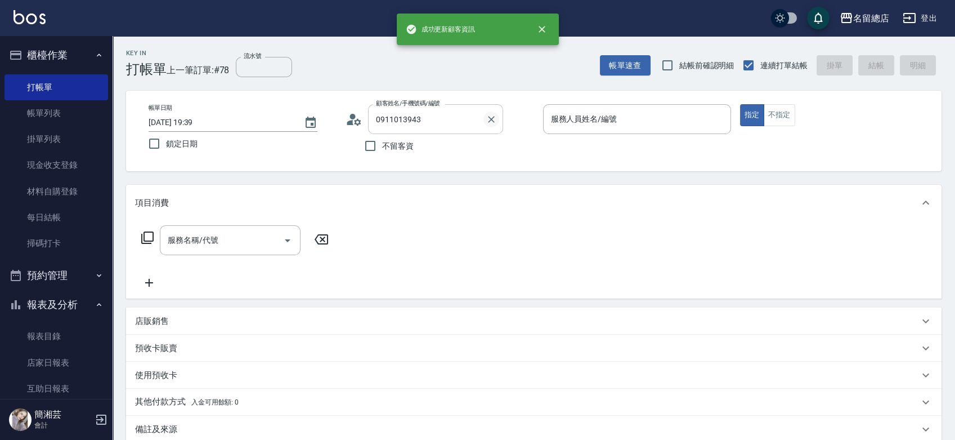
click at [490, 117] on icon "Clear" at bounding box center [491, 119] width 7 height 7
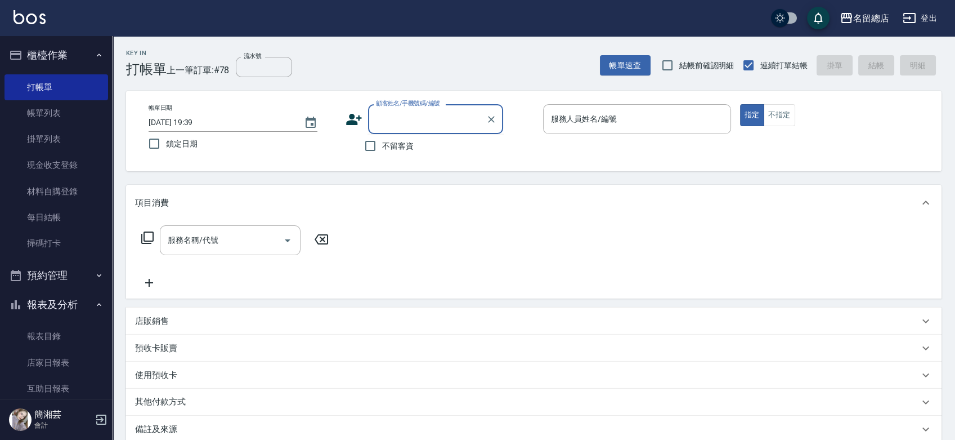
click at [445, 120] on input "顧客姓名/手機號碼/編號" at bounding box center [427, 119] width 108 height 20
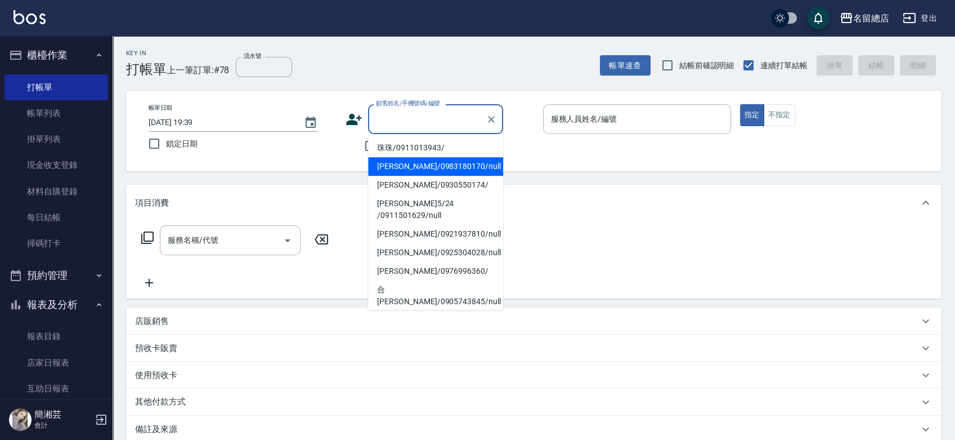
click at [432, 143] on li "珠珠/0911013943/" at bounding box center [435, 147] width 135 height 19
type input "珠珠/0911013943/"
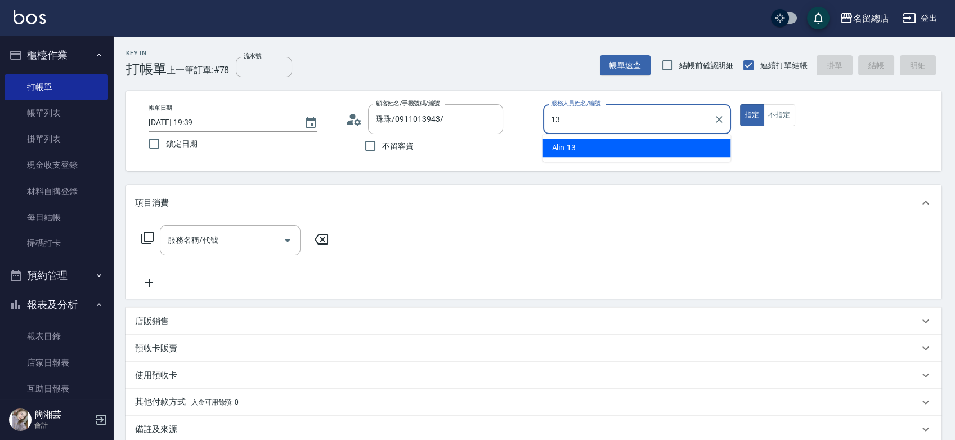
type input "Alin-13"
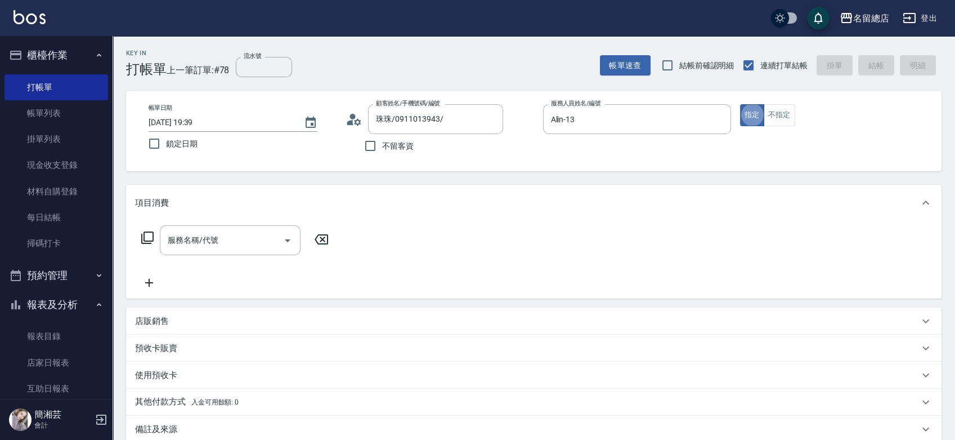
type button "true"
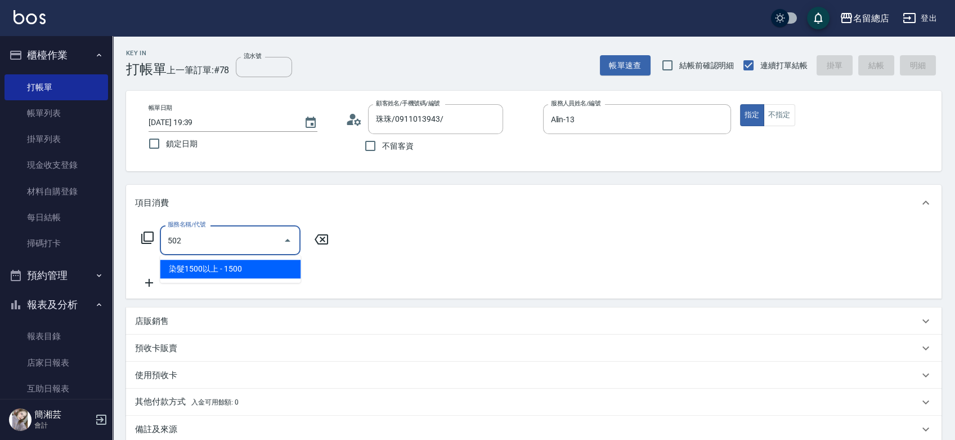
type input "染髮1500以上(502)"
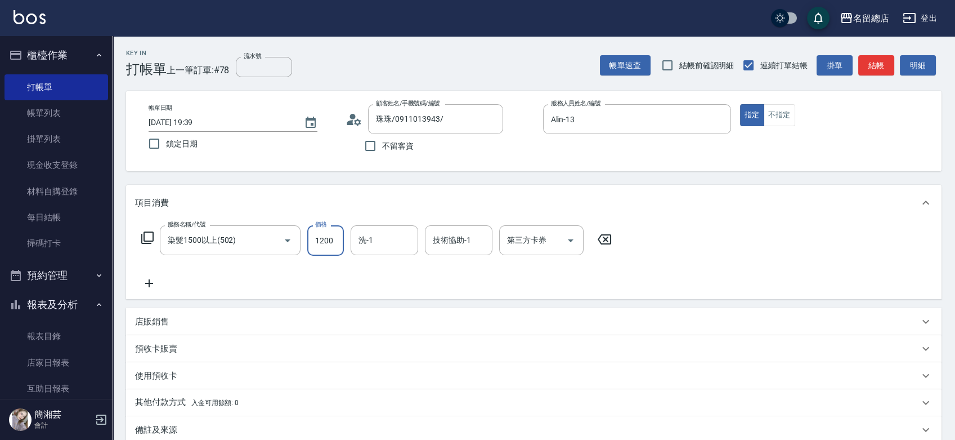
type input "1200"
type input "[PERSON_NAME]-35"
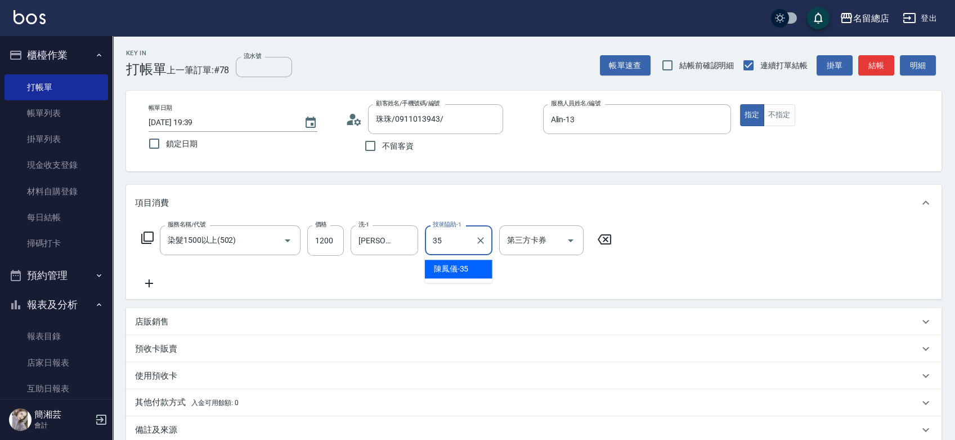
type input "[PERSON_NAME]-35"
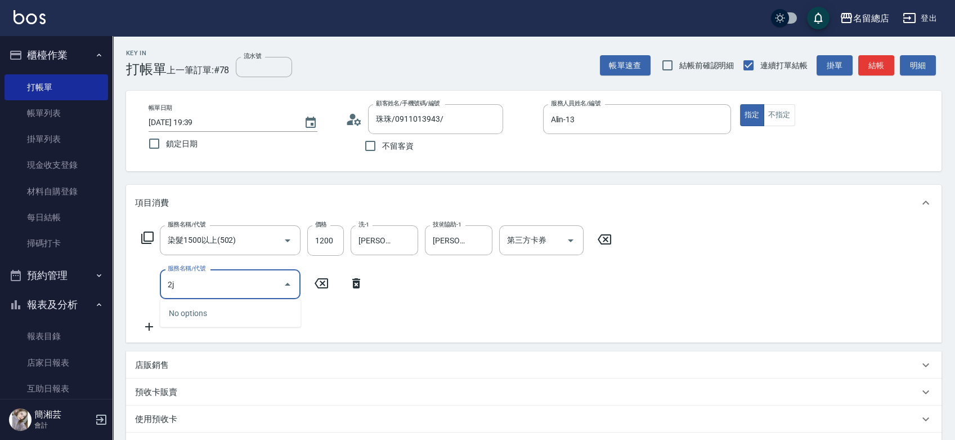
type input "2"
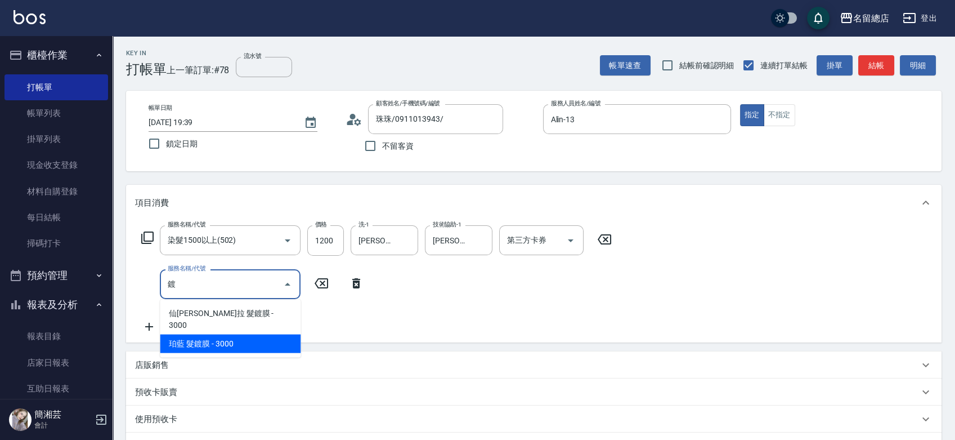
click at [260, 334] on span "珀藍 髮鍍膜 - 3000" at bounding box center [230, 343] width 141 height 19
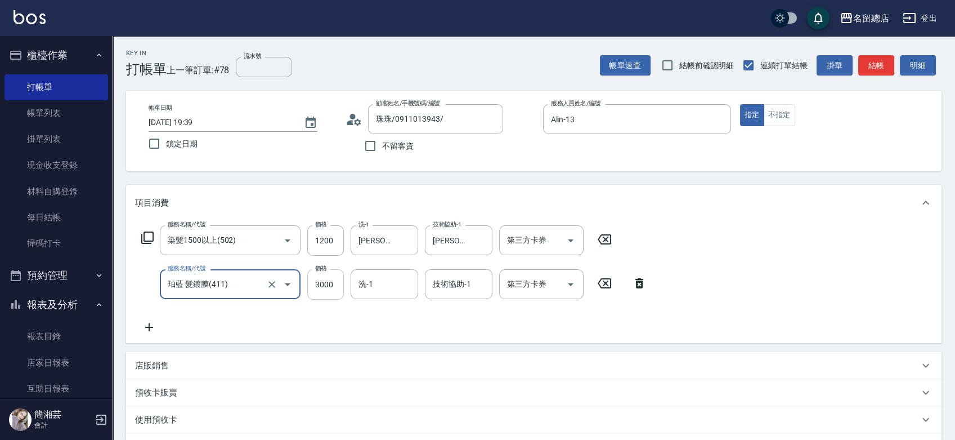
type input "珀藍 髮鍍膜(411)"
click at [318, 281] on input "3000" at bounding box center [325, 284] width 37 height 30
type input "4000"
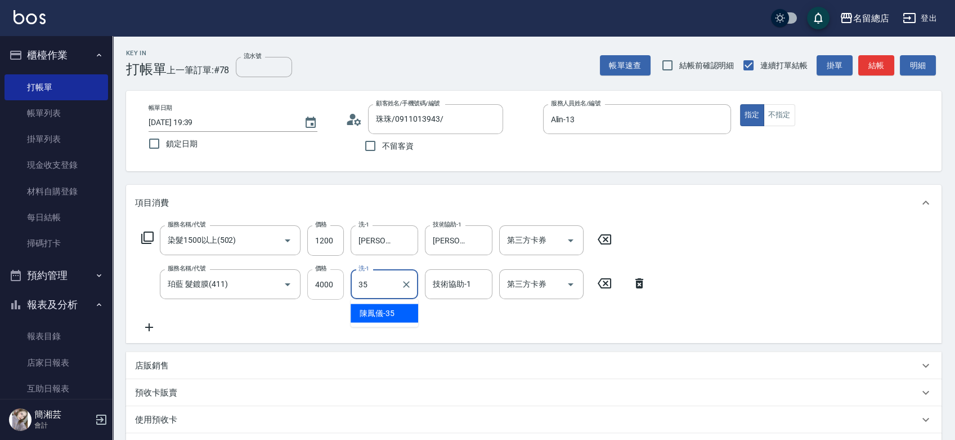
type input "[PERSON_NAME]-35"
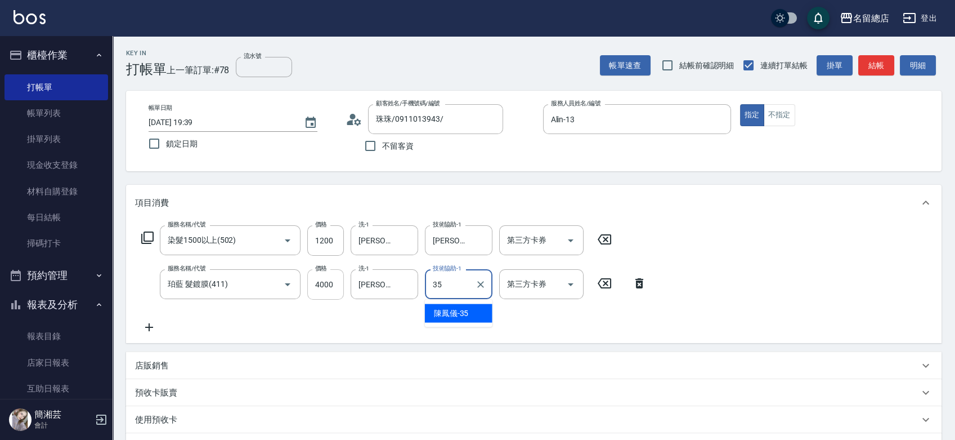
type input "[PERSON_NAME]-35"
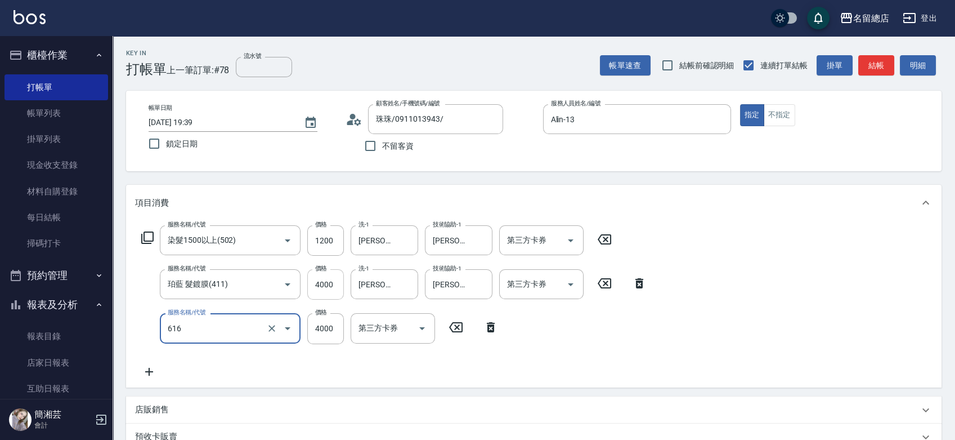
type input "自備接髮(616)"
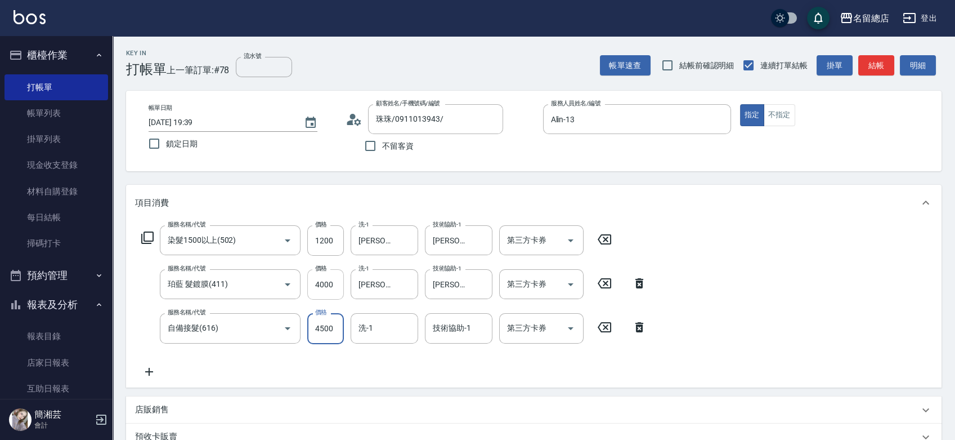
type input "4500"
type input "[PERSON_NAME]-35"
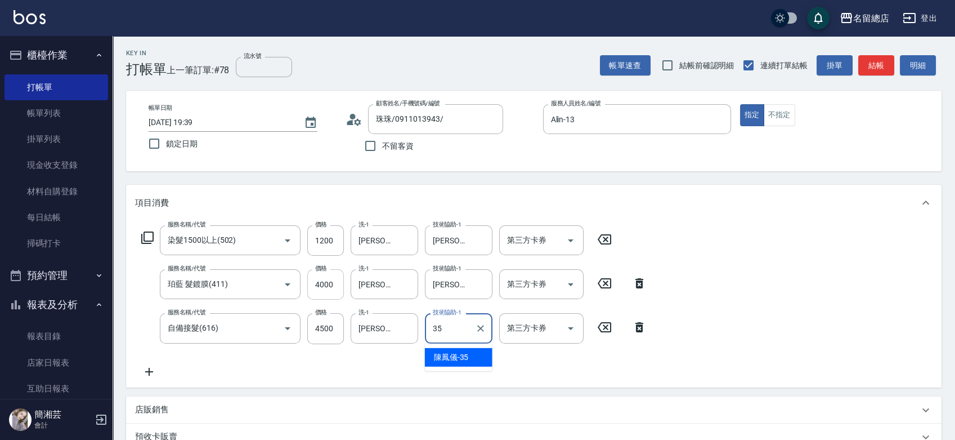
type input "[PERSON_NAME]-35"
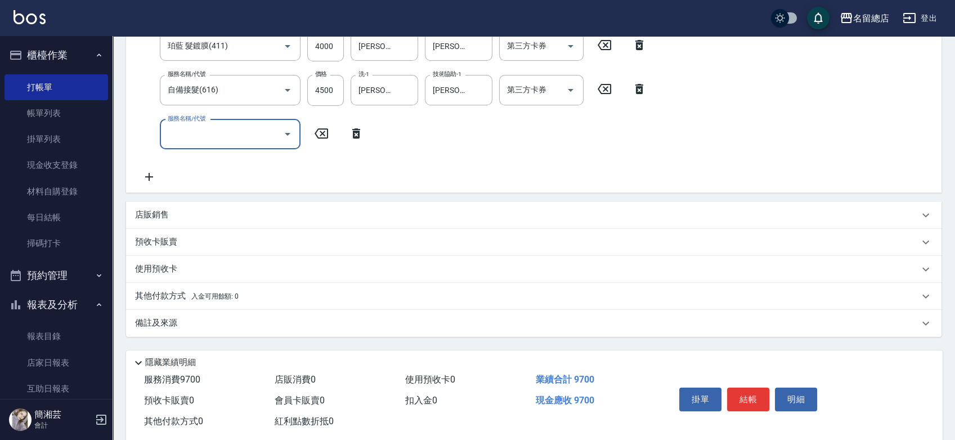
scroll to position [250, 0]
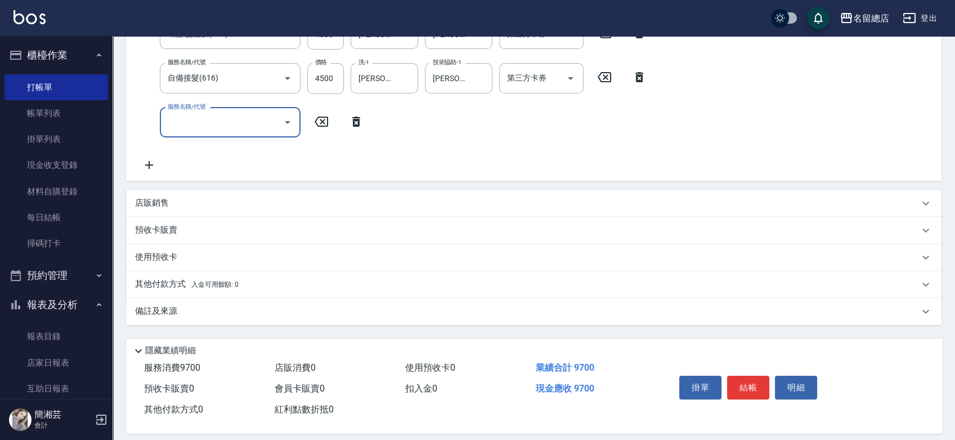
click at [180, 226] on div "預收卡販賣" at bounding box center [527, 230] width 784 height 12
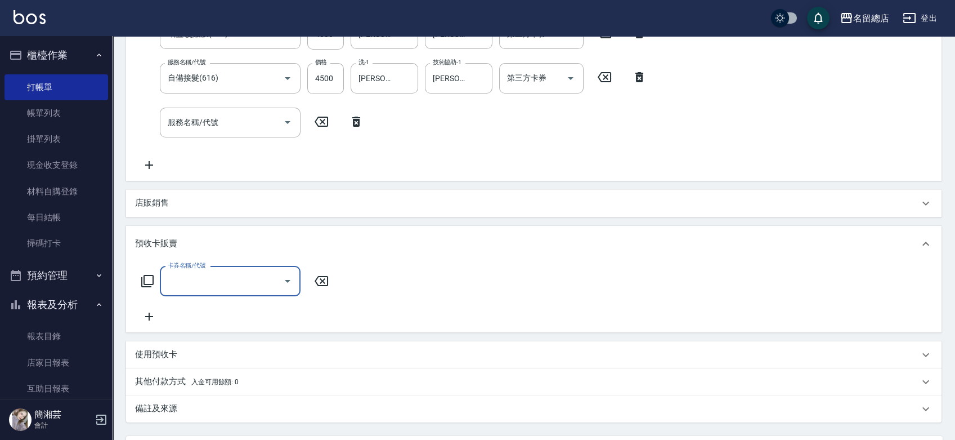
scroll to position [0, 0]
type input "二段自備卡(407)"
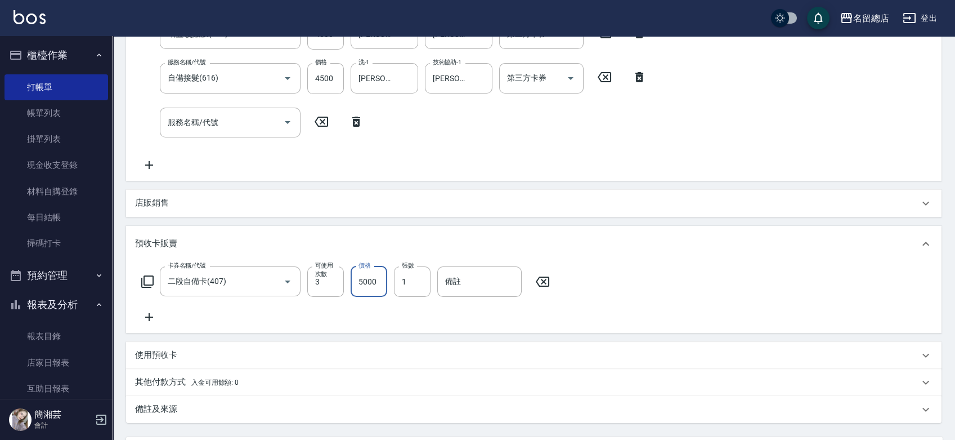
type input "5000"
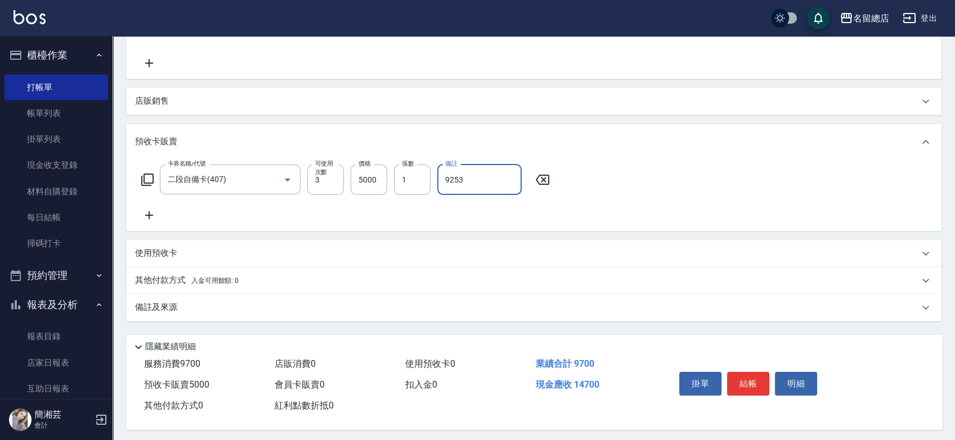
scroll to position [358, 0]
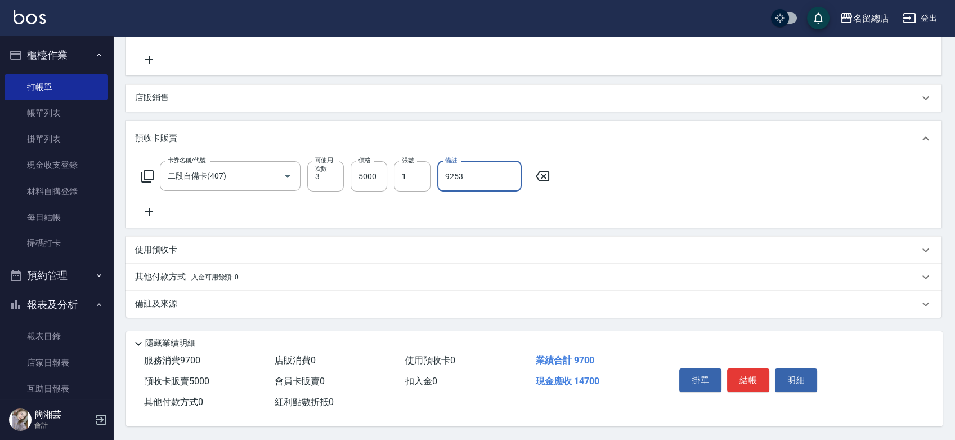
type input "9253"
click at [194, 277] on span "入金可用餘額: 0" at bounding box center [215, 277] width 48 height 8
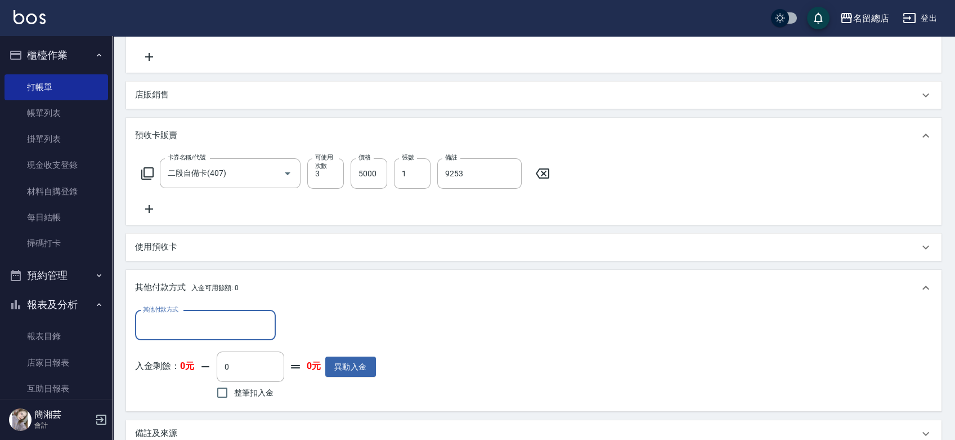
scroll to position [0, 0]
click at [187, 323] on input "其他付款方式" at bounding box center [205, 325] width 131 height 20
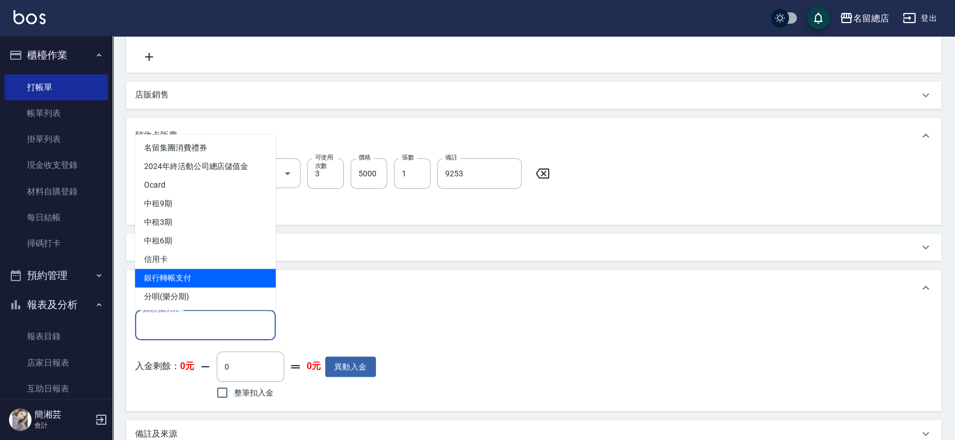
click at [186, 272] on span "銀行轉帳支付" at bounding box center [205, 278] width 141 height 19
type input "銀行轉帳支付"
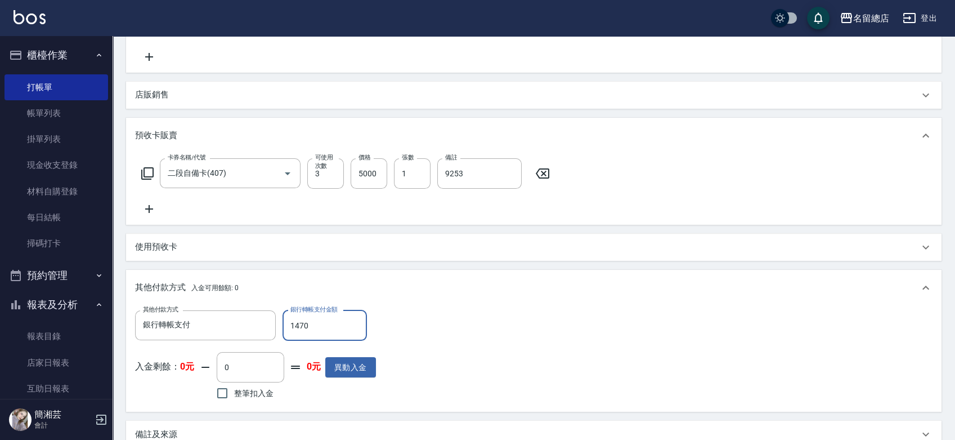
type input "14700"
type input "[DATE] 19:41"
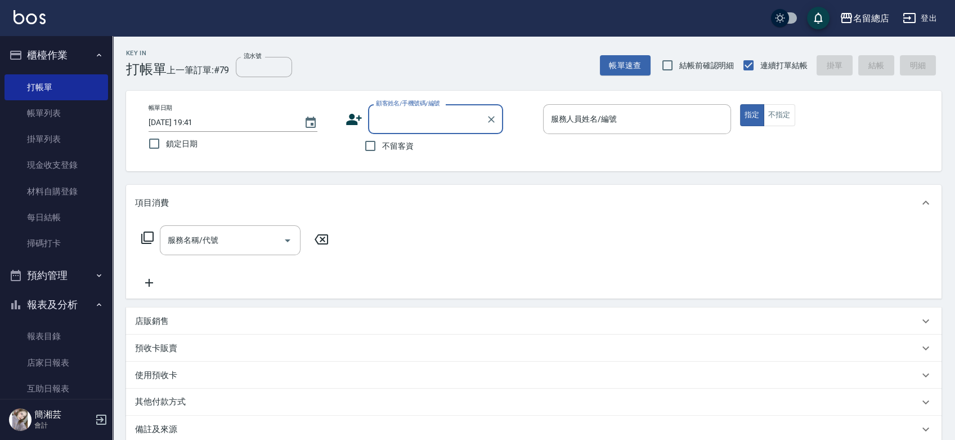
click at [387, 148] on span "不留客資" at bounding box center [398, 146] width 32 height 12
click at [382, 148] on input "不留客資" at bounding box center [371, 146] width 24 height 24
checkbox input "true"
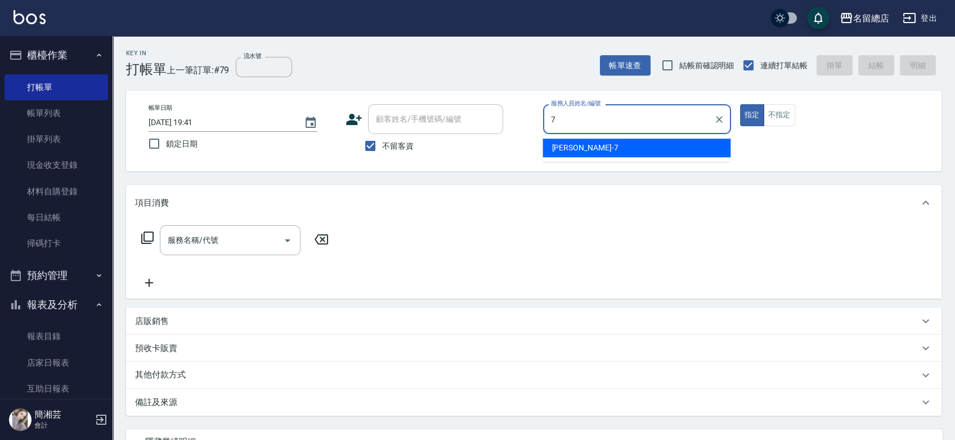
type input "Mick-7"
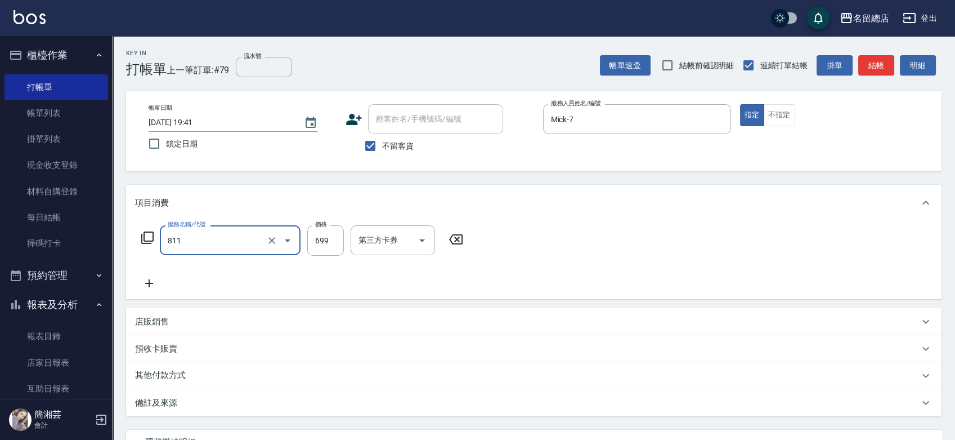
type input "洗+剪(811)"
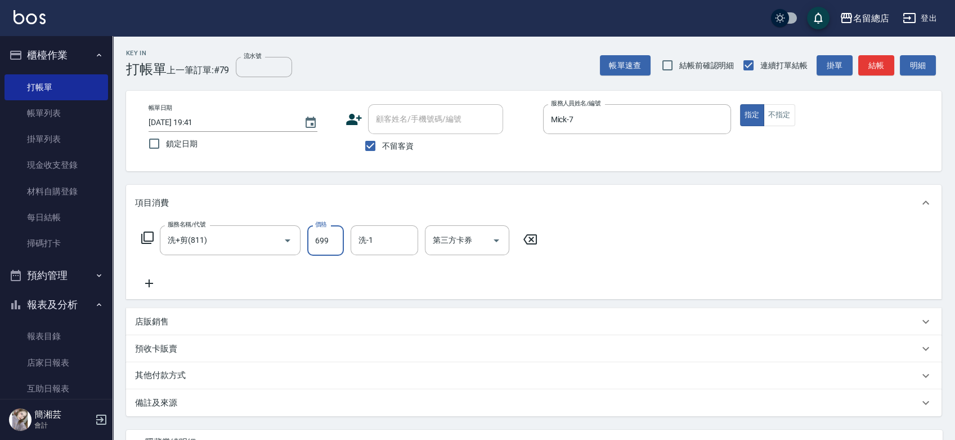
click at [332, 247] on input "699" at bounding box center [325, 240] width 37 height 30
drag, startPoint x: 332, startPoint y: 244, endPoint x: 290, endPoint y: 244, distance: 42.2
click at [290, 244] on div "服務名稱/代號 洗+剪(811) 服務名稱/代號 價格 699 價格 洗-1 洗-1 第三方卡券 第三方卡券" at bounding box center [339, 240] width 409 height 30
drag, startPoint x: 337, startPoint y: 241, endPoint x: 315, endPoint y: 243, distance: 21.5
click at [315, 243] on input "700699" at bounding box center [325, 240] width 37 height 30
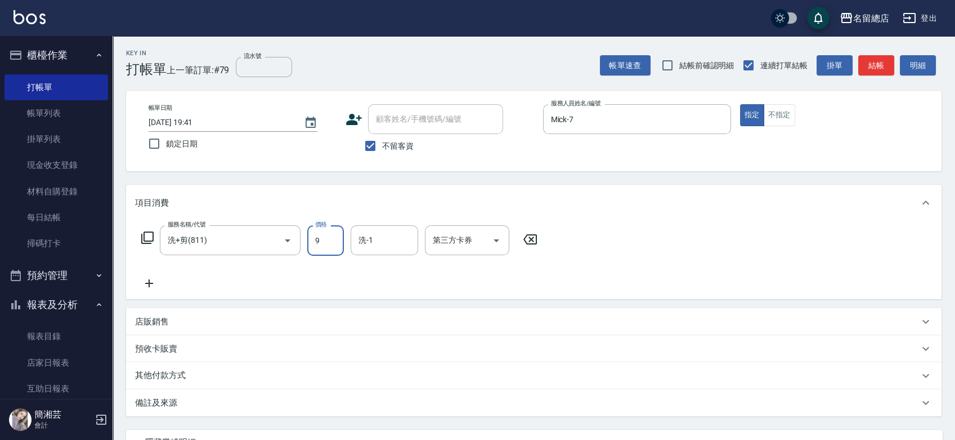
drag, startPoint x: 319, startPoint y: 238, endPoint x: 302, endPoint y: 244, distance: 18.2
click at [302, 244] on div "服務名稱/代號 洗+剪(811) 服務名稱/代號 價格 9 價格 洗-1 洗-1 第三方卡券 第三方卡券" at bounding box center [339, 240] width 409 height 30
type input "700"
type input "[PERSON_NAME]-34"
click at [247, 381] on div "其他付款方式" at bounding box center [527, 375] width 784 height 12
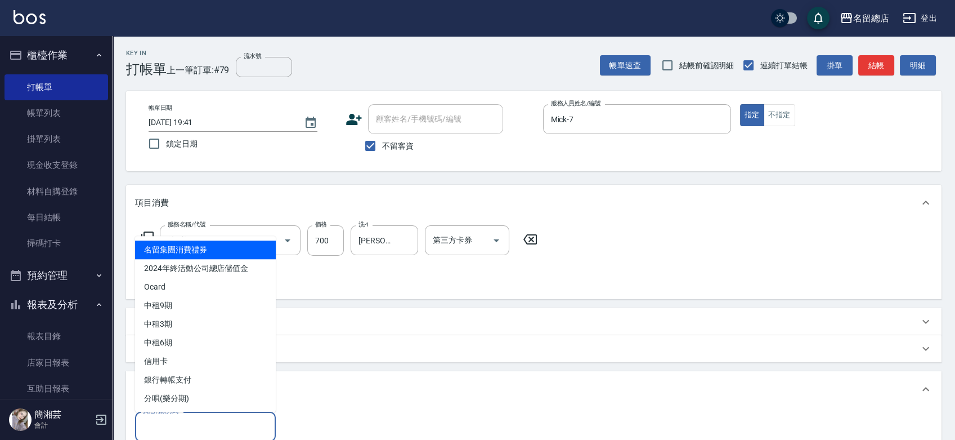
click at [217, 420] on input "其他付款方式" at bounding box center [205, 427] width 131 height 20
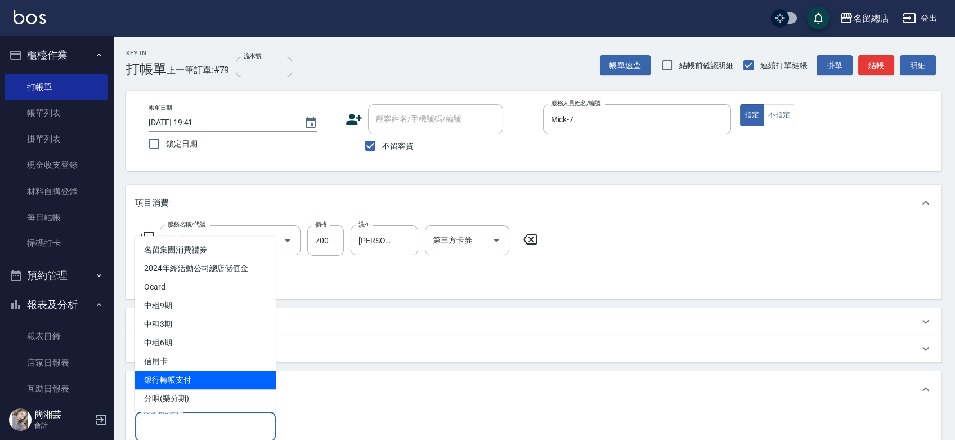
click at [220, 384] on span "銀行轉帳支付" at bounding box center [205, 379] width 141 height 19
type input "銀行轉帳支付"
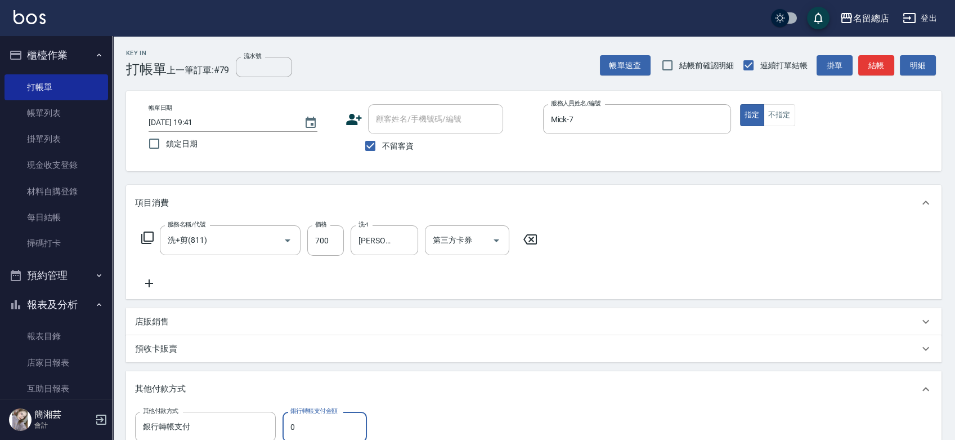
scroll to position [2, 0]
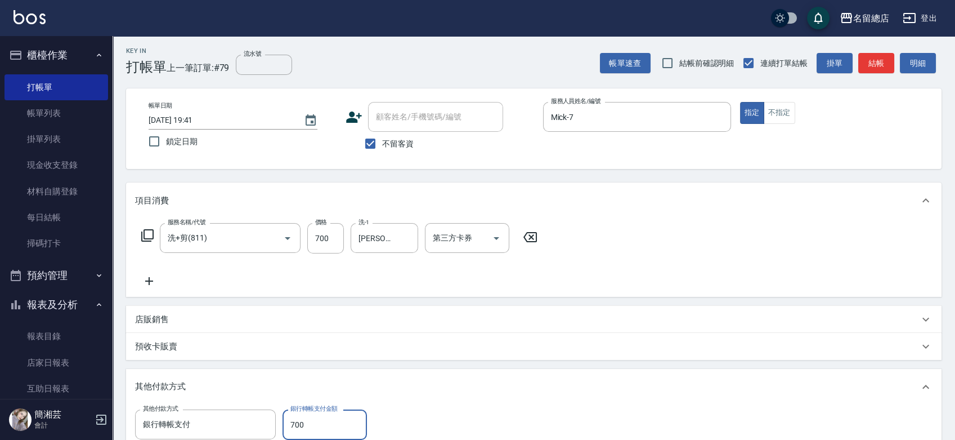
type input "700"
type input "[DATE] 19:42"
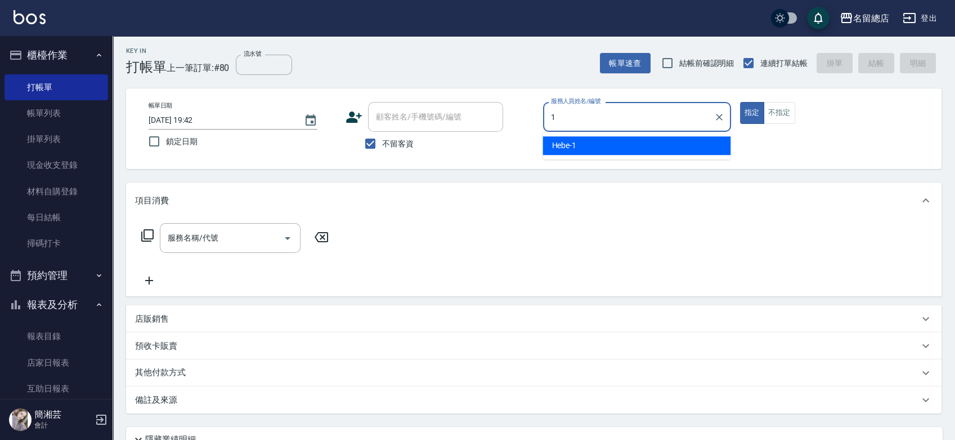
type input "Hebe-1"
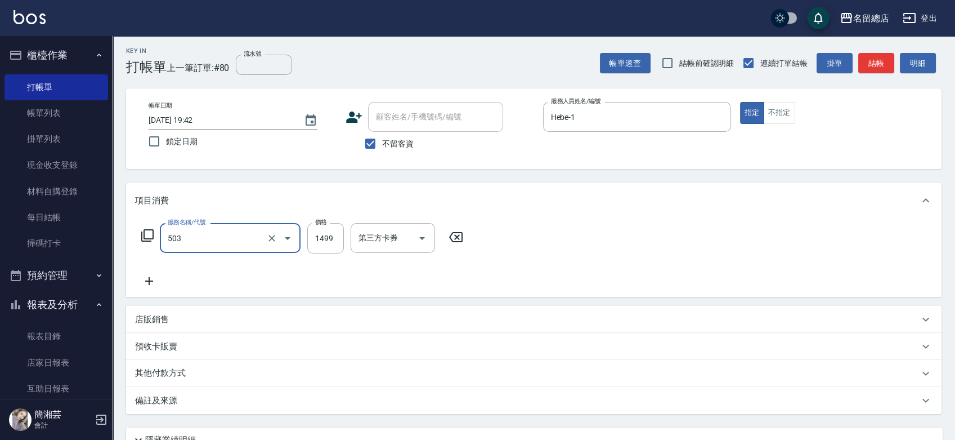
type input "染髮1000~1499(503)"
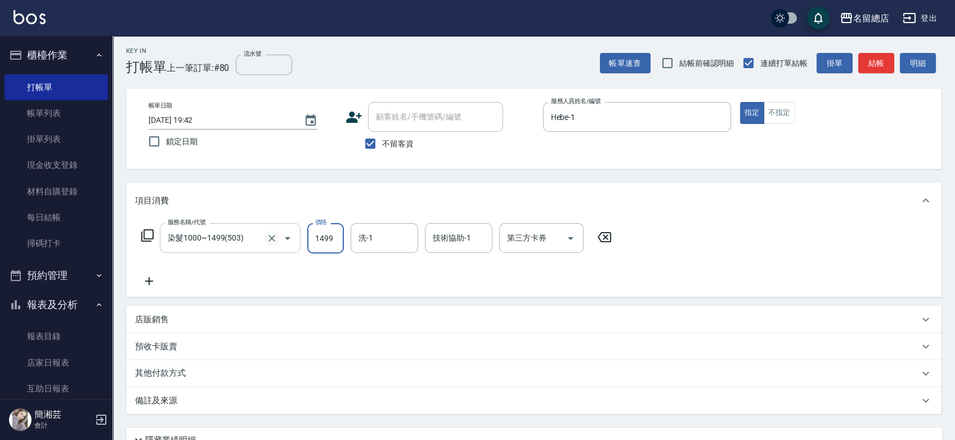
click at [269, 243] on button "Clear" at bounding box center [272, 238] width 16 height 16
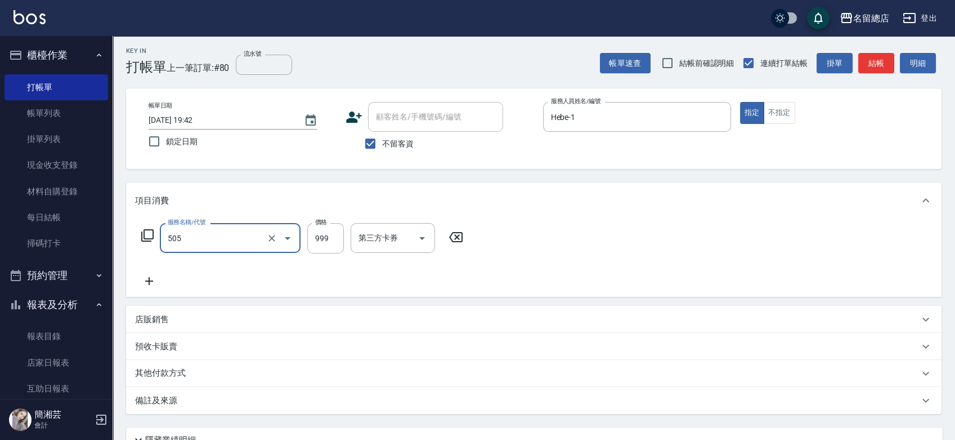
type input "染髮999以下(505)"
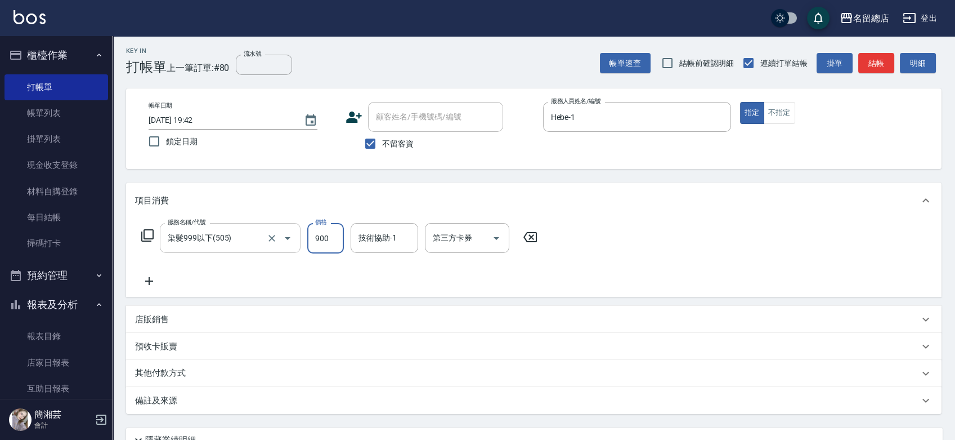
type input "900"
type input "陳予歆-28"
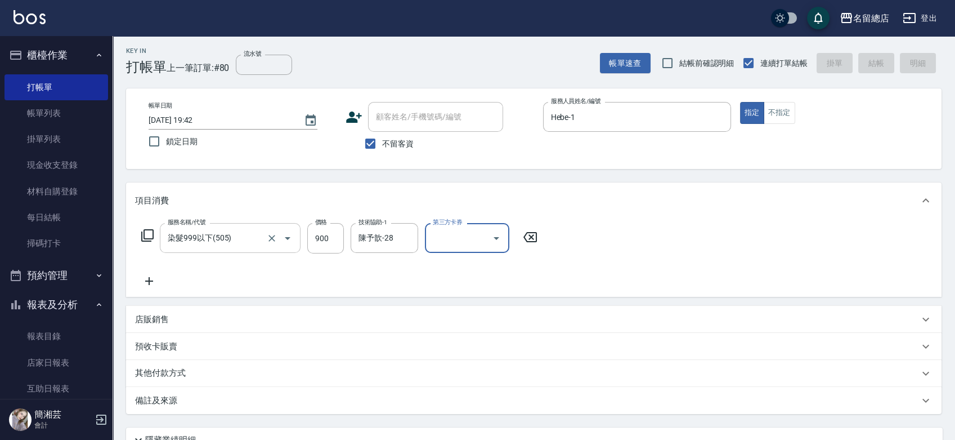
type input "[DATE] 19:43"
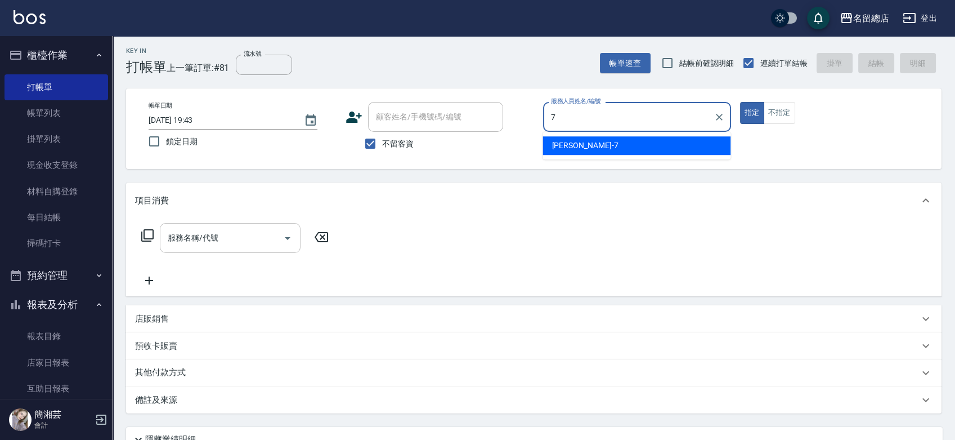
type input "Mick-7"
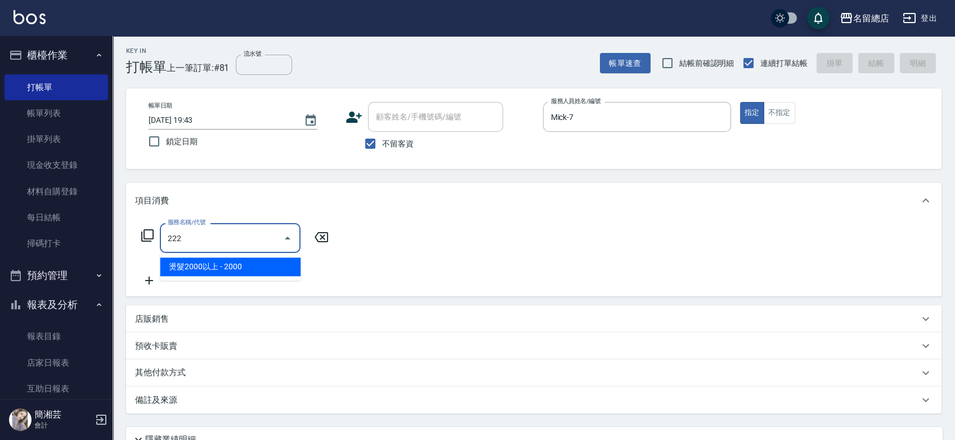
type input "燙髮2000以上(222)"
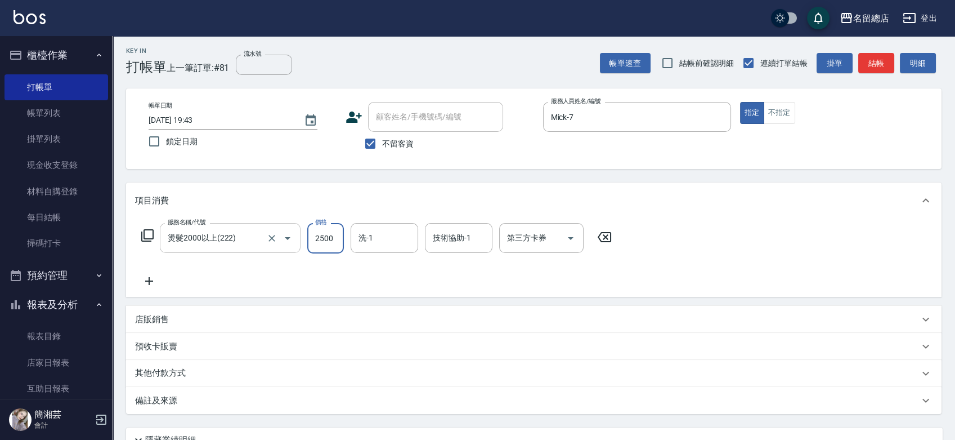
type input "2500"
type input "[PERSON_NAME]-34"
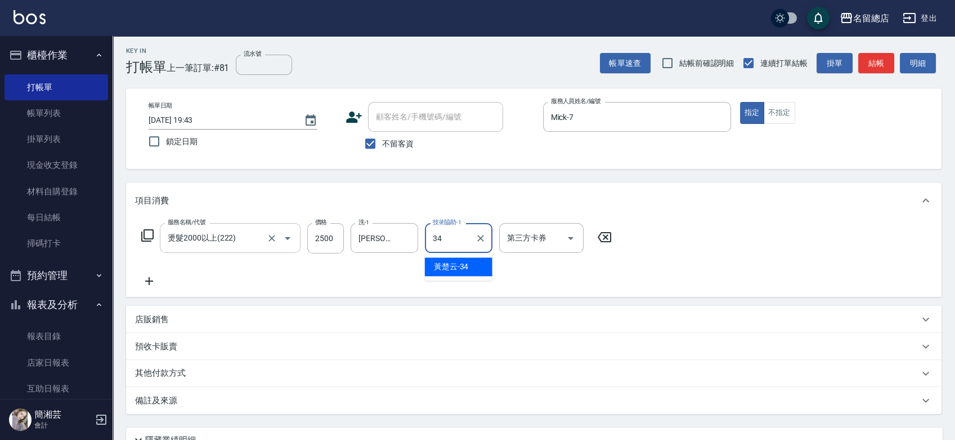
type input "[PERSON_NAME]-34"
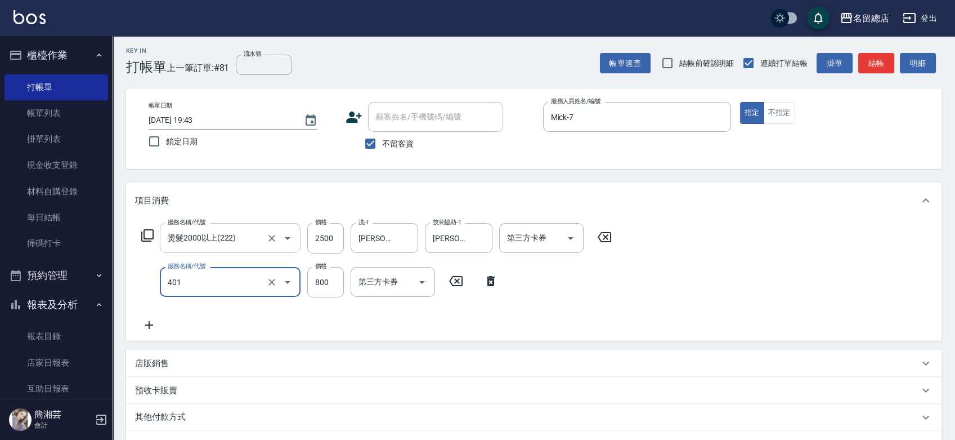
type input "自備護髮(401)"
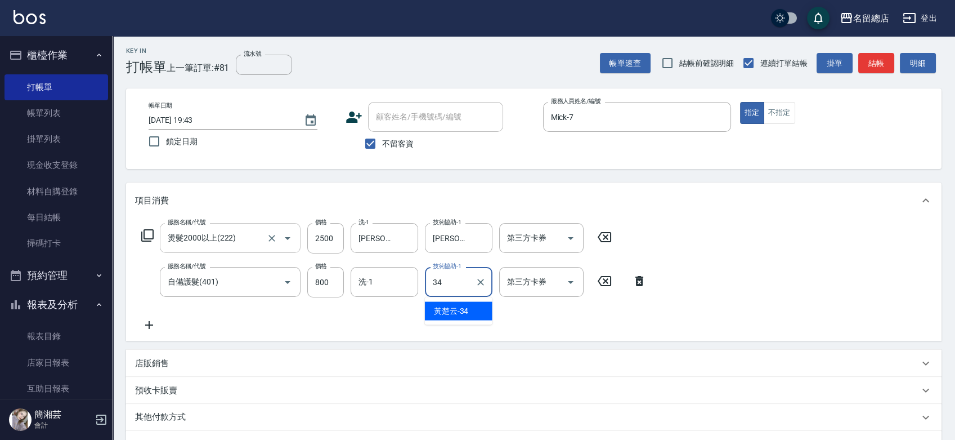
type input "[PERSON_NAME]-34"
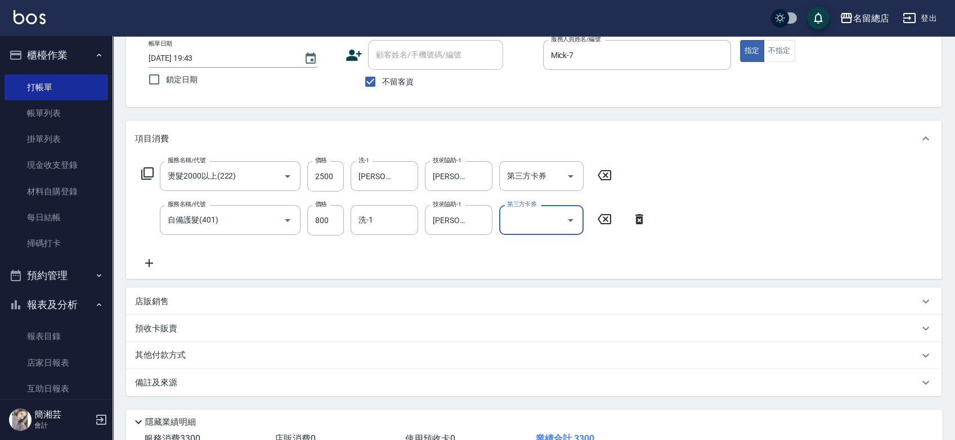
scroll to position [65, 0]
click at [231, 355] on div "其他付款方式" at bounding box center [527, 354] width 784 height 12
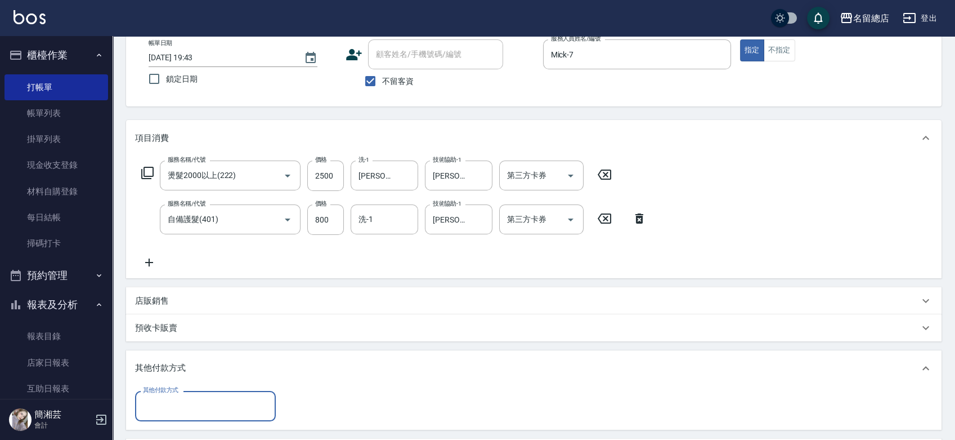
scroll to position [0, 0]
click at [211, 415] on div "其他付款方式" at bounding box center [205, 406] width 141 height 30
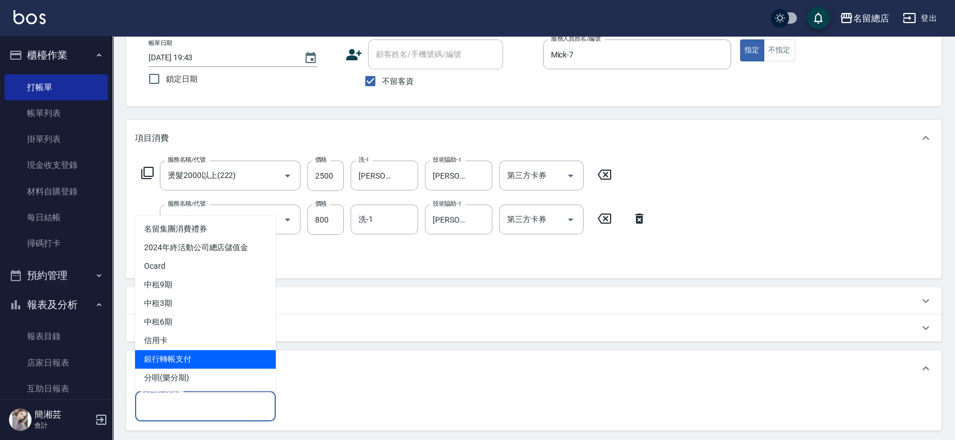
click at [217, 360] on span "銀行轉帳支付" at bounding box center [205, 359] width 141 height 19
type input "銀行轉帳支付"
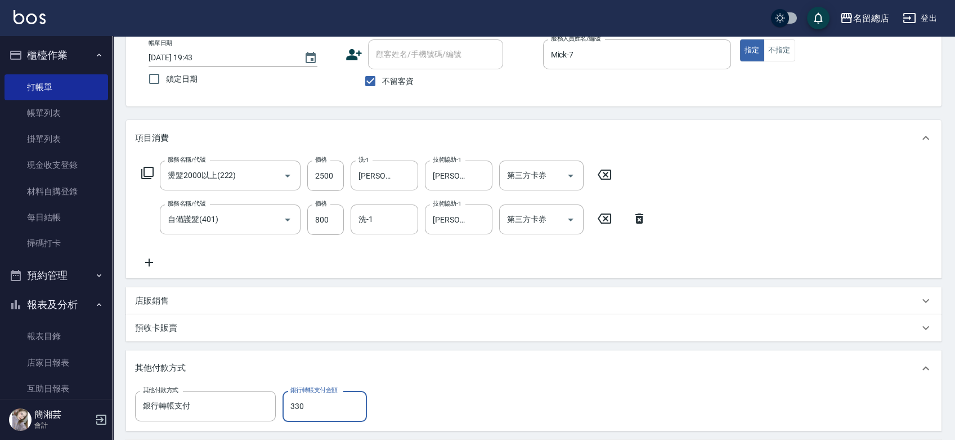
type input "3300"
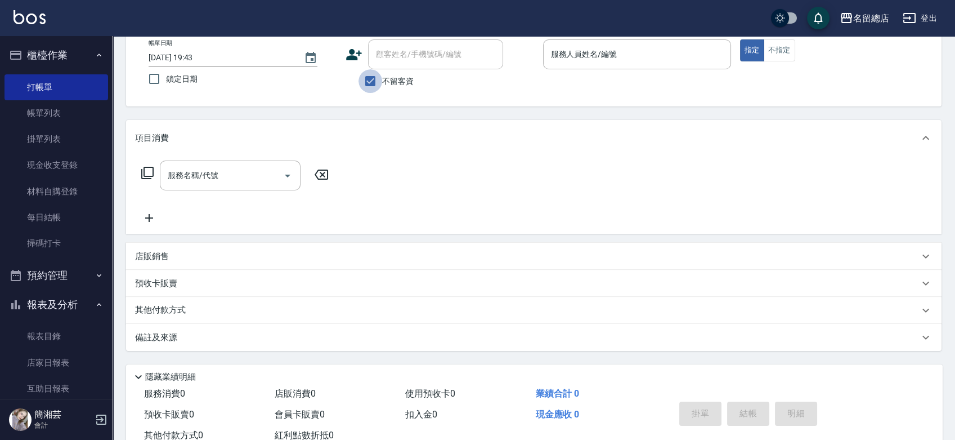
drag, startPoint x: 378, startPoint y: 82, endPoint x: 384, endPoint y: 68, distance: 15.7
click at [379, 84] on input "不留客資" at bounding box center [371, 81] width 24 height 24
checkbox input "false"
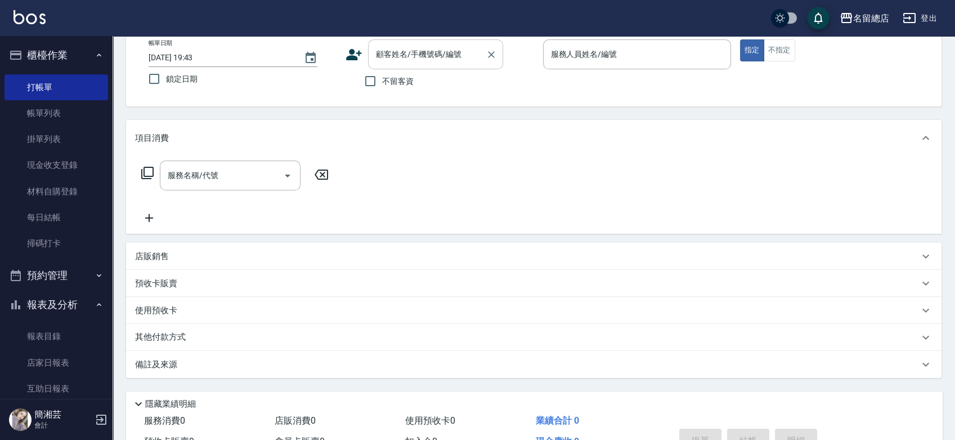
click at [388, 57] on input "顧客姓名/手機號碼/編號" at bounding box center [427, 54] width 108 height 20
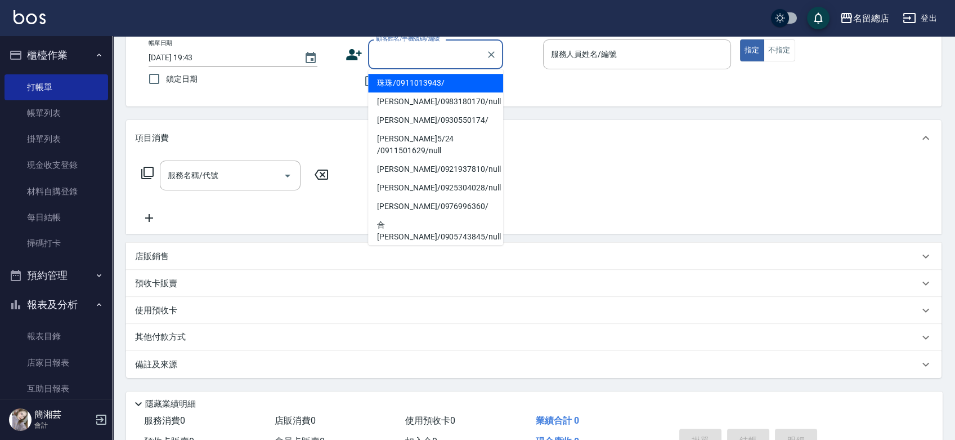
click at [396, 83] on li "珠珠/0911013943/" at bounding box center [435, 83] width 135 height 19
type input "珠珠/0911013943/"
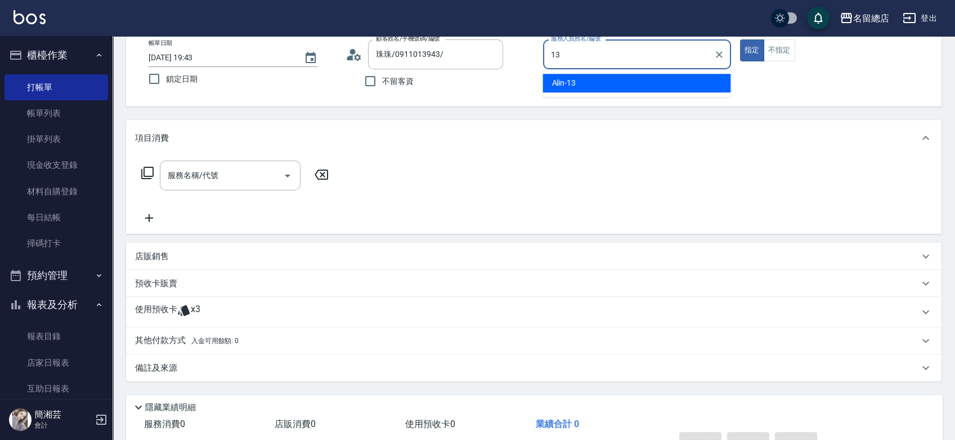
type input "Alin-13"
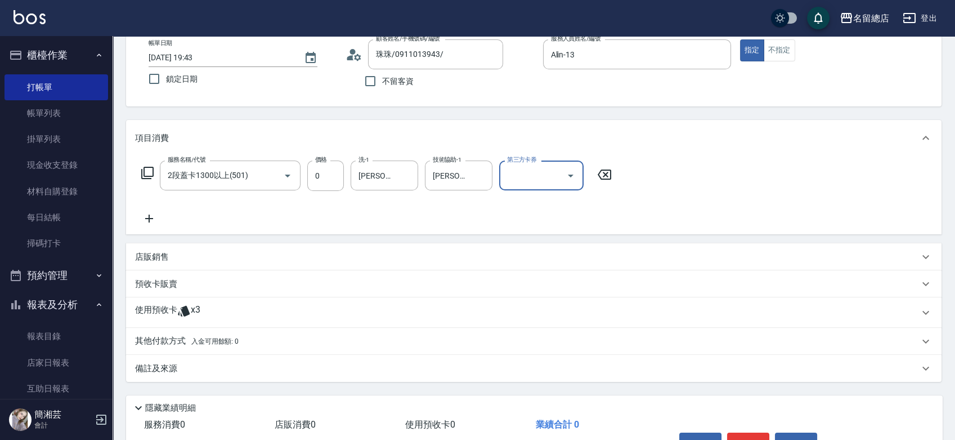
drag, startPoint x: 315, startPoint y: 315, endPoint x: 309, endPoint y: 314, distance: 5.7
click at [315, 315] on div "使用預收卡 x3" at bounding box center [527, 312] width 784 height 17
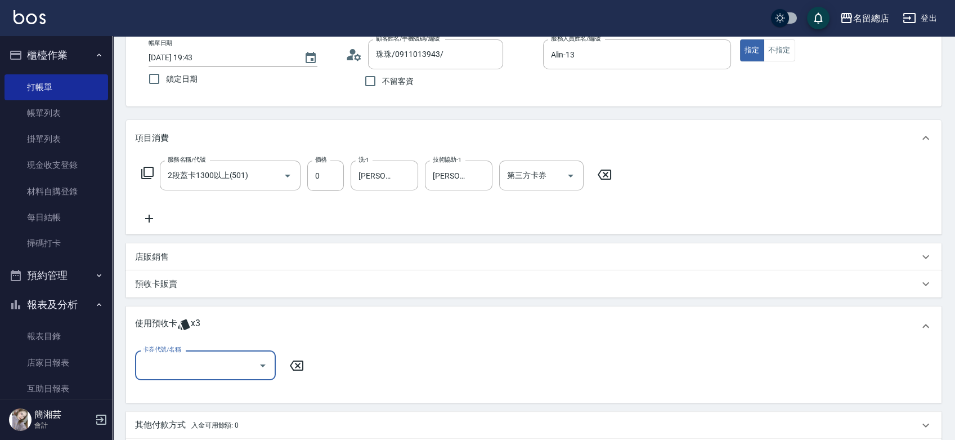
click at [243, 359] on input "卡券代號/名稱" at bounding box center [197, 365] width 114 height 20
click at [239, 393] on div "二段自備卡 剩餘3張 9253" at bounding box center [205, 393] width 141 height 19
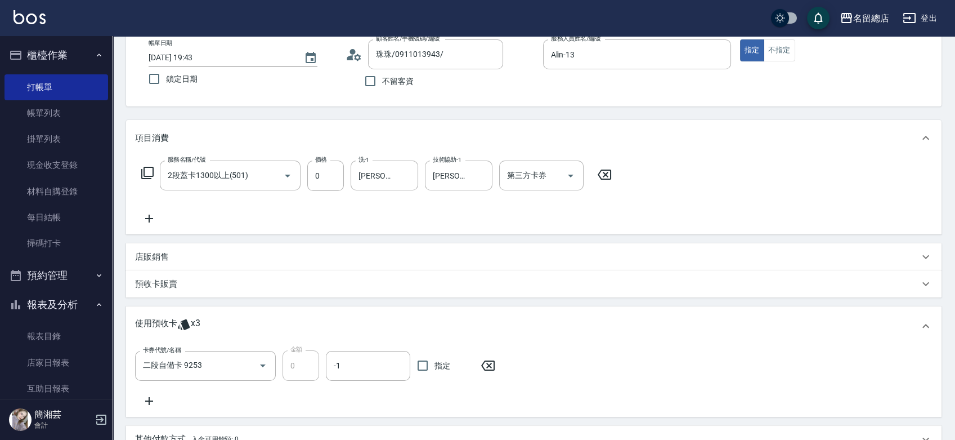
click at [437, 363] on span "指定" at bounding box center [443, 366] width 16 height 12
click at [435, 363] on input "指定" at bounding box center [423, 366] width 24 height 24
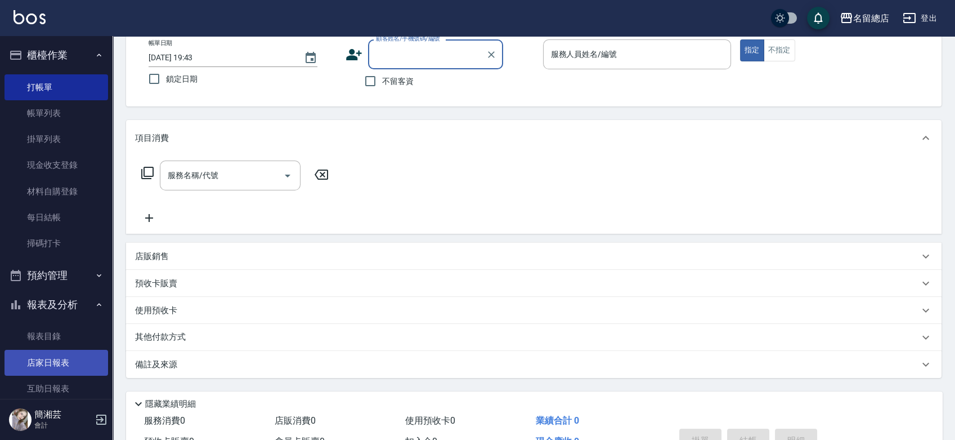
click at [73, 361] on link "店家日報表" at bounding box center [57, 363] width 104 height 26
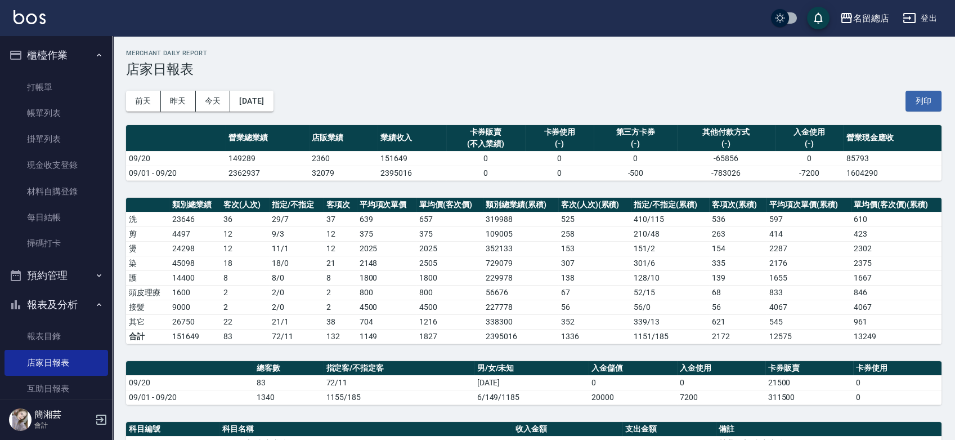
click at [919, 93] on button "列印" at bounding box center [924, 101] width 36 height 21
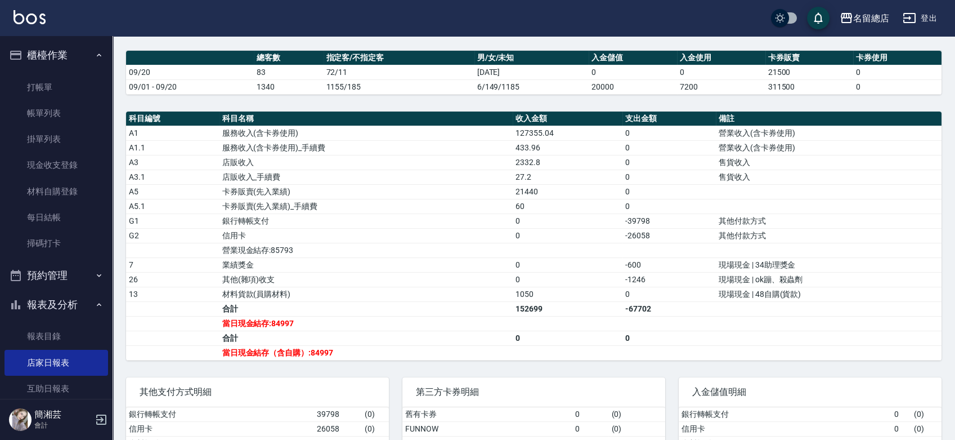
scroll to position [312, 0]
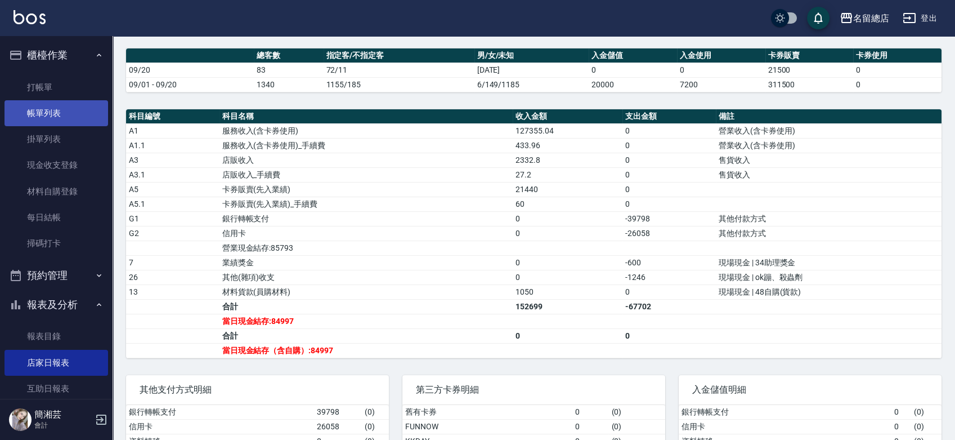
drag, startPoint x: 48, startPoint y: 110, endPoint x: 99, endPoint y: 109, distance: 50.7
click at [48, 110] on link "帳單列表" at bounding box center [57, 113] width 104 height 26
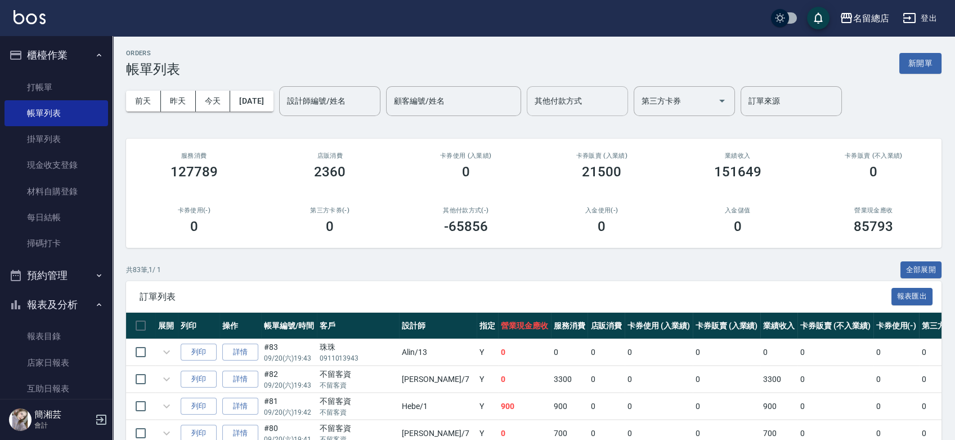
click at [602, 105] on div "其他付款方式 其他付款方式" at bounding box center [577, 101] width 101 height 30
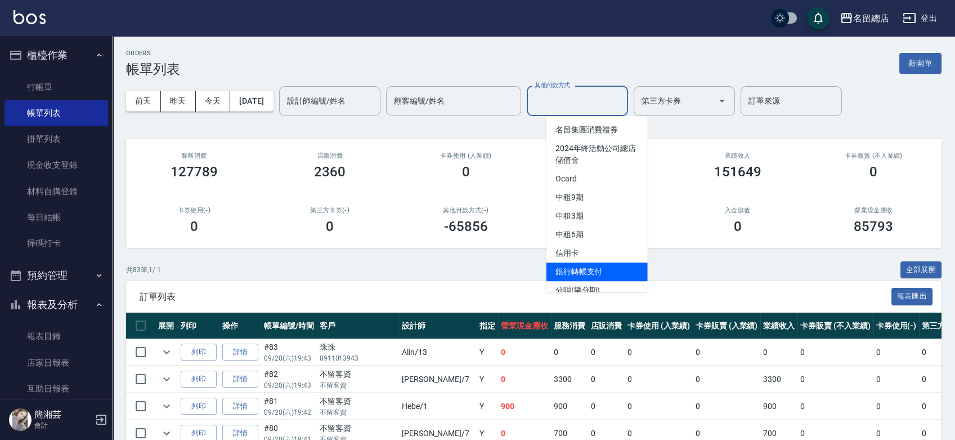
click at [585, 272] on span "銀行轉帳支付" at bounding box center [597, 271] width 101 height 19
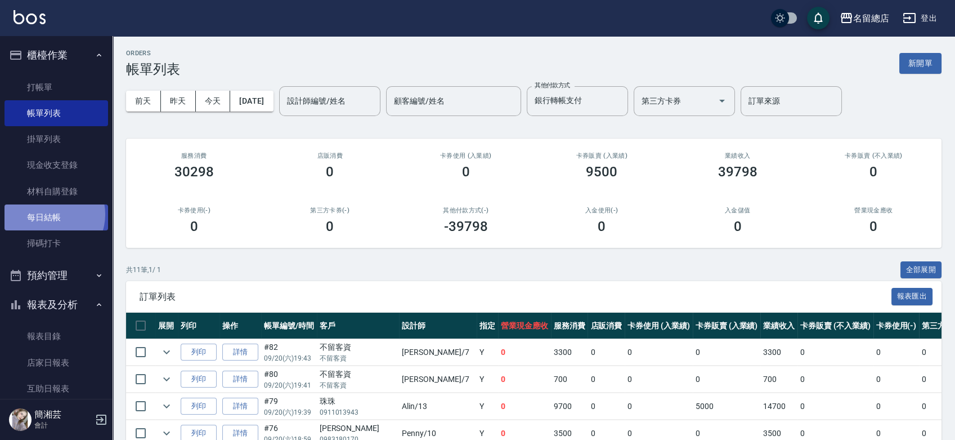
click at [51, 214] on link "每日結帳" at bounding box center [57, 217] width 104 height 26
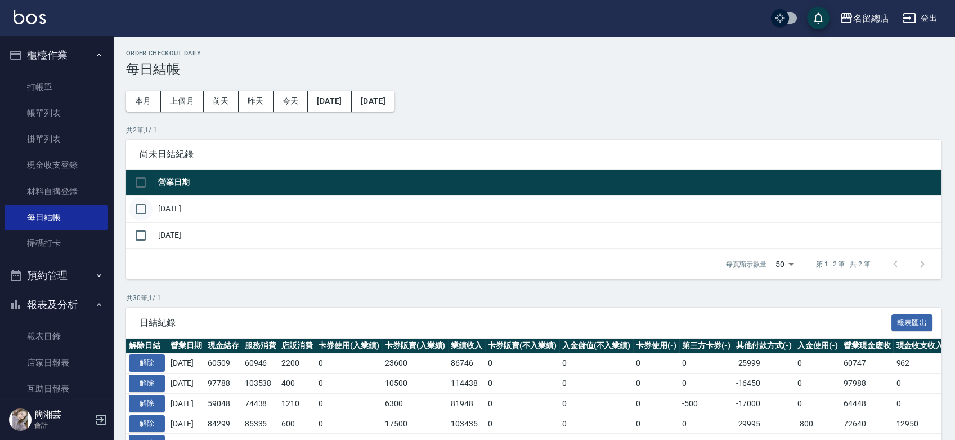
click at [140, 210] on input "checkbox" at bounding box center [141, 209] width 24 height 24
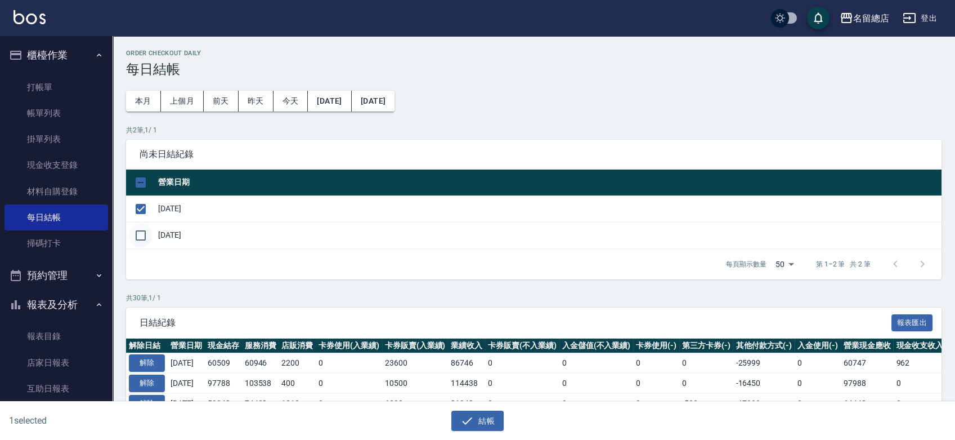
click at [147, 231] on input "checkbox" at bounding box center [141, 235] width 24 height 24
click at [504, 421] on div "結帳" at bounding box center [477, 420] width 464 height 21
click at [486, 423] on button "結帳" at bounding box center [477, 420] width 52 height 21
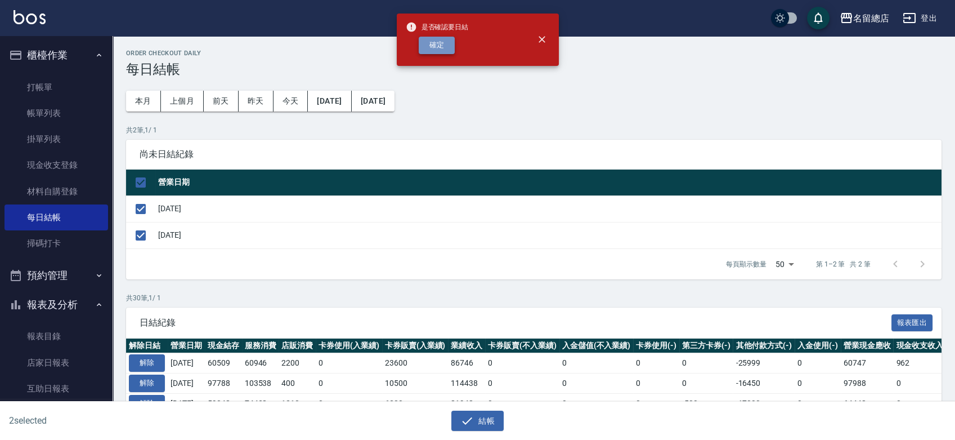
click at [454, 39] on button "確定" at bounding box center [437, 45] width 36 height 17
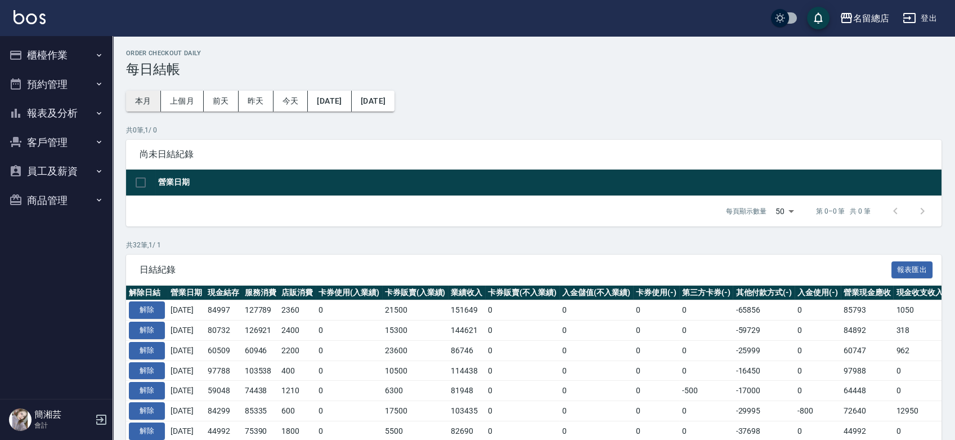
click at [144, 97] on button "本月" at bounding box center [143, 101] width 35 height 21
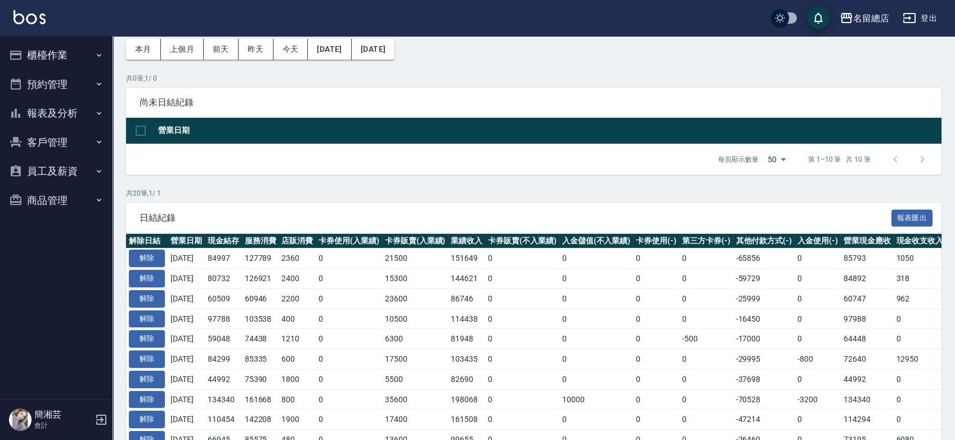
scroll to position [16, 0]
